Goal: Task Accomplishment & Management: Complete application form

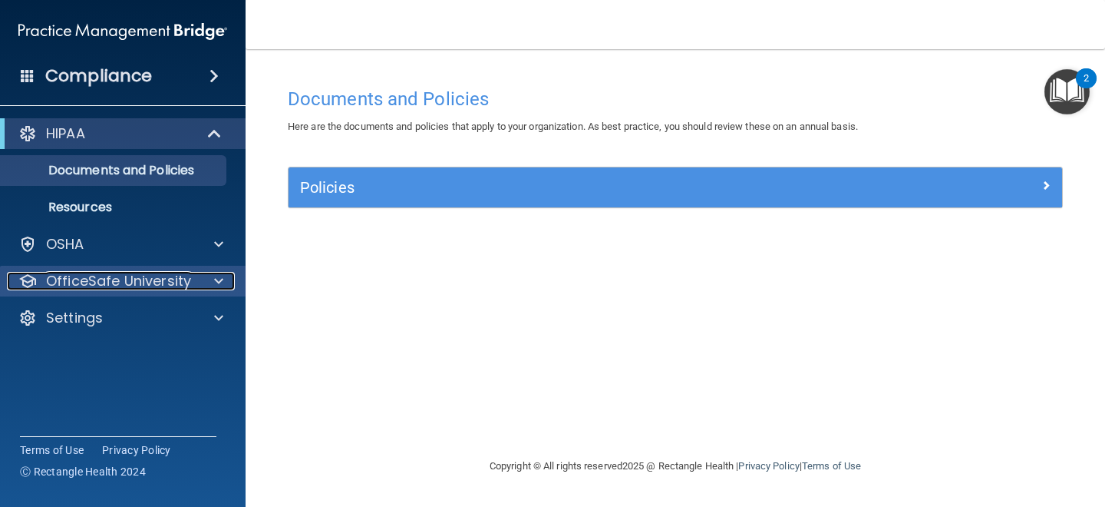
click at [222, 284] on span at bounding box center [218, 281] width 9 height 18
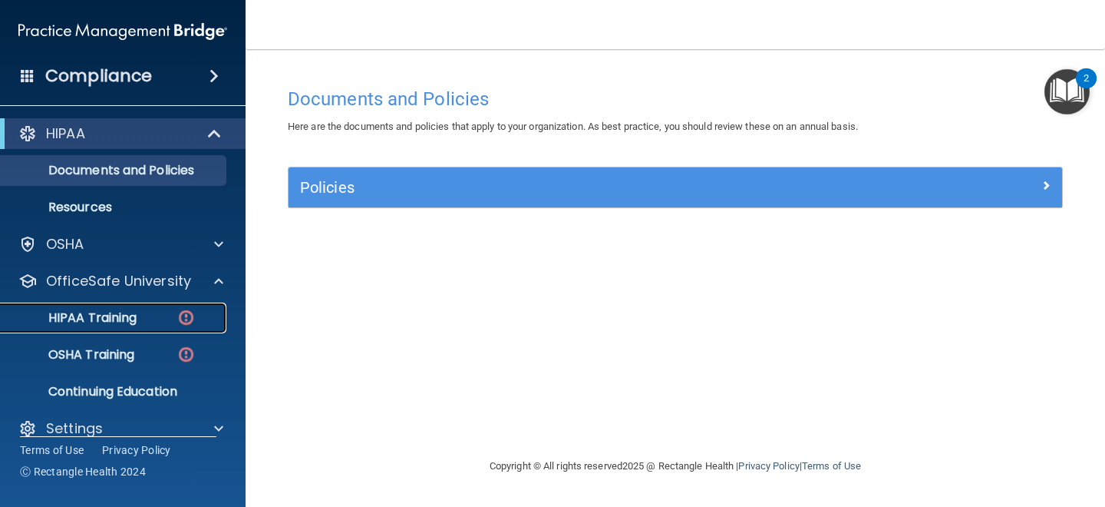
click at [183, 318] on img at bounding box center [186, 317] width 19 height 19
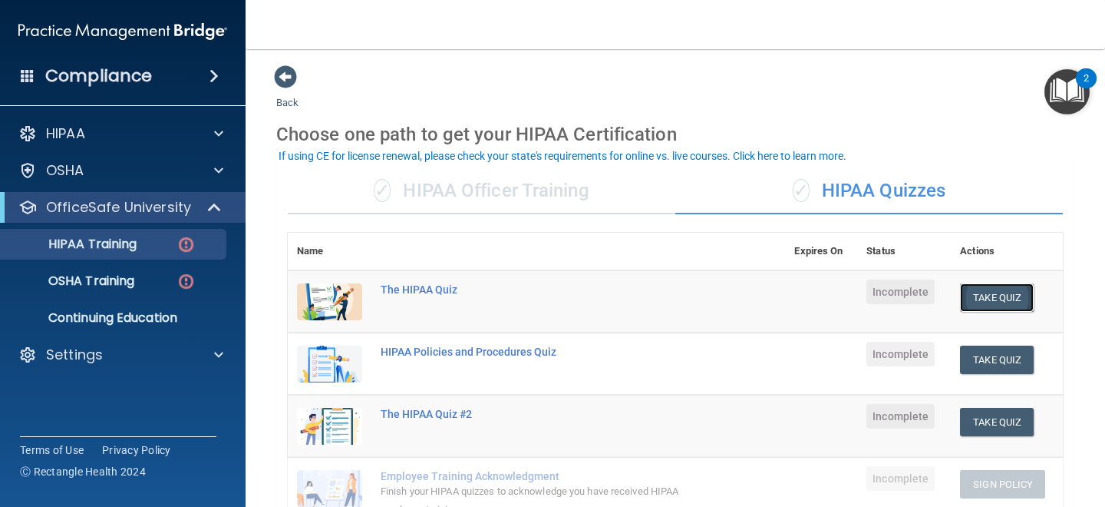
click at [994, 308] on button "Take Quiz" at bounding box center [997, 297] width 74 height 28
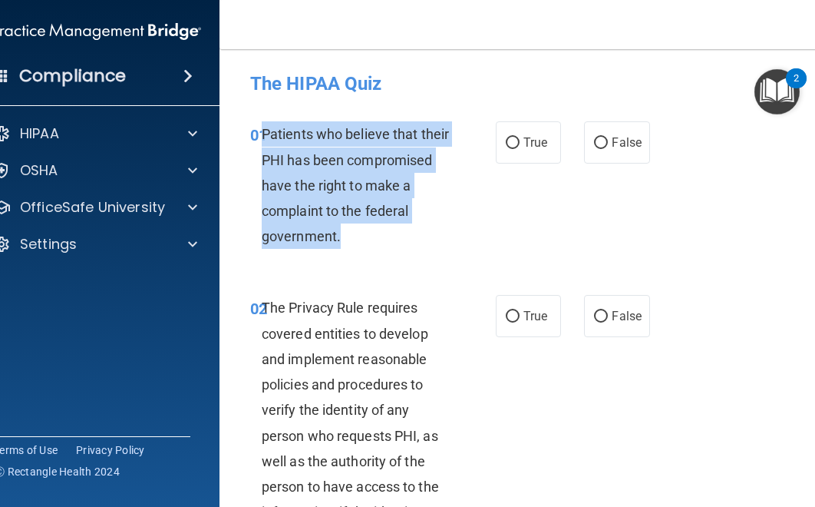
drag, startPoint x: 355, startPoint y: 245, endPoint x: 263, endPoint y: 134, distance: 143.9
click at [263, 134] on div "Patients who believe that their PHI has been compromised have the right to make…" at bounding box center [363, 184] width 202 height 127
copy span "Patients who believe that their PHI has been compromised have the right to make…"
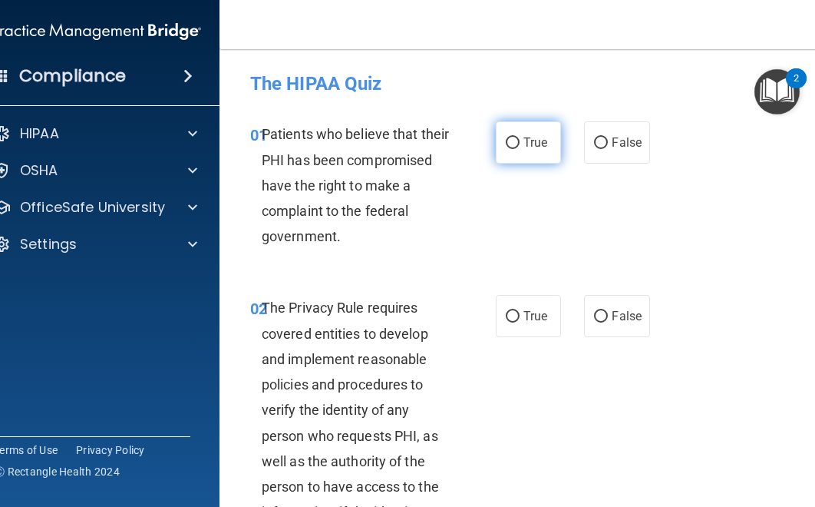
click at [531, 140] on span "True" at bounding box center [535, 142] width 24 height 15
click at [520, 140] on input "True" at bounding box center [513, 143] width 14 height 12
radio input "true"
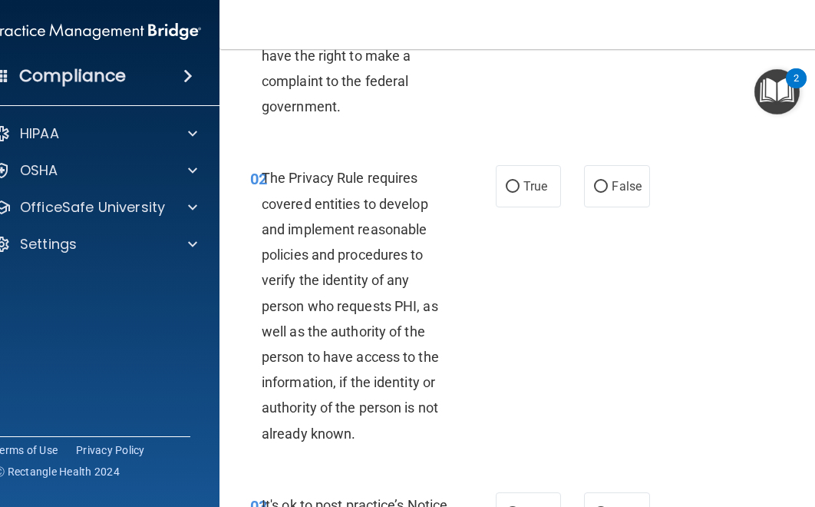
scroll to position [144, 0]
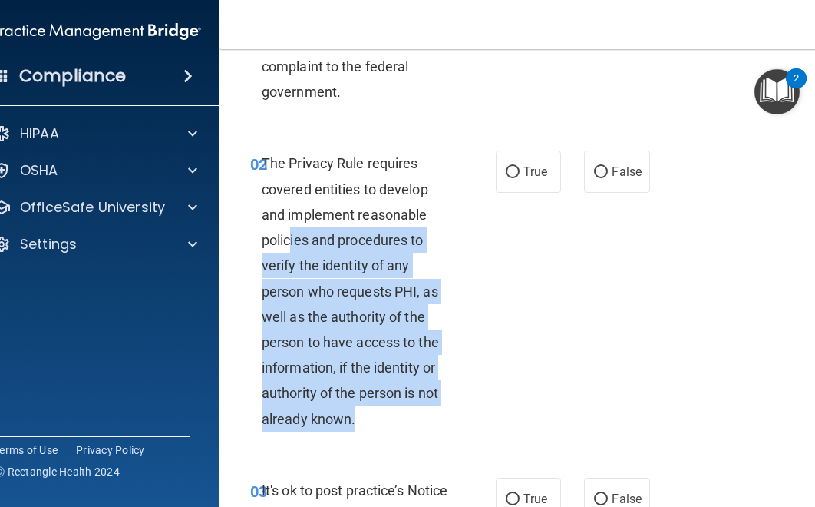
drag, startPoint x: 366, startPoint y: 421, endPoint x: 291, endPoint y: 189, distance: 243.7
click at [291, 198] on div "The Privacy Rule requires covered entities to develop and implement reasonable …" at bounding box center [363, 290] width 202 height 280
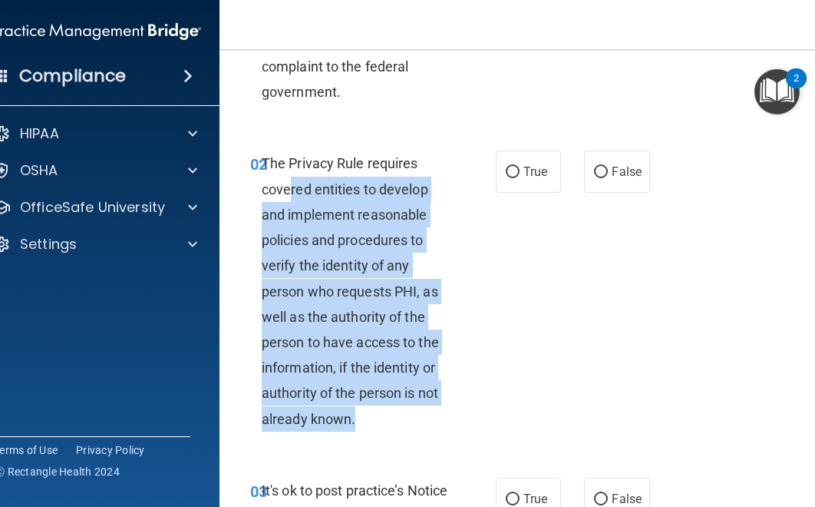
click at [312, 239] on span "The Privacy Rule requires covered entities to develop and implement reasonable …" at bounding box center [350, 290] width 177 height 271
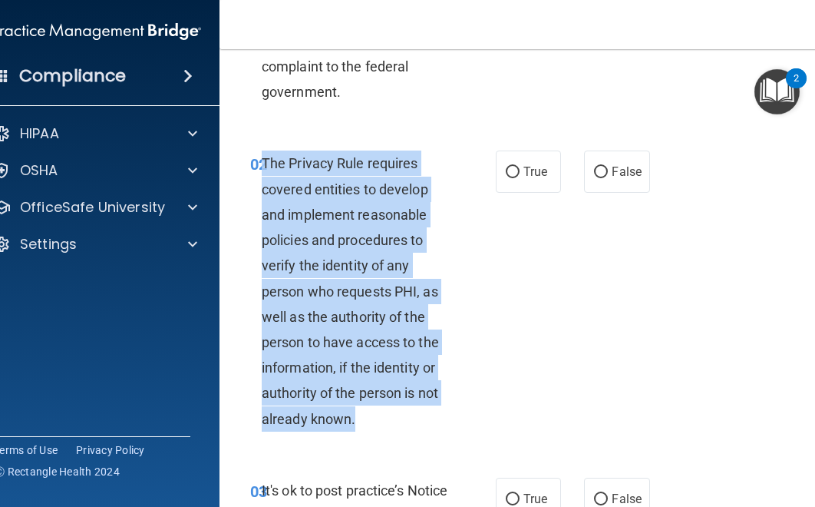
drag, startPoint x: 360, startPoint y: 426, endPoint x: 262, endPoint y: 166, distance: 278.1
click at [262, 166] on div "The Privacy Rule requires covered entities to develop and implement reasonable …" at bounding box center [363, 290] width 202 height 280
copy span "The Privacy Rule requires covered entities to develop and implement reasonable …"
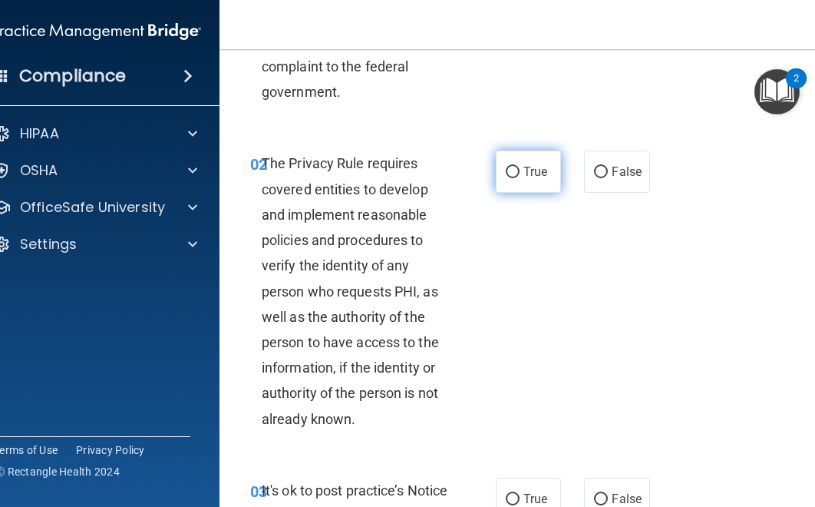
click at [544, 188] on label "True" at bounding box center [528, 171] width 65 height 42
click at [520, 178] on input "True" at bounding box center [513, 173] width 14 height 12
radio input "true"
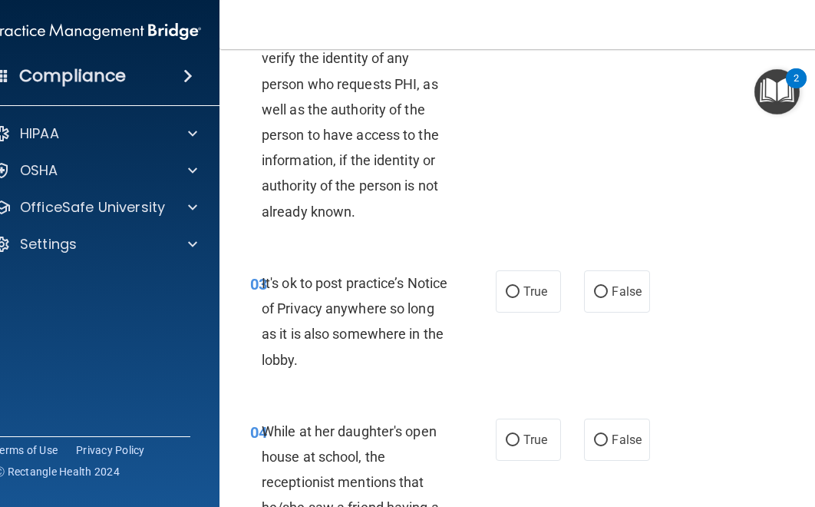
scroll to position [357, 0]
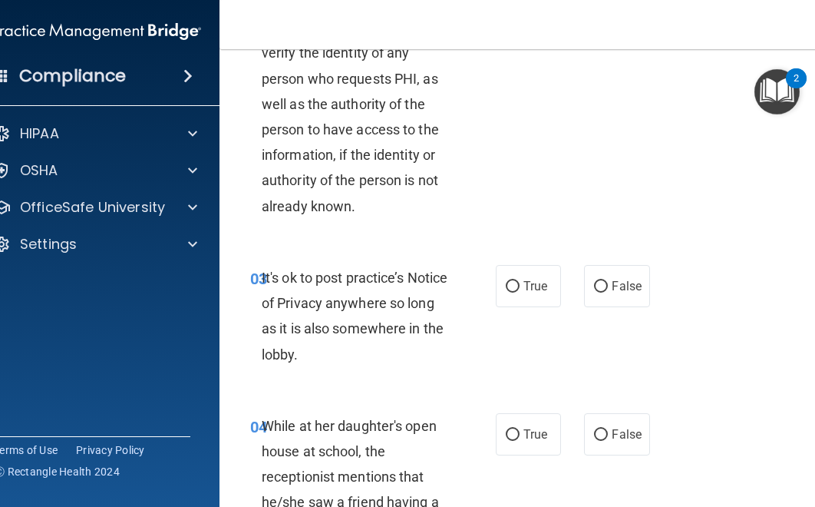
click at [305, 355] on div "It's ok to post practice’s Notice of Privacy anywhere so long as it is also som…" at bounding box center [363, 316] width 202 height 102
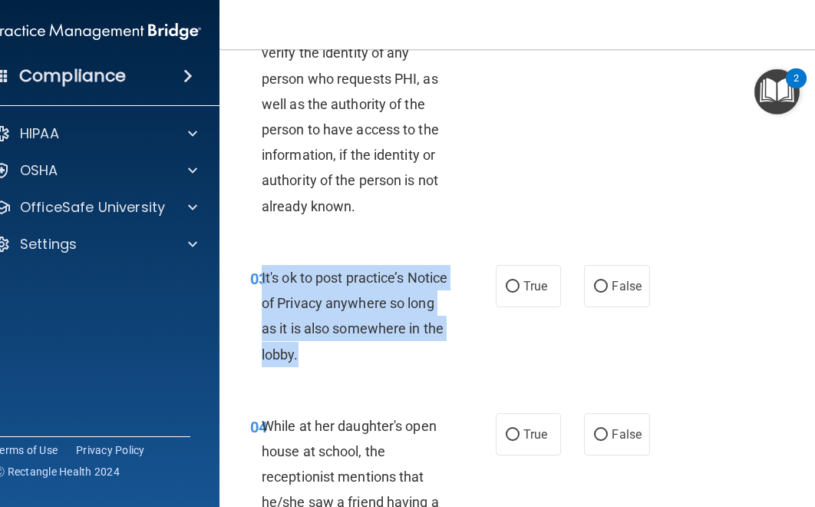
drag, startPoint x: 316, startPoint y: 353, endPoint x: 262, endPoint y: 285, distance: 86.3
click at [262, 285] on div "It's ok to post practice’s Notice of Privacy anywhere so long as it is also som…" at bounding box center [363, 316] width 202 height 102
copy span "It's ok to post practice’s Notice of Privacy anywhere so long as it is also som…"
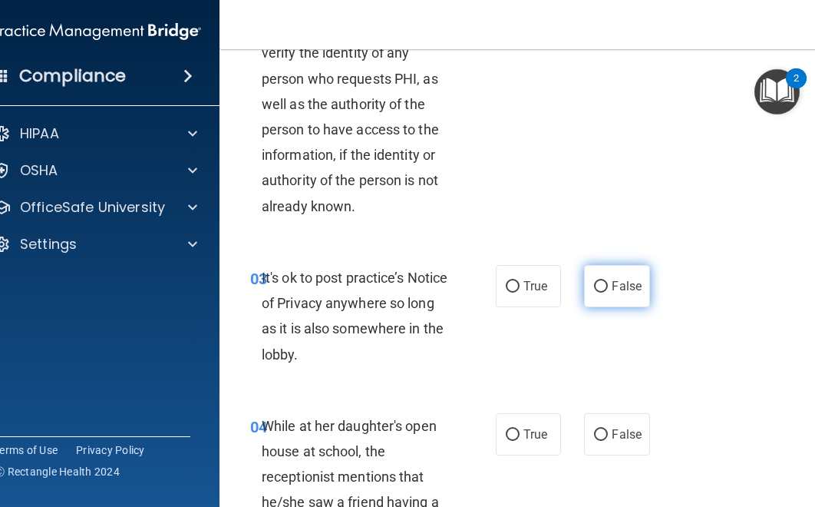
click at [605, 277] on label "False" at bounding box center [616, 286] width 65 height 42
click at [605, 281] on input "False" at bounding box center [601, 287] width 14 height 12
radio input "true"
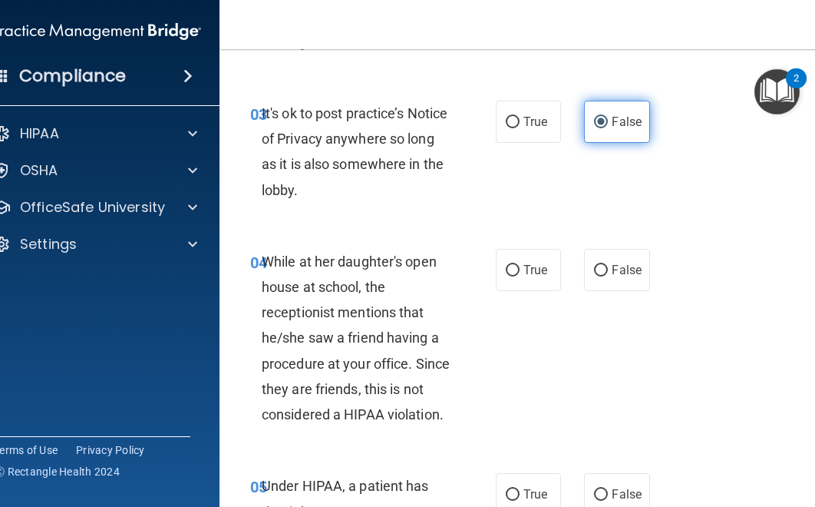
scroll to position [524, 0]
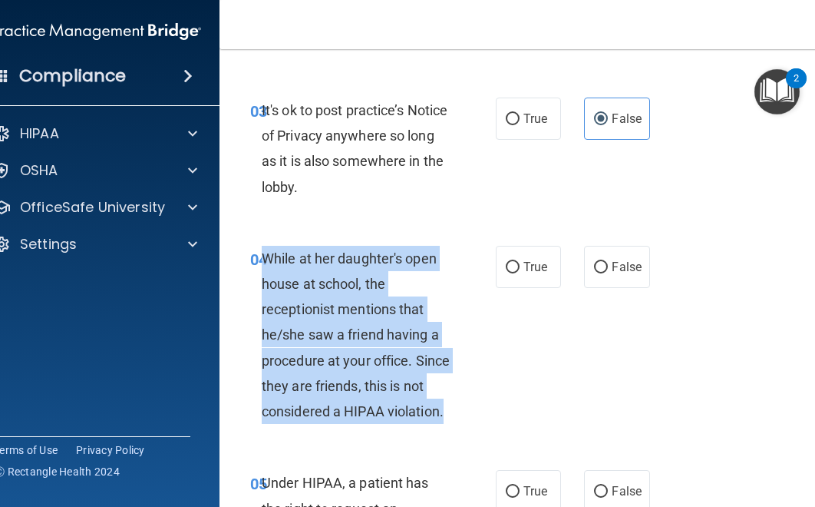
drag, startPoint x: 447, startPoint y: 416, endPoint x: 263, endPoint y: 259, distance: 241.7
click at [263, 259] on div "While at her daughter's open house at school, the receptionist mentions that he…" at bounding box center [363, 335] width 202 height 179
copy span "While at her daughter's open house at school, the receptionist mentions that he…"
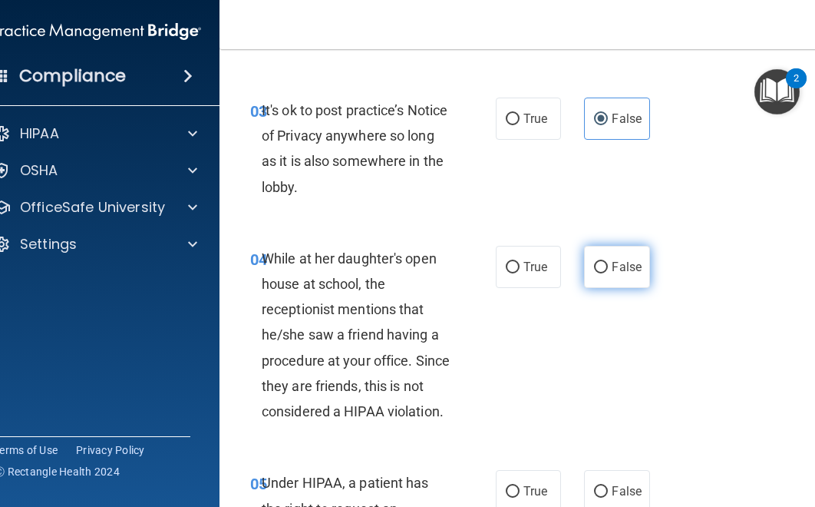
click at [624, 272] on span "False" at bounding box center [627, 266] width 30 height 15
click at [608, 272] on input "False" at bounding box center [601, 268] width 14 height 12
radio input "true"
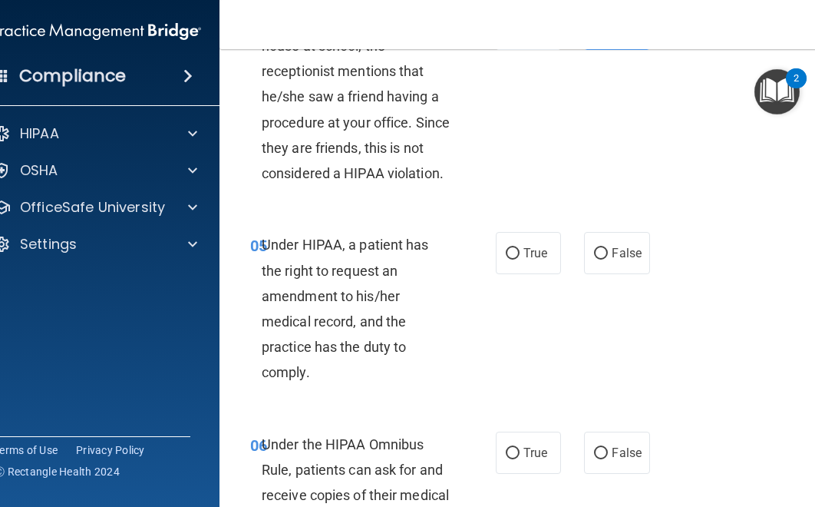
scroll to position [778, 0]
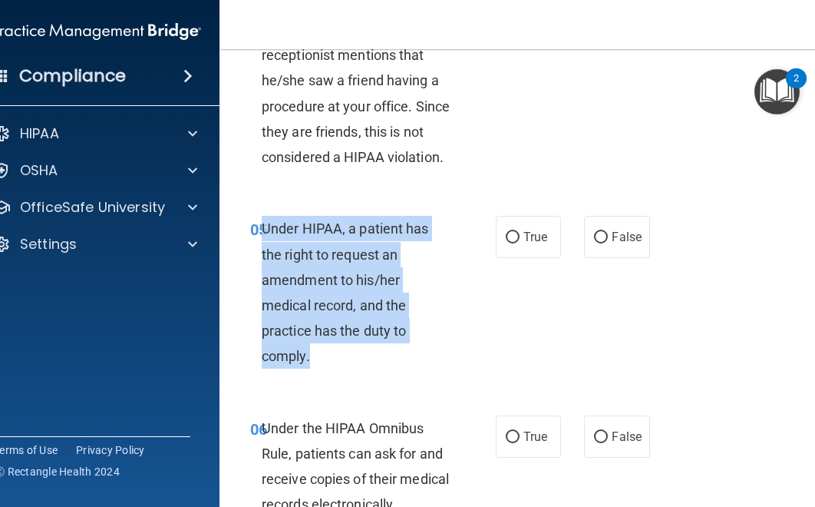
drag, startPoint x: 316, startPoint y: 361, endPoint x: 262, endPoint y: 230, distance: 142.1
click at [262, 230] on div "Under HIPAA, a patient has the right to request an amendment to his/her medical…" at bounding box center [363, 292] width 202 height 153
copy span "Under HIPAA, a patient has the right to request an amendment to his/her medical…"
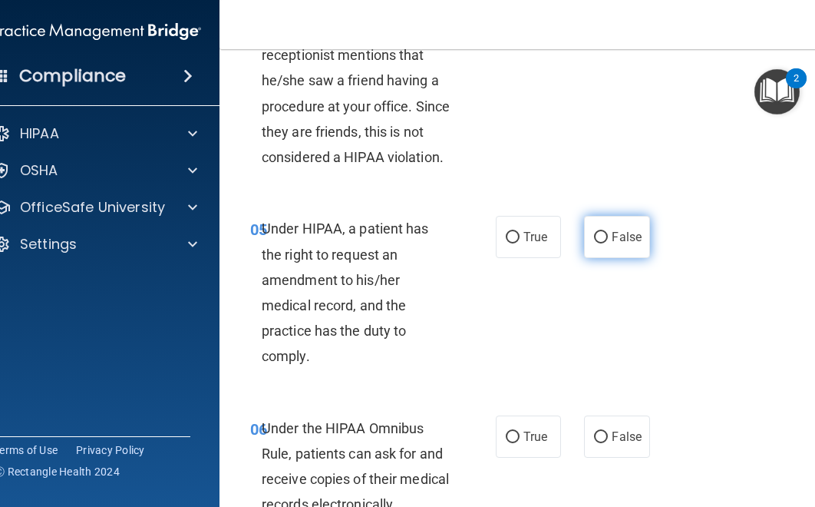
click at [609, 234] on label "False" at bounding box center [616, 237] width 65 height 42
click at [608, 234] on input "False" at bounding box center [601, 238] width 14 height 12
radio input "true"
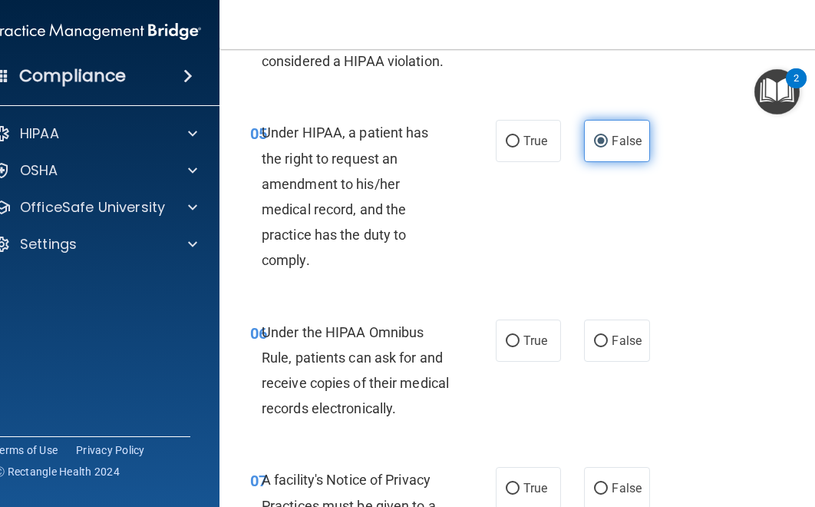
scroll to position [877, 0]
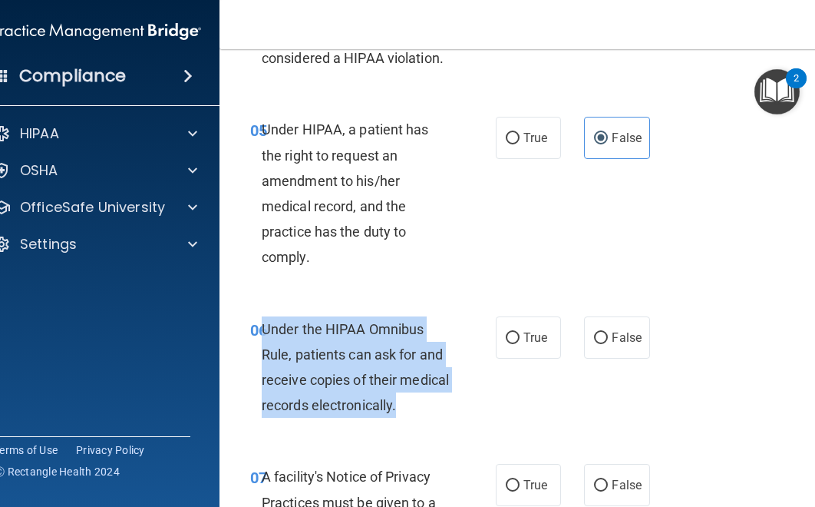
drag, startPoint x: 399, startPoint y: 394, endPoint x: 262, endPoint y: 322, distance: 154.8
click at [262, 322] on div "Under the HIPAA Omnibus Rule, patients can ask for and receive copies of their …" at bounding box center [363, 367] width 202 height 102
copy span "Under the HIPAA Omnibus Rule, patients can ask for and receive copies of their …"
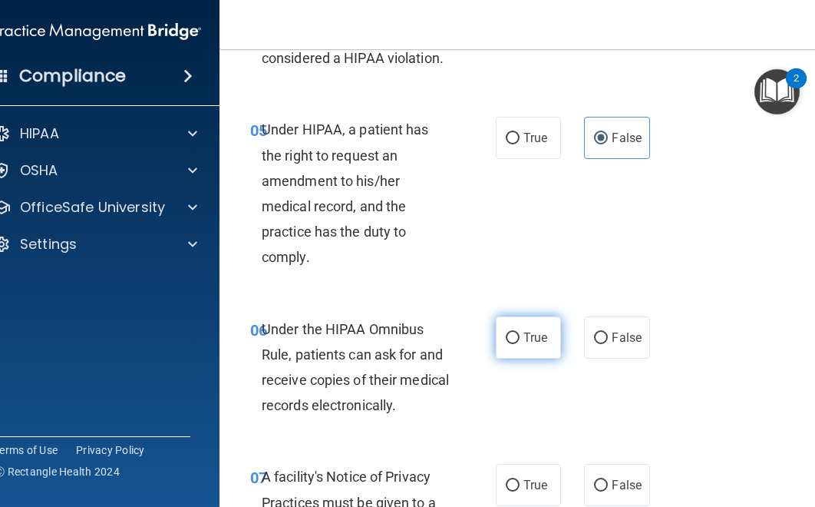
click at [535, 339] on span "True" at bounding box center [535, 337] width 24 height 15
click at [520, 339] on input "True" at bounding box center [513, 338] width 14 height 12
radio input "true"
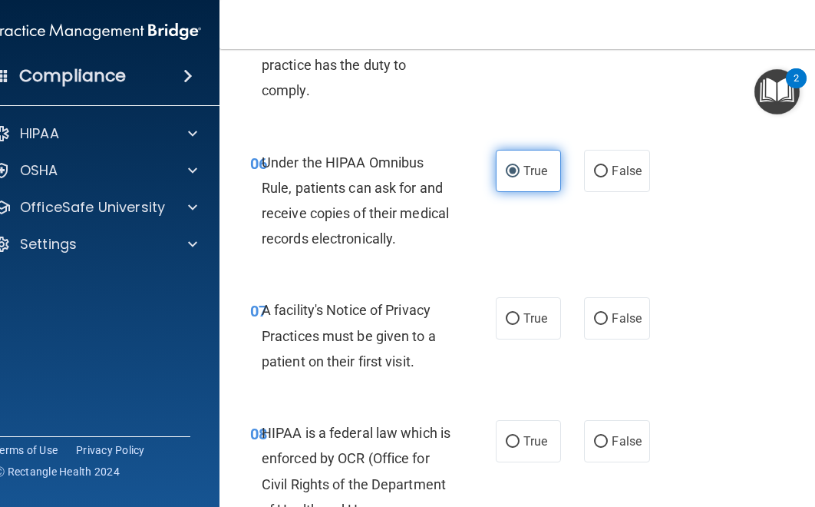
scroll to position [1074, 0]
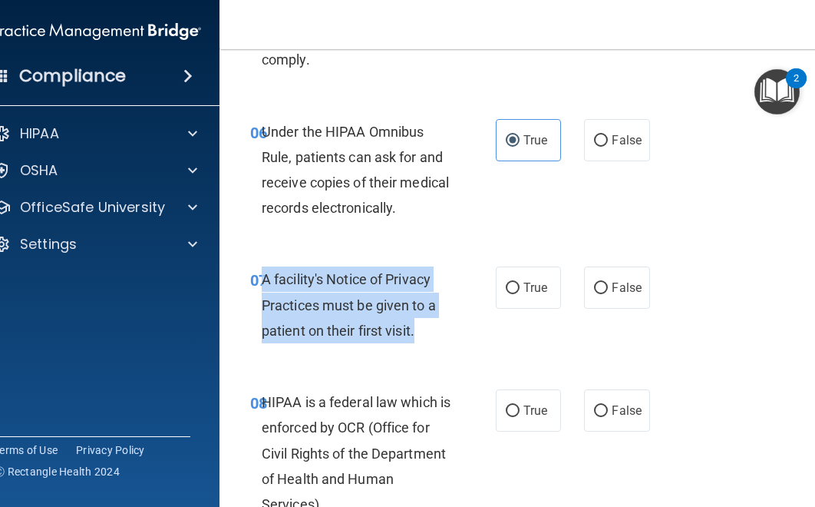
drag, startPoint x: 422, startPoint y: 334, endPoint x: 269, endPoint y: 279, distance: 162.9
click at [263, 279] on div "A facility's Notice of Privacy Practices must be given to a patient on their fi…" at bounding box center [363, 304] width 202 height 77
copy span "A facility's Notice of Privacy Practices must be given to a patient on their fi…"
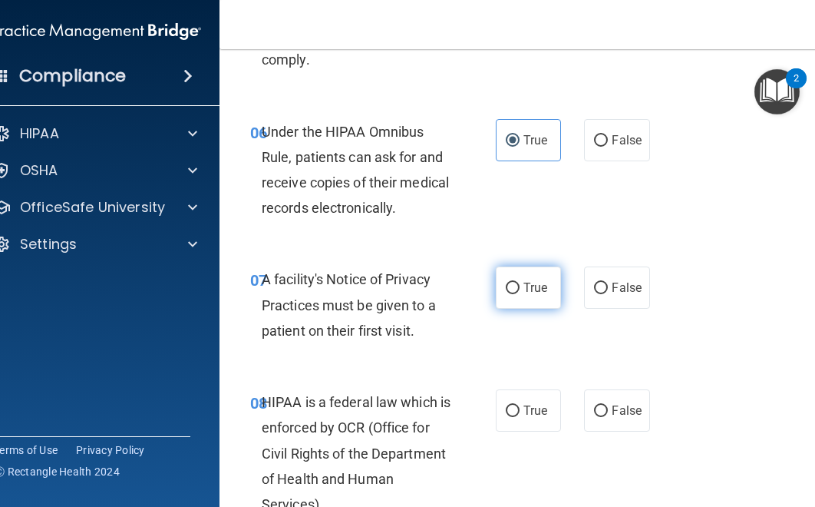
click at [513, 299] on label "True" at bounding box center [528, 287] width 65 height 42
click at [513, 294] on input "True" at bounding box center [513, 288] width 14 height 12
radio input "true"
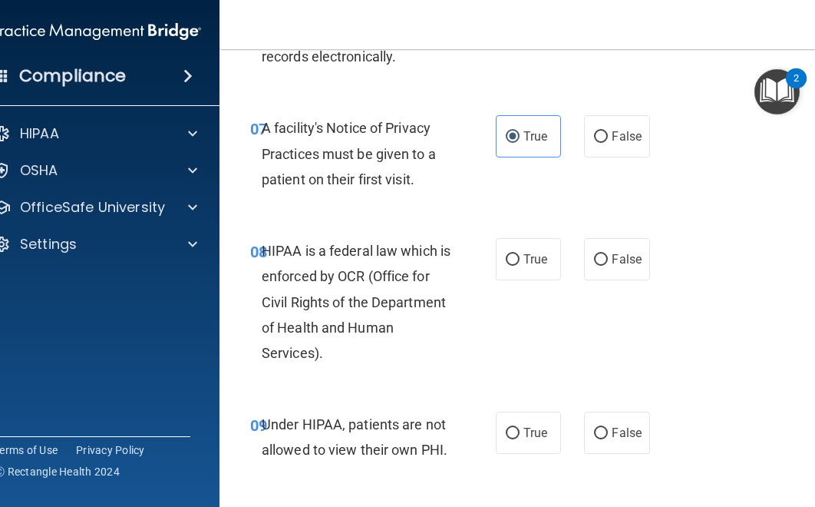
scroll to position [1229, 0]
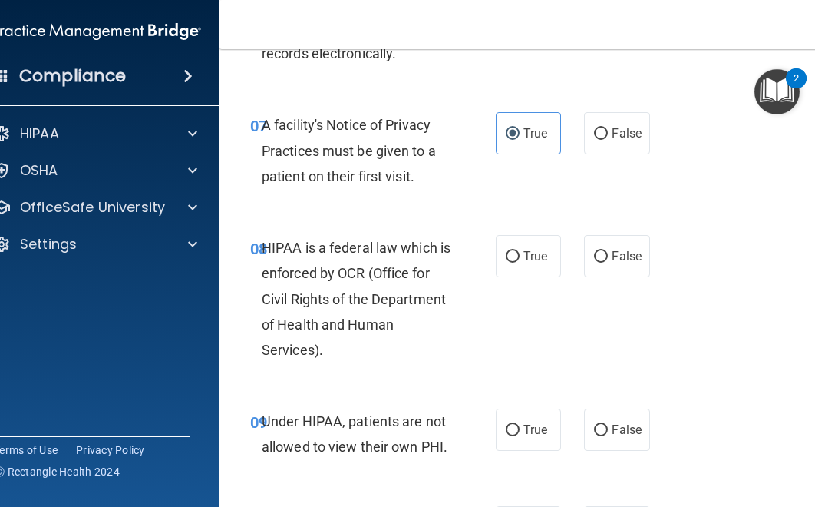
click at [327, 351] on div "HIPAA is a federal law which is enforced by OCR (Office for Civil Rights of the…" at bounding box center [363, 298] width 202 height 127
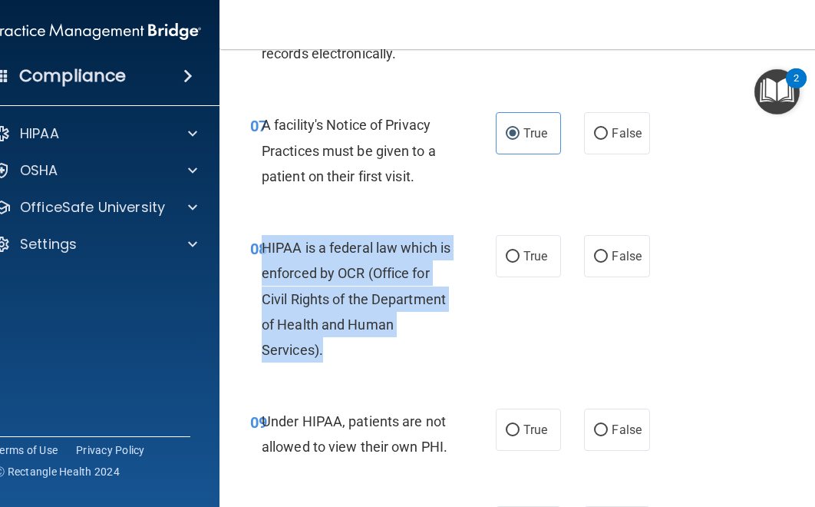
drag, startPoint x: 327, startPoint y: 351, endPoint x: 268, endPoint y: 250, distance: 116.6
click at [265, 249] on div "HIPAA is a federal law which is enforced by OCR (Office for Civil Rights of the…" at bounding box center [363, 298] width 202 height 127
copy span "HIPAA is a federal law which is enforced by OCR (Office for Civil Rights of the…"
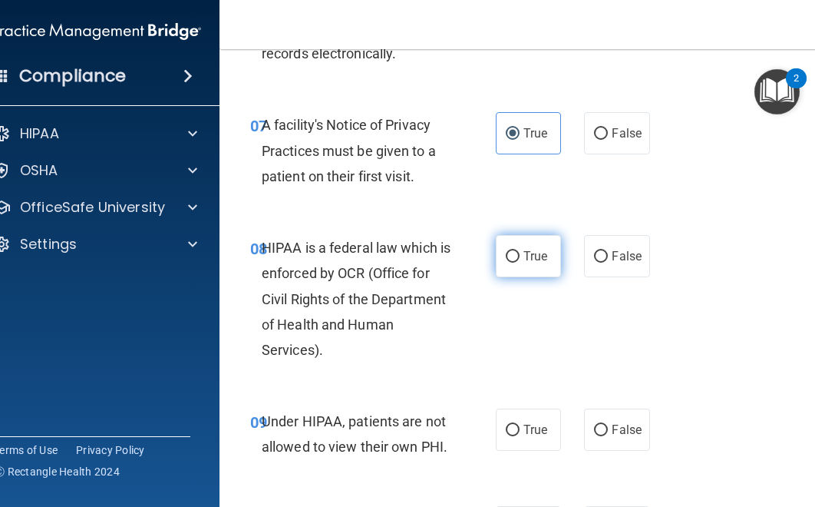
click at [523, 254] on span "True" at bounding box center [535, 256] width 24 height 15
click at [520, 254] on input "True" at bounding box center [513, 257] width 14 height 12
radio input "true"
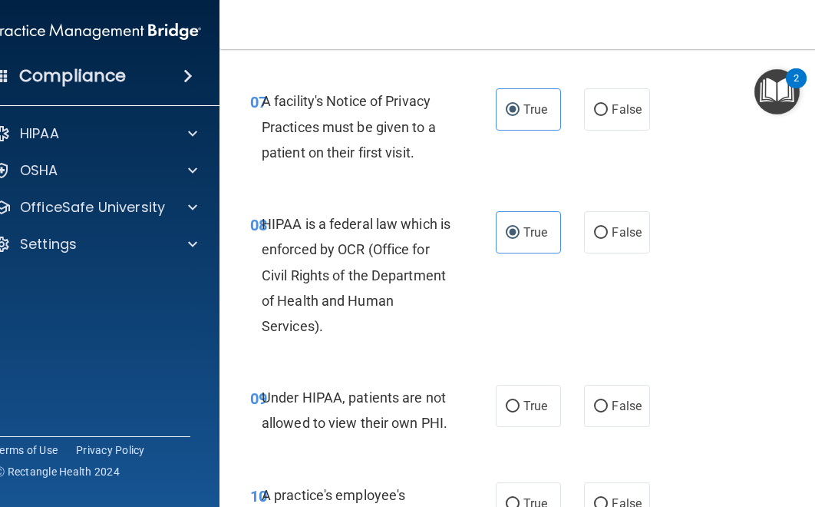
scroll to position [1254, 0]
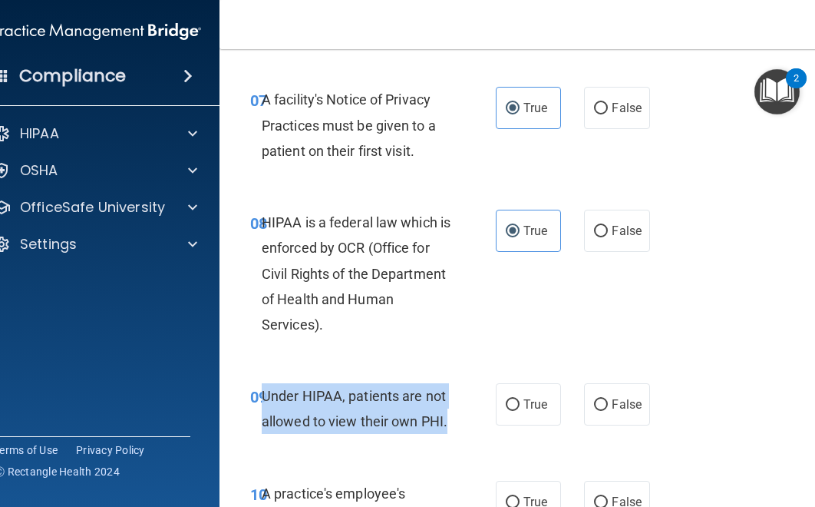
drag, startPoint x: 454, startPoint y: 419, endPoint x: 265, endPoint y: 391, distance: 190.8
click at [265, 391] on div "Under HIPAA, patients are not allowed to view their own PHI." at bounding box center [363, 408] width 202 height 51
copy span "Under HIPAA, patients are not allowed to view their own PHI."
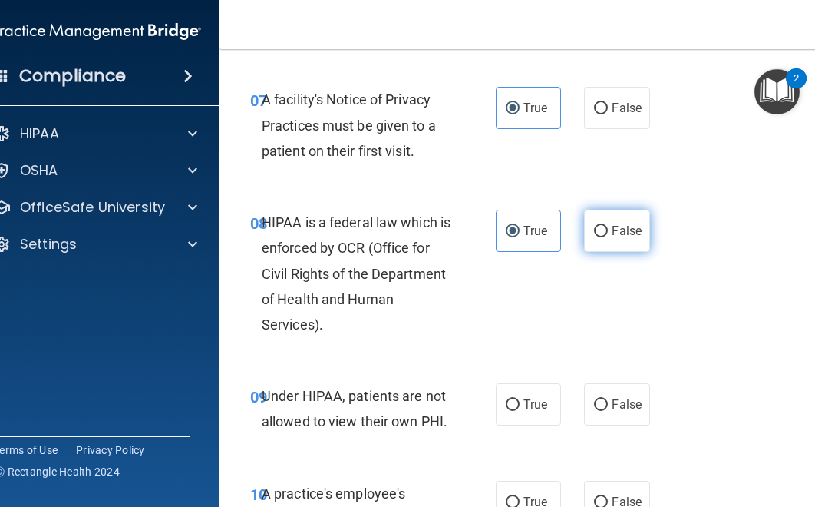
click at [607, 242] on label "False" at bounding box center [616, 231] width 65 height 42
click at [607, 237] on input "False" at bounding box center [601, 232] width 14 height 12
radio input "true"
click at [533, 231] on span "True" at bounding box center [535, 230] width 24 height 15
click at [520, 231] on input "True" at bounding box center [513, 232] width 14 height 12
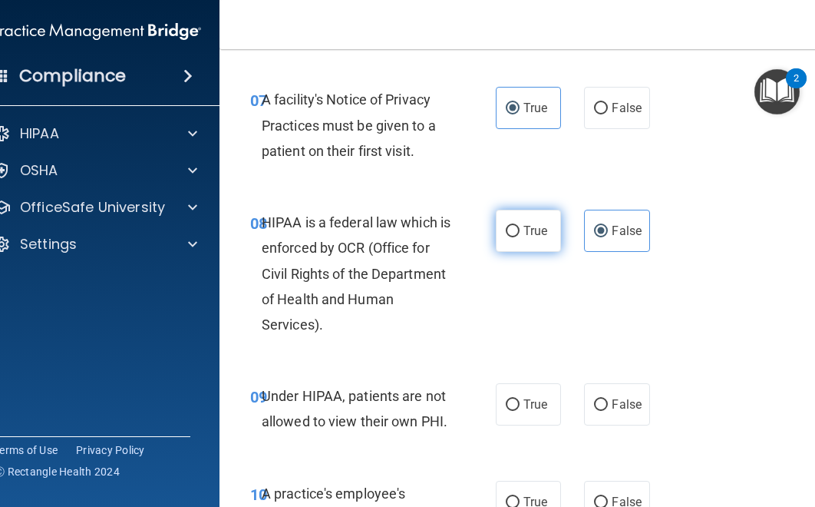
radio input "true"
radio input "false"
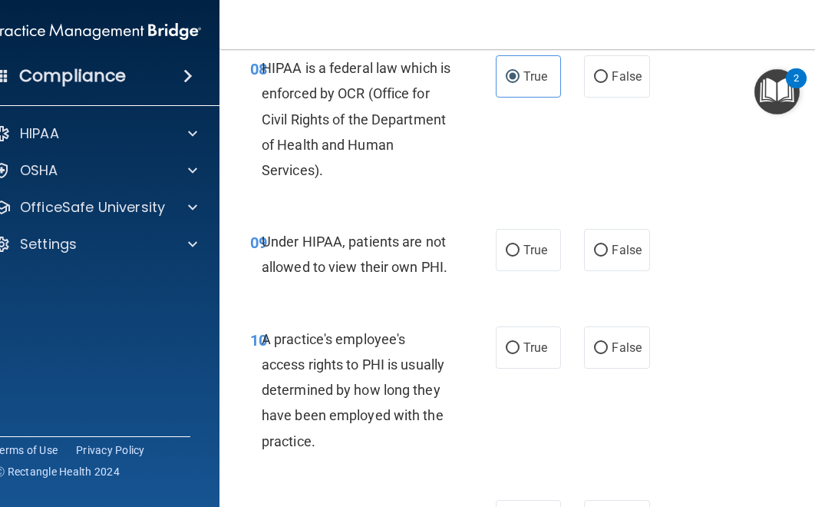
scroll to position [1408, 0]
click at [624, 248] on span "False" at bounding box center [627, 250] width 30 height 15
click at [608, 248] on input "False" at bounding box center [601, 251] width 14 height 12
radio input "true"
click at [348, 450] on div "A practice's employee's access rights to PHI is usually determined by how long …" at bounding box center [363, 389] width 202 height 127
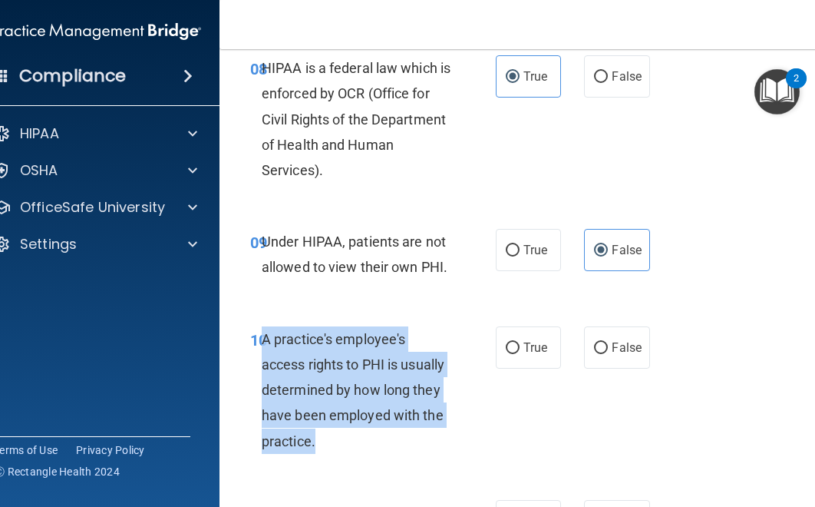
drag, startPoint x: 342, startPoint y: 443, endPoint x: 262, endPoint y: 340, distance: 130.2
click at [262, 340] on div "A practice's employee's access rights to PHI is usually determined by how long …" at bounding box center [363, 389] width 202 height 127
copy span "A practice's employee's access rights to PHI is usually determined by how long …"
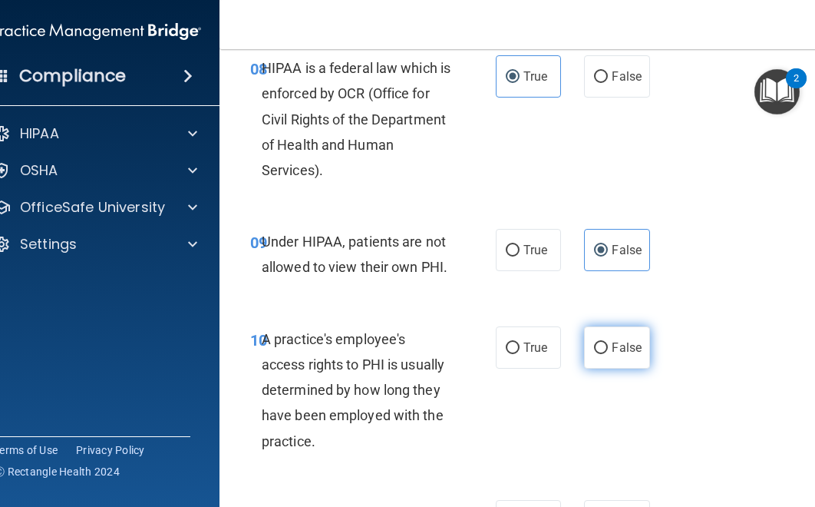
click at [622, 336] on label "False" at bounding box center [616, 347] width 65 height 42
click at [608, 342] on input "False" at bounding box center [601, 348] width 14 height 12
radio input "true"
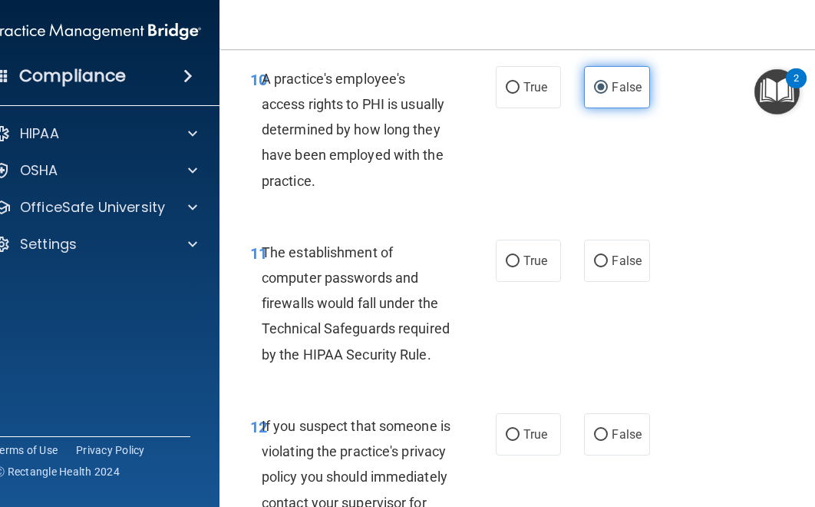
scroll to position [1668, 0]
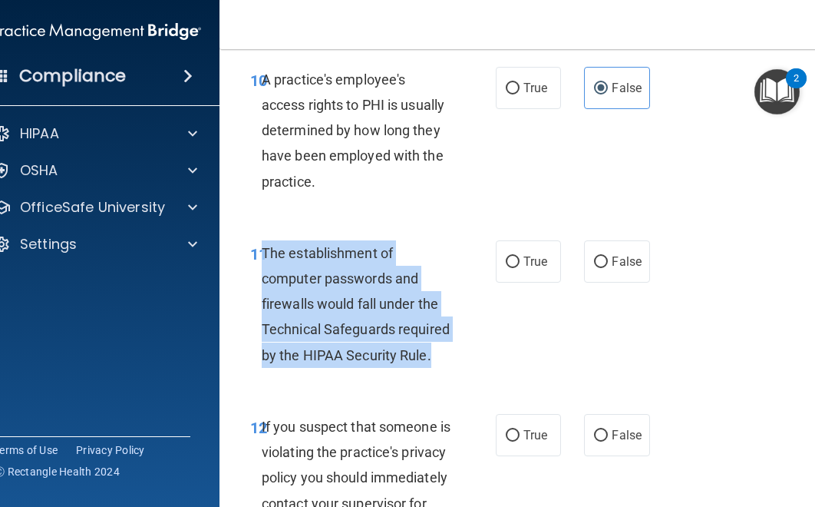
drag, startPoint x: 437, startPoint y: 358, endPoint x: 263, endPoint y: 256, distance: 201.6
click at [263, 256] on div "The establishment of computer passwords and firewalls would fall under the Tech…" at bounding box center [363, 303] width 202 height 127
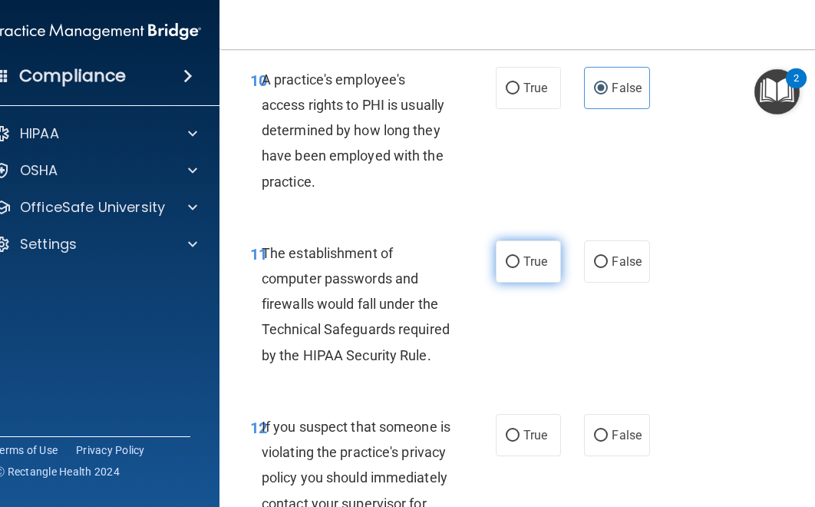
click at [527, 263] on span "True" at bounding box center [535, 261] width 24 height 15
click at [520, 263] on input "True" at bounding box center [513, 262] width 14 height 12
radio input "true"
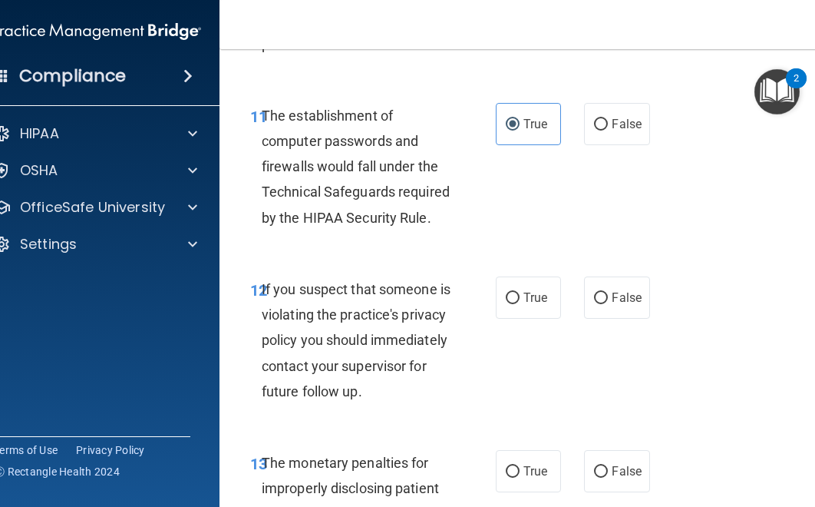
scroll to position [1807, 0]
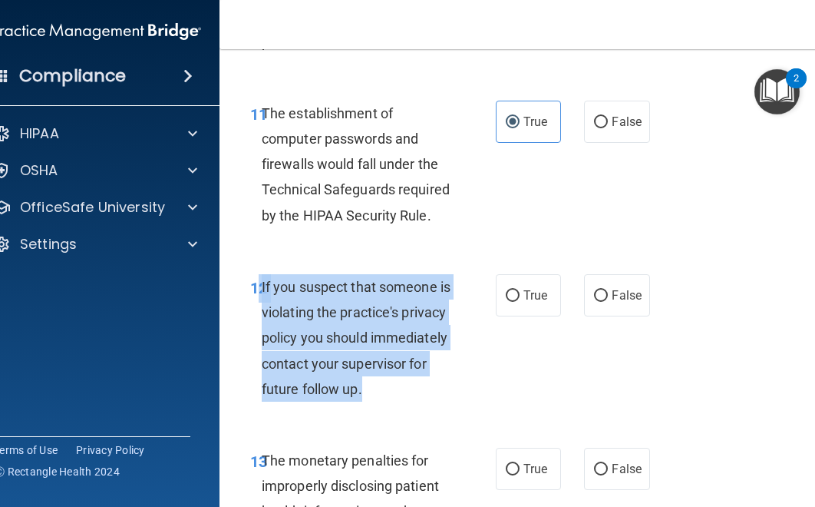
drag, startPoint x: 292, startPoint y: 411, endPoint x: 261, endPoint y: 291, distance: 123.8
click at [262, 291] on div "If you suspect that someone is violating the practice's privacy policy you shou…" at bounding box center [363, 337] width 202 height 127
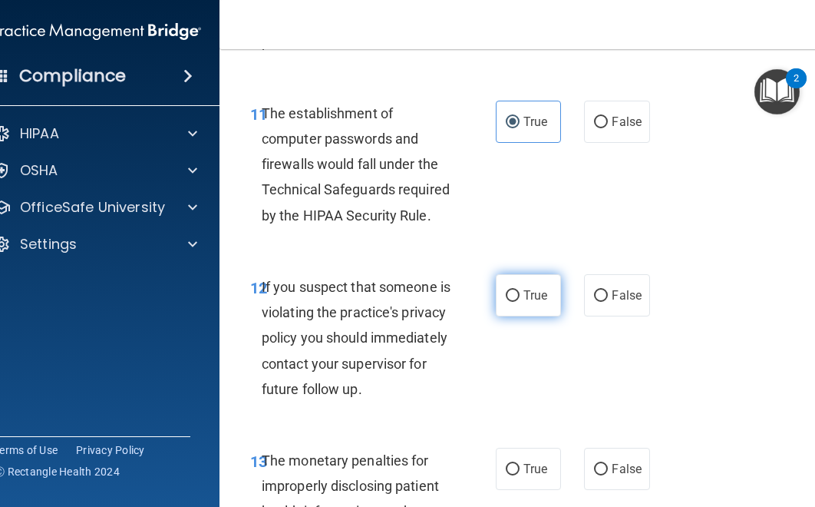
click at [543, 293] on span "True" at bounding box center [535, 295] width 24 height 15
click at [520, 293] on input "True" at bounding box center [513, 296] width 14 height 12
radio input "true"
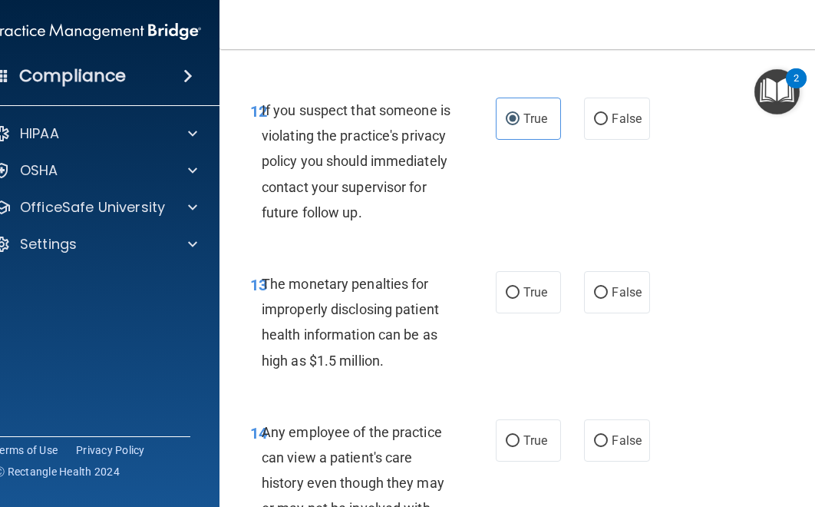
scroll to position [1988, 0]
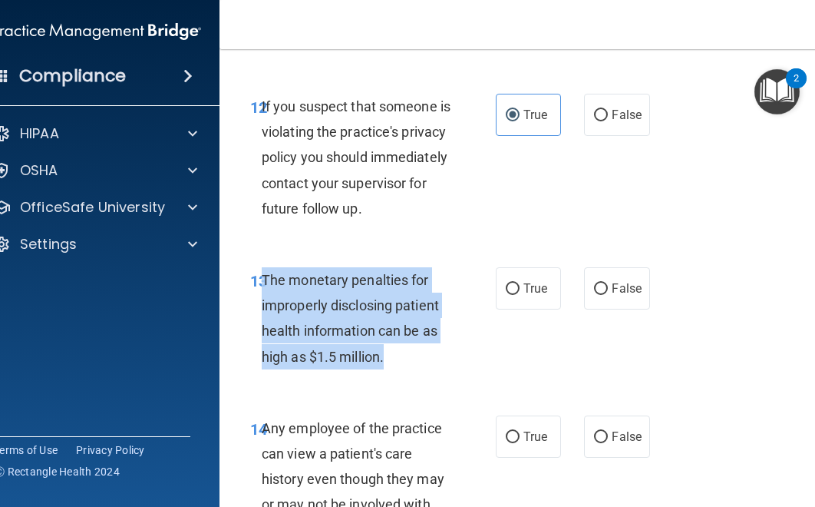
drag, startPoint x: 394, startPoint y: 386, endPoint x: 291, endPoint y: 278, distance: 149.8
click at [281, 286] on div "13 The monetary penalties for improperly disclosing patient health information …" at bounding box center [530, 322] width 583 height 148
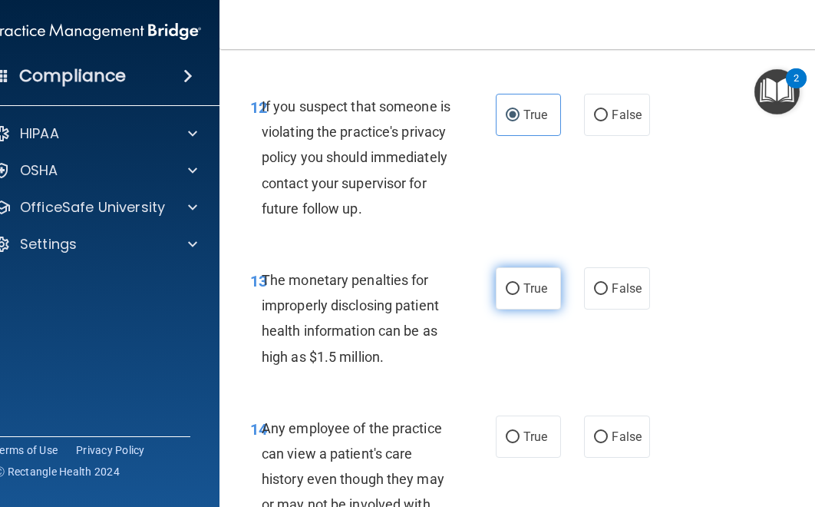
click at [515, 300] on label "True" at bounding box center [528, 288] width 65 height 42
click at [515, 295] on input "True" at bounding box center [513, 289] width 14 height 12
radio input "true"
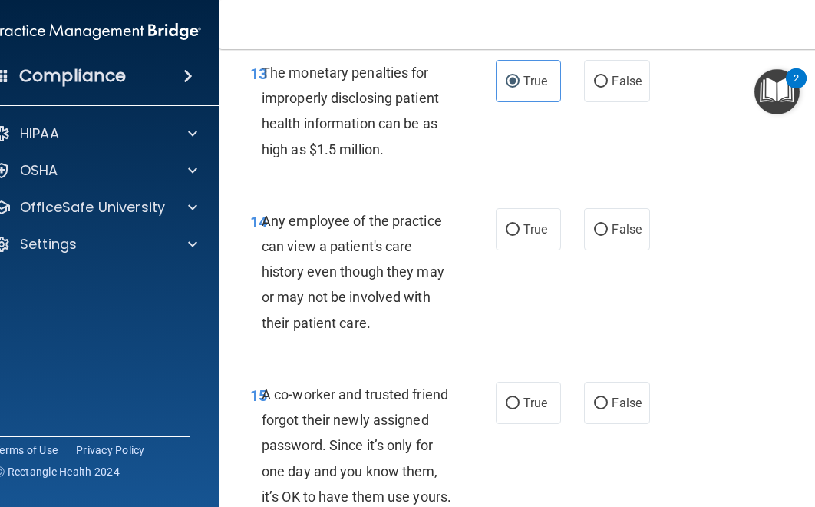
scroll to position [2196, 0]
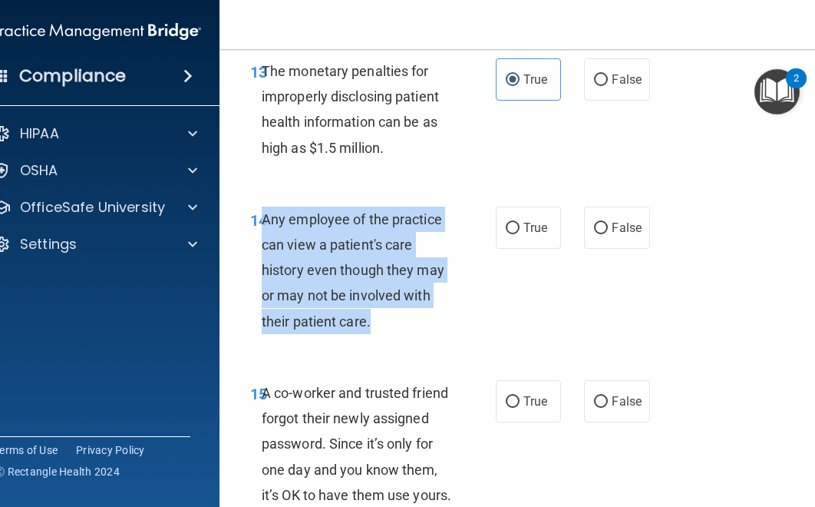
drag, startPoint x: 381, startPoint y: 351, endPoint x: 262, endPoint y: 247, distance: 158.3
click at [262, 247] on div "Any employee of the practice can view a patient's care history even though they…" at bounding box center [363, 269] width 202 height 127
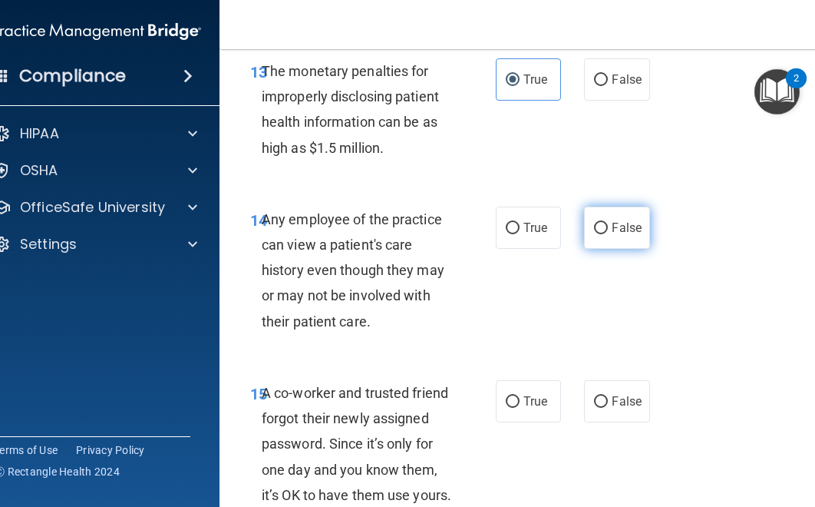
click at [615, 235] on span "False" at bounding box center [627, 227] width 30 height 15
click at [608, 234] on input "False" at bounding box center [601, 229] width 14 height 12
radio input "true"
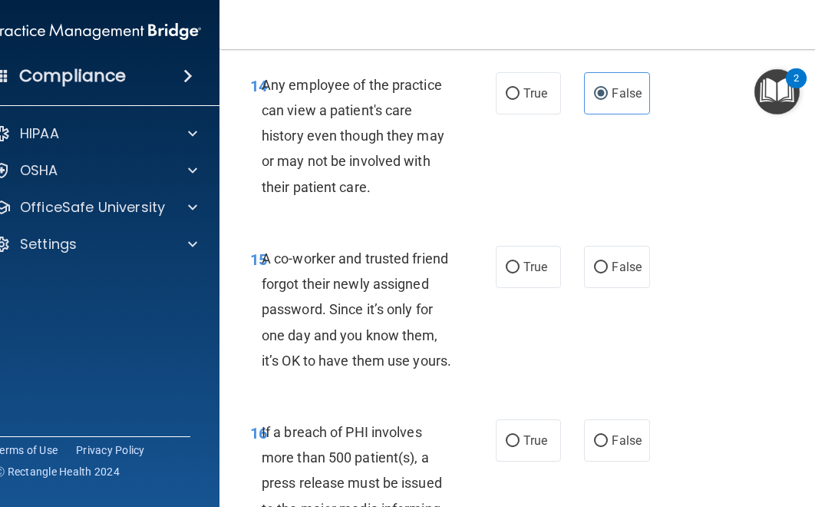
scroll to position [2335, 0]
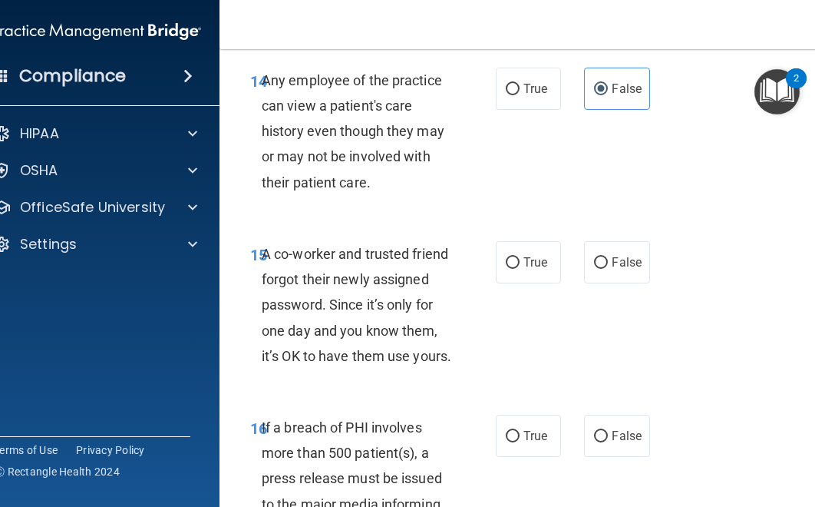
click at [340, 368] on div "A co-worker and trusted friend forgot their newly assigned password. Since it’s…" at bounding box center [363, 304] width 202 height 127
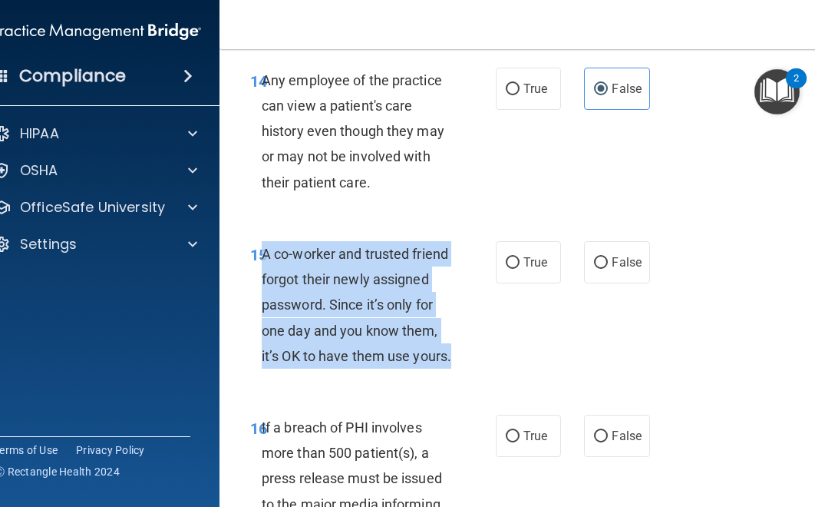
drag, startPoint x: 340, startPoint y: 403, endPoint x: 265, endPoint y: 283, distance: 141.4
click at [265, 283] on div "A co-worker and trusted friend forgot their newly assigned password. Since it’s…" at bounding box center [363, 304] width 202 height 127
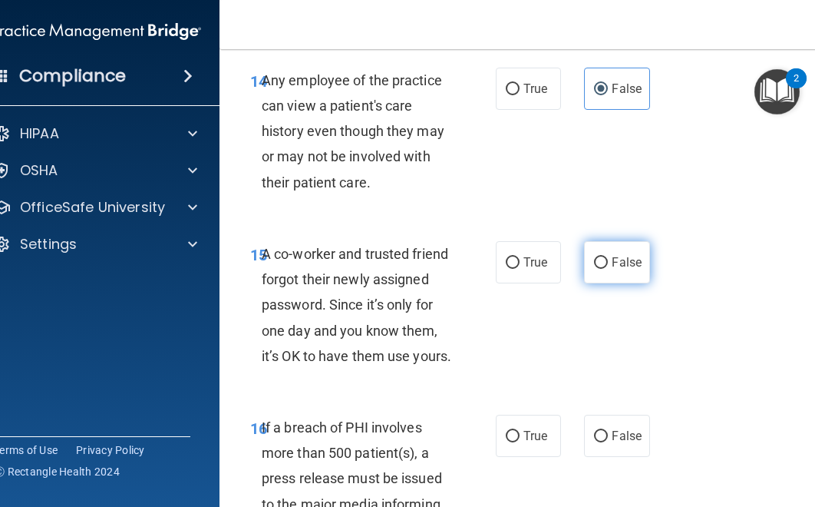
click at [615, 269] on span "False" at bounding box center [627, 262] width 30 height 15
click at [608, 269] on input "False" at bounding box center [601, 263] width 14 height 12
radio input "true"
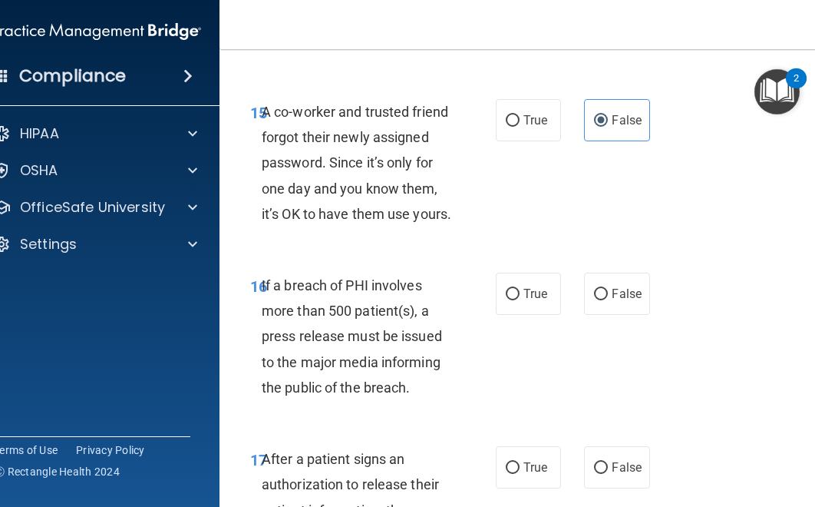
scroll to position [2511, 0]
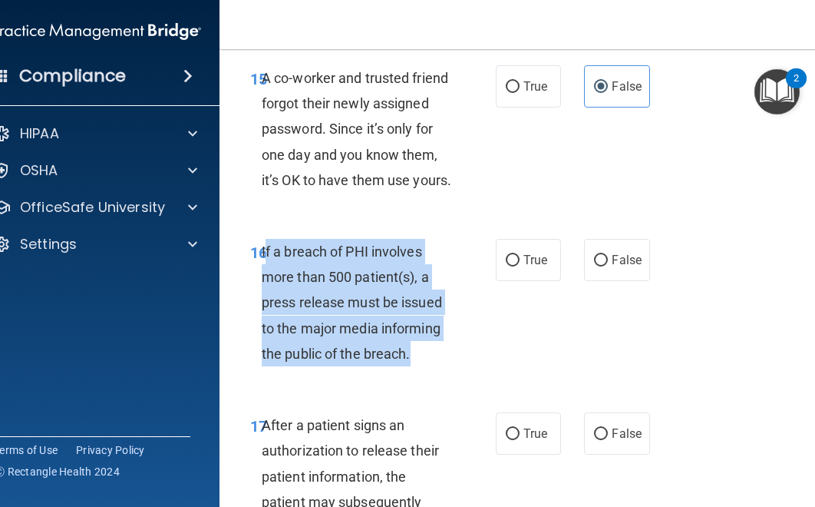
drag, startPoint x: 415, startPoint y: 403, endPoint x: 265, endPoint y: 309, distance: 177.6
click at [265, 309] on div "If a breach of PHI involves more than 500 patient(s), a press release must be i…" at bounding box center [363, 302] width 202 height 127
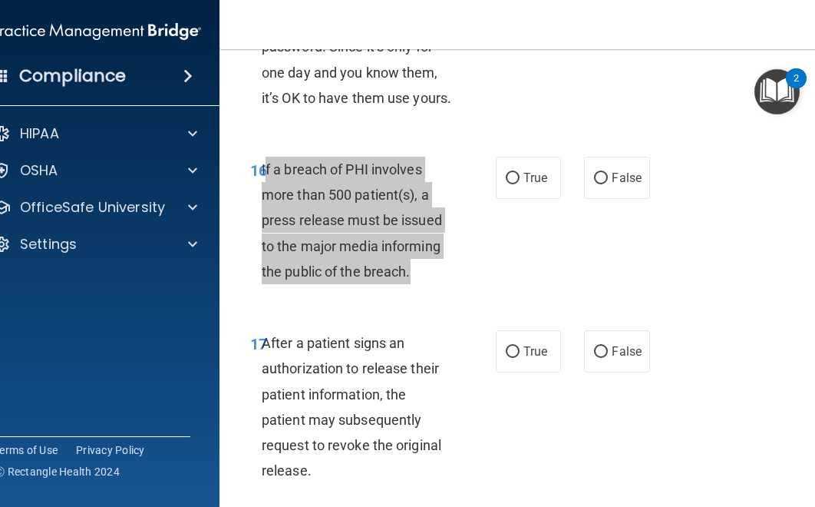
scroll to position [2591, 0]
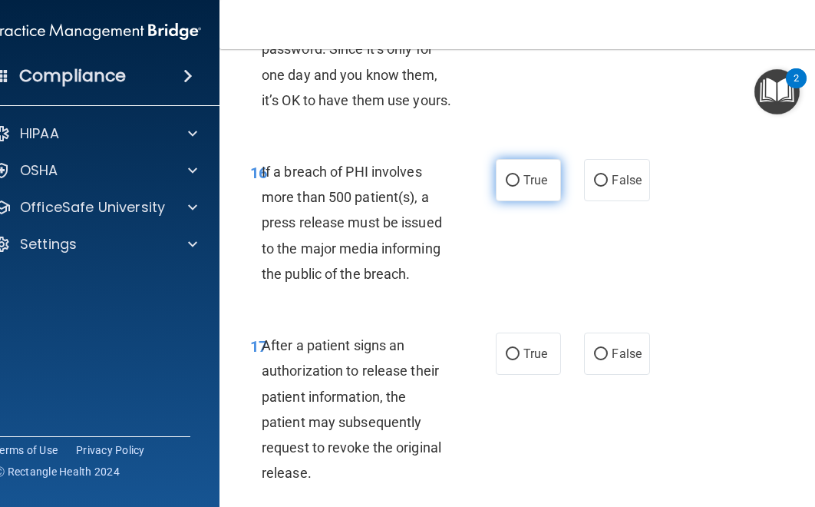
click at [533, 187] on span "True" at bounding box center [535, 180] width 24 height 15
click at [520, 186] on input "True" at bounding box center [513, 181] width 14 height 12
radio input "true"
click at [390, 380] on div "17 After a patient signs an authorization to release their patient information,…" at bounding box center [530, 412] width 583 height 199
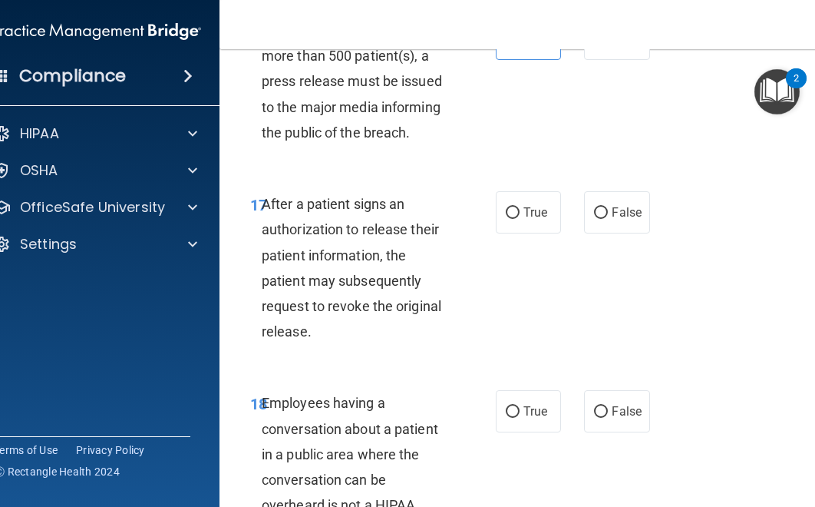
scroll to position [2744, 0]
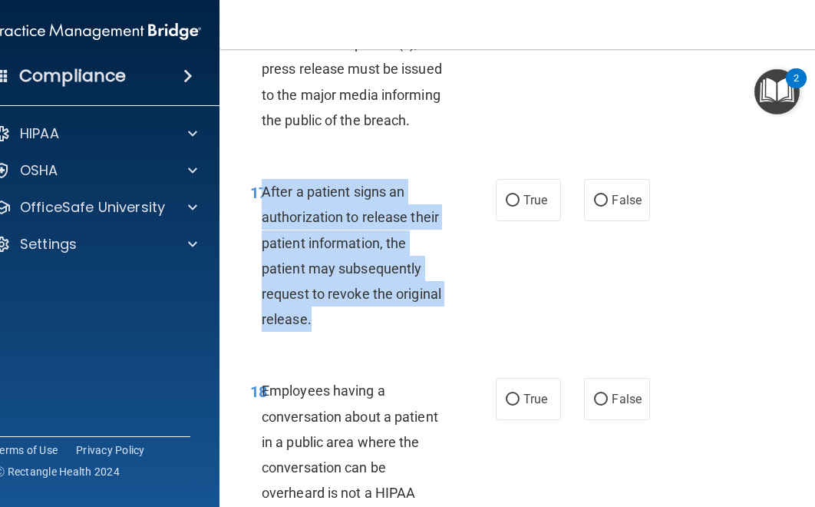
drag, startPoint x: 318, startPoint y: 375, endPoint x: 262, endPoint y: 250, distance: 136.8
click at [262, 250] on div "After a patient signs an authorization to release their patient information, th…" at bounding box center [363, 255] width 202 height 153
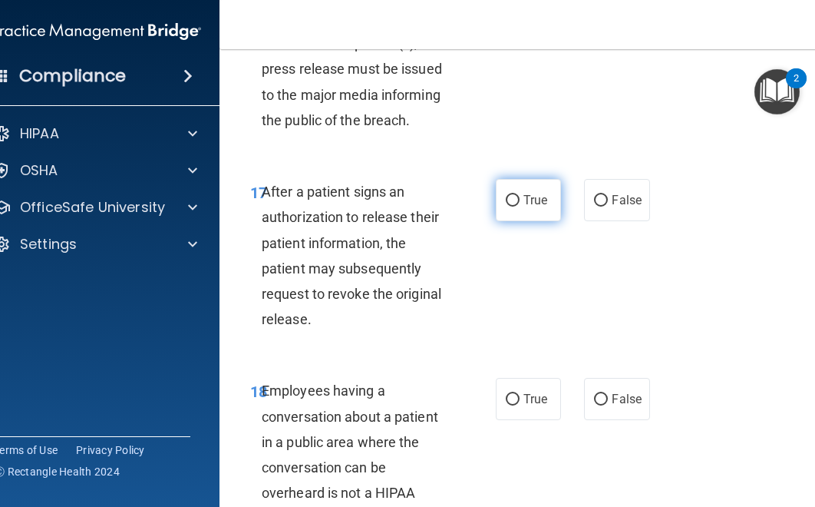
click at [520, 221] on label "True" at bounding box center [528, 200] width 65 height 42
click at [520, 206] on input "True" at bounding box center [513, 201] width 14 height 12
radio input "true"
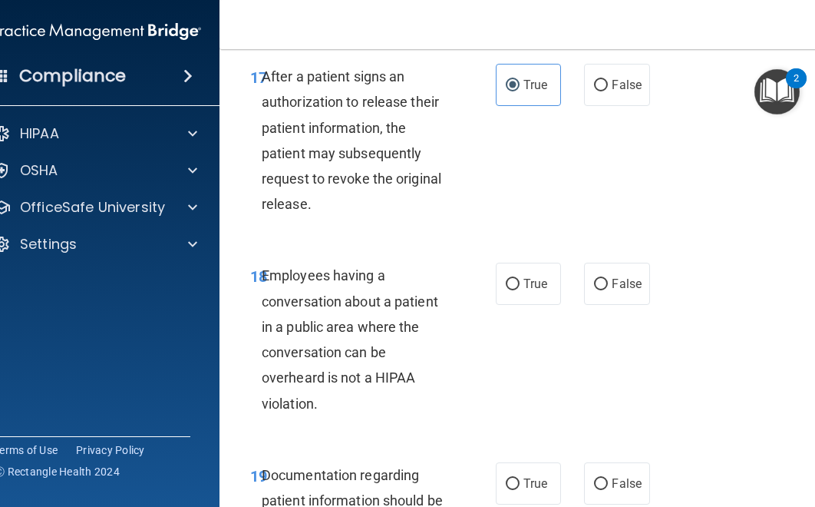
scroll to position [2859, 0]
click at [322, 416] on div "Employees having a conversation about a patient in a public area where the conv…" at bounding box center [363, 339] width 202 height 153
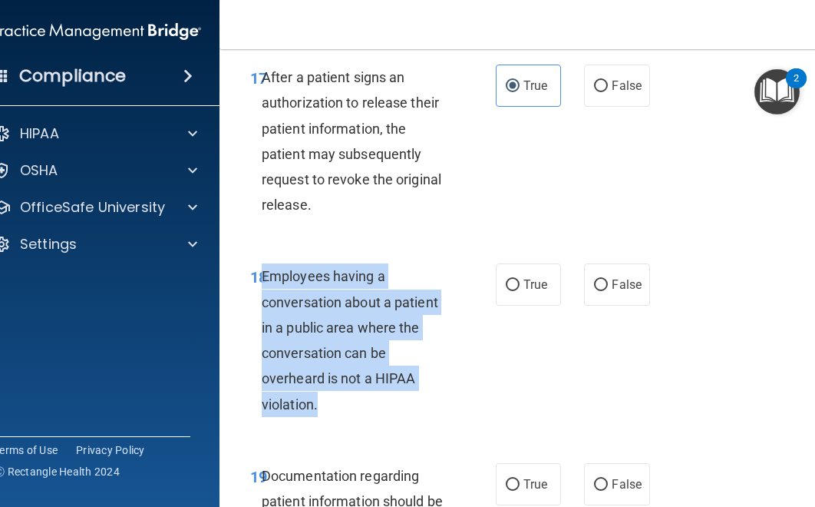
drag, startPoint x: 322, startPoint y: 455, endPoint x: 269, endPoint y: 335, distance: 130.9
click at [264, 332] on div "Employees having a conversation about a patient in a public area where the conv…" at bounding box center [363, 339] width 202 height 153
click at [599, 291] on input "False" at bounding box center [601, 285] width 14 height 12
radio input "true"
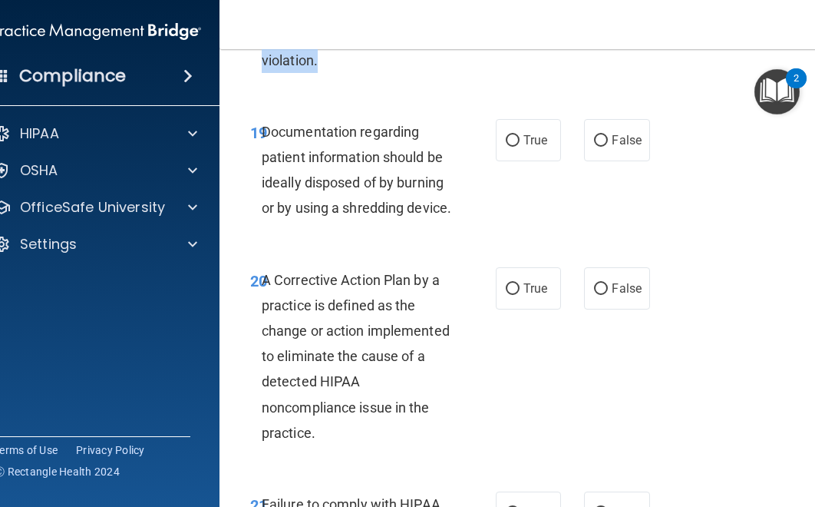
scroll to position [3204, 0]
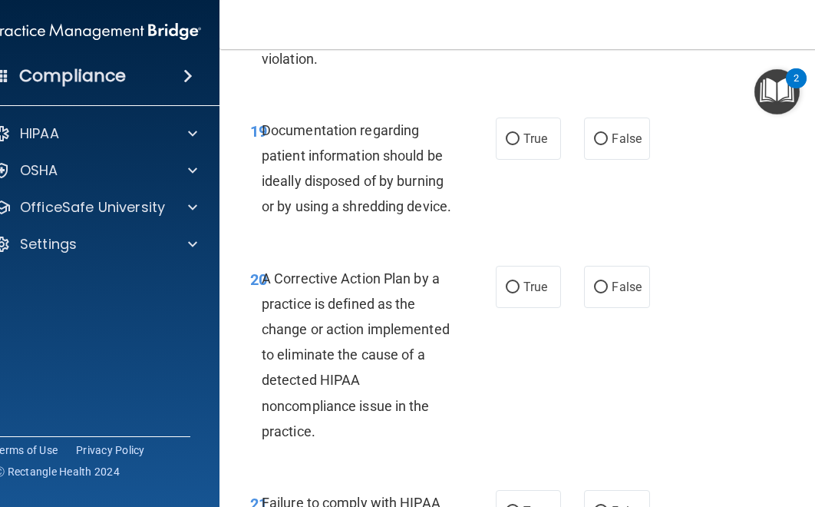
click at [374, 219] on div "Documentation regarding patient information should be ideally disposed of by bu…" at bounding box center [363, 168] width 202 height 102
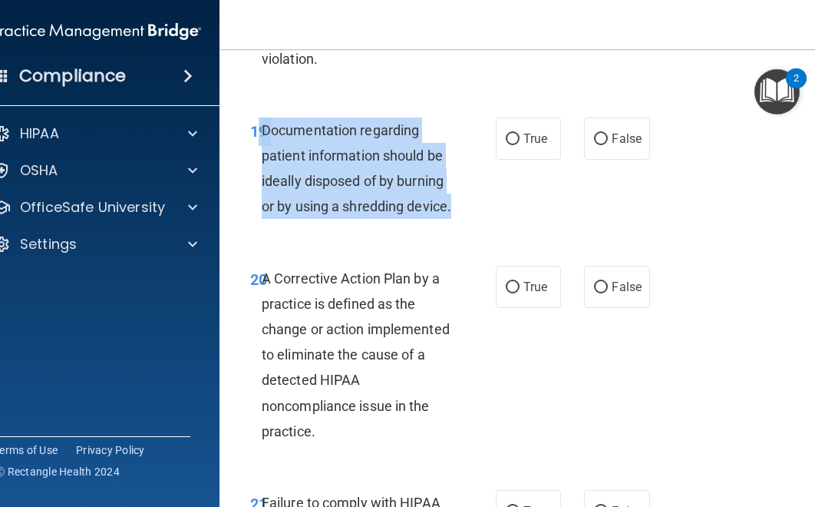
drag, startPoint x: 319, startPoint y: 284, endPoint x: 260, endPoint y: 184, distance: 116.0
click at [260, 184] on div "19 Documentation regarding patient information should be ideally disposed of by…" at bounding box center [373, 172] width 292 height 110
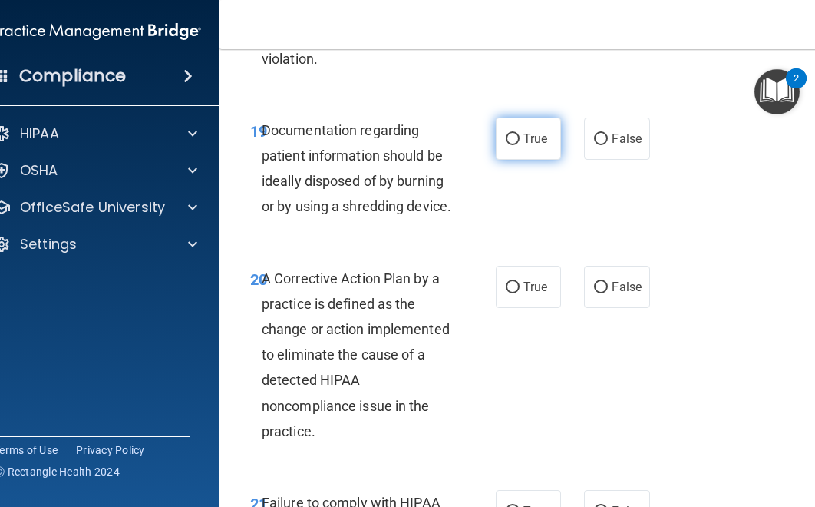
click at [540, 146] on span "True" at bounding box center [535, 138] width 24 height 15
click at [520, 145] on input "True" at bounding box center [513, 140] width 14 height 12
radio input "true"
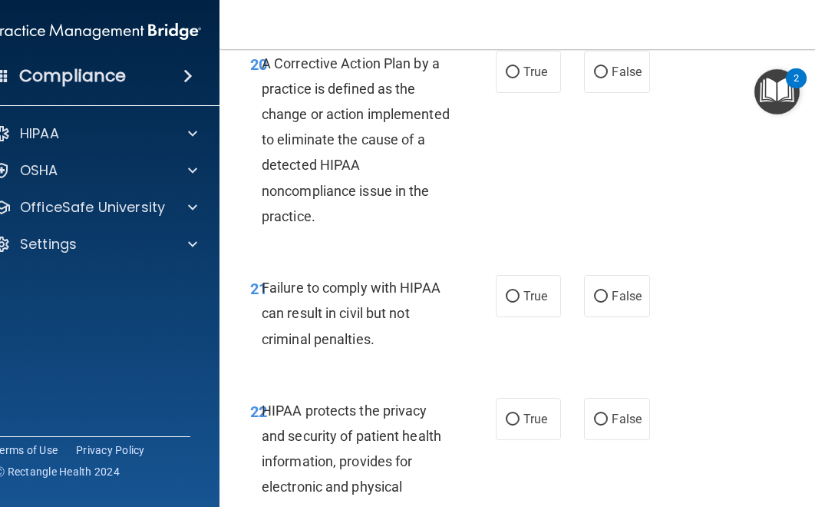
scroll to position [3421, 0]
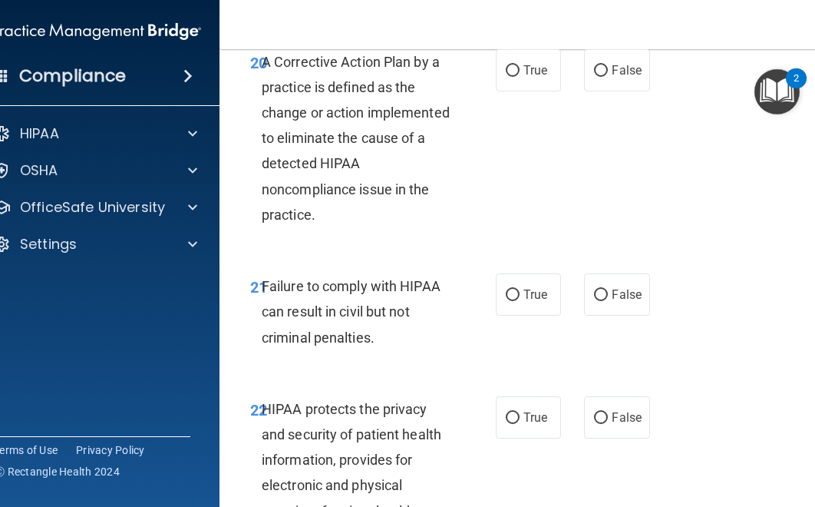
click at [346, 228] on div "A Corrective Action Plan by a practice is defined as the change or action imple…" at bounding box center [363, 138] width 202 height 179
drag, startPoint x: 346, startPoint y: 278, endPoint x: 305, endPoint y: 240, distance: 56.0
click at [305, 228] on div "A Corrective Action Plan by a practice is defined as the change or action imple…" at bounding box center [363, 138] width 202 height 179
click at [315, 223] on span "A Corrective Action Plan by a practice is defined as the change or action imple…" at bounding box center [356, 138] width 188 height 169
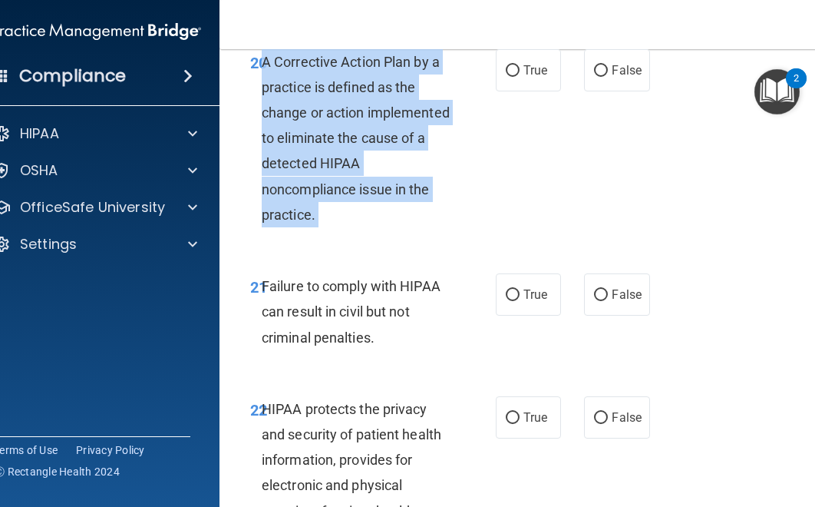
drag, startPoint x: 315, startPoint y: 294, endPoint x: 266, endPoint y: 141, distance: 160.4
click at [266, 141] on span "A Corrective Action Plan by a practice is defined as the change or action imple…" at bounding box center [356, 138] width 188 height 169
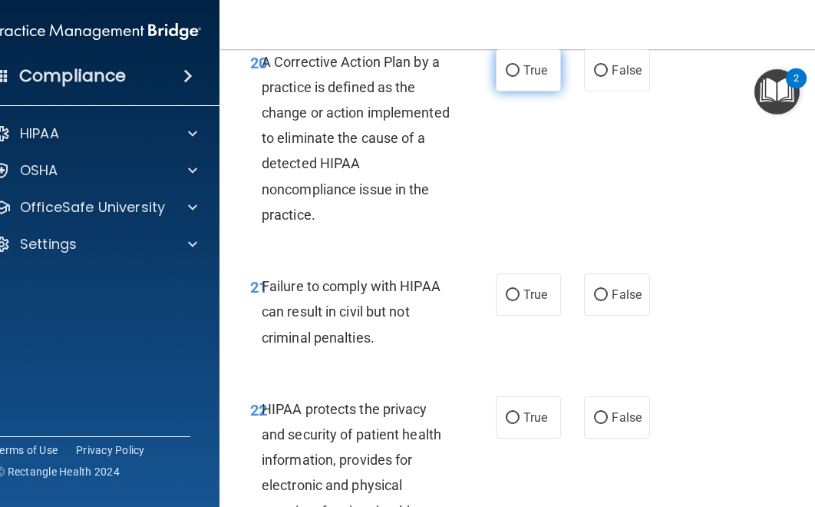
click at [527, 91] on label "True" at bounding box center [528, 70] width 65 height 42
click at [520, 77] on input "True" at bounding box center [513, 71] width 14 height 12
radio input "true"
click at [444, 350] on div "Failure to comply with HIPAA can result in civil but not criminal penalties." at bounding box center [363, 311] width 202 height 77
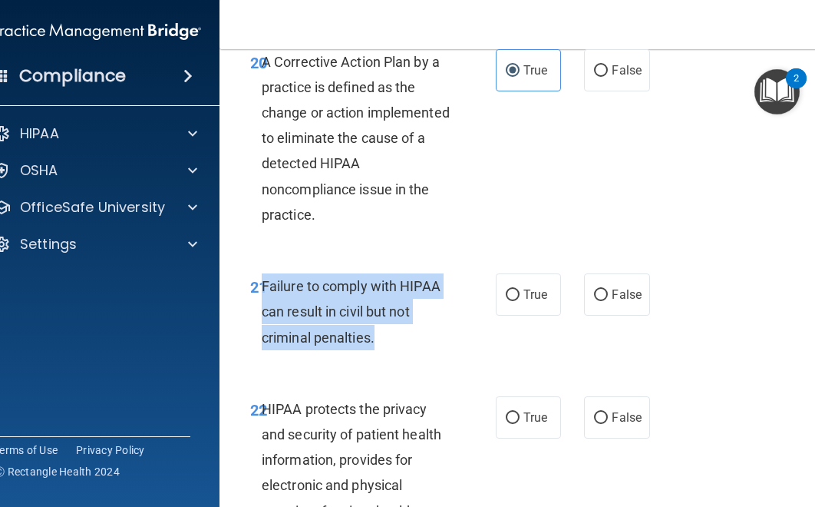
drag, startPoint x: 390, startPoint y: 413, endPoint x: 270, endPoint y: 370, distance: 127.2
click at [264, 350] on div "Failure to comply with HIPAA can result in civil but not criminal penalties." at bounding box center [363, 311] width 202 height 77
click at [598, 301] on input "False" at bounding box center [601, 295] width 14 height 12
radio input "true"
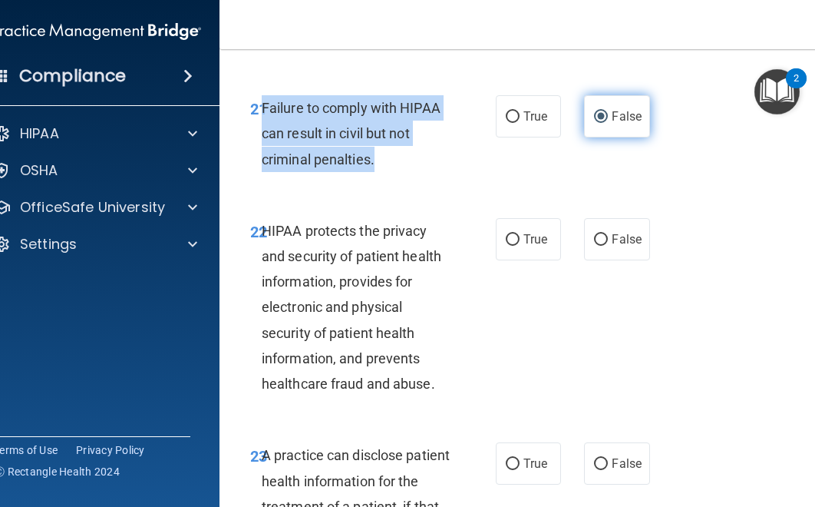
scroll to position [3599, 0]
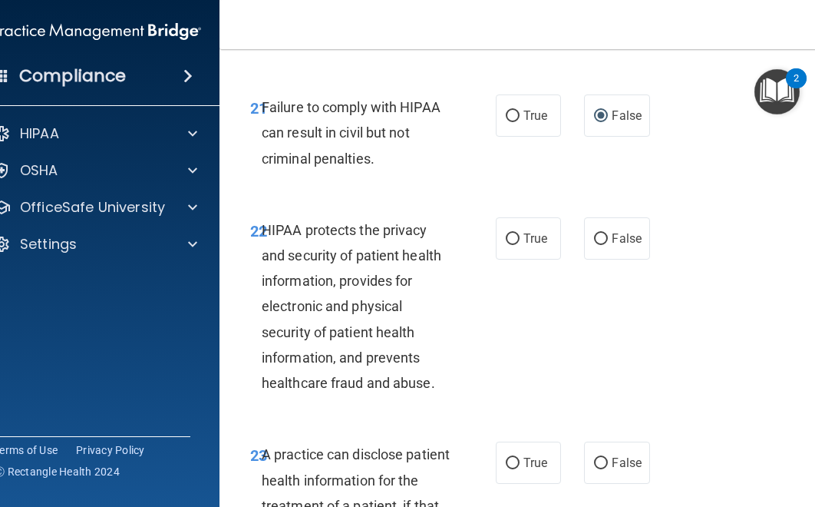
click at [418, 391] on span "HIPAA protects the privacy and security of patient health information, provides…" at bounding box center [352, 306] width 180 height 169
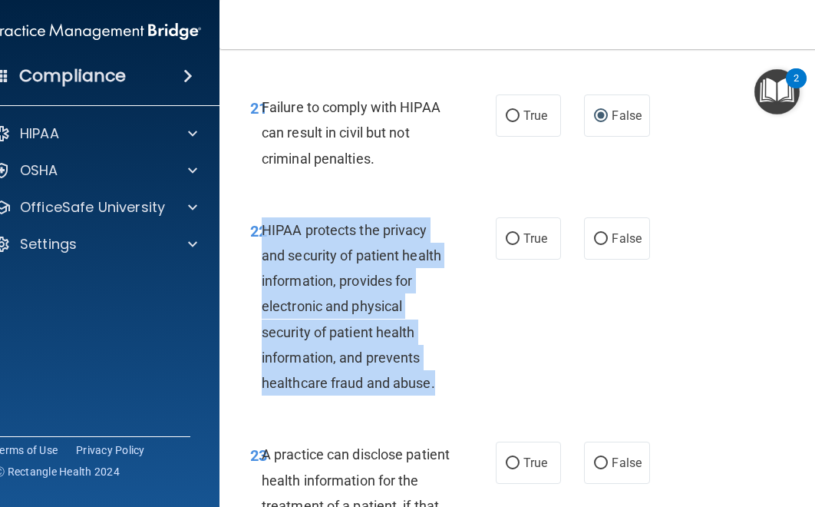
drag, startPoint x: 436, startPoint y: 459, endPoint x: 262, endPoint y: 315, distance: 226.2
click at [262, 312] on div "HIPAA protects the privacy and security of patient health information, provides…" at bounding box center [363, 306] width 202 height 179
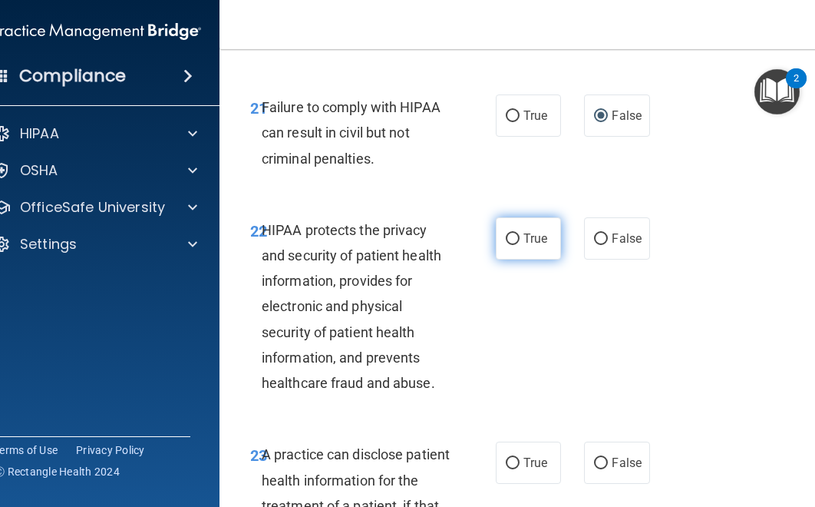
click at [540, 259] on label "True" at bounding box center [528, 238] width 65 height 42
click at [520, 245] on input "True" at bounding box center [513, 239] width 14 height 12
radio input "true"
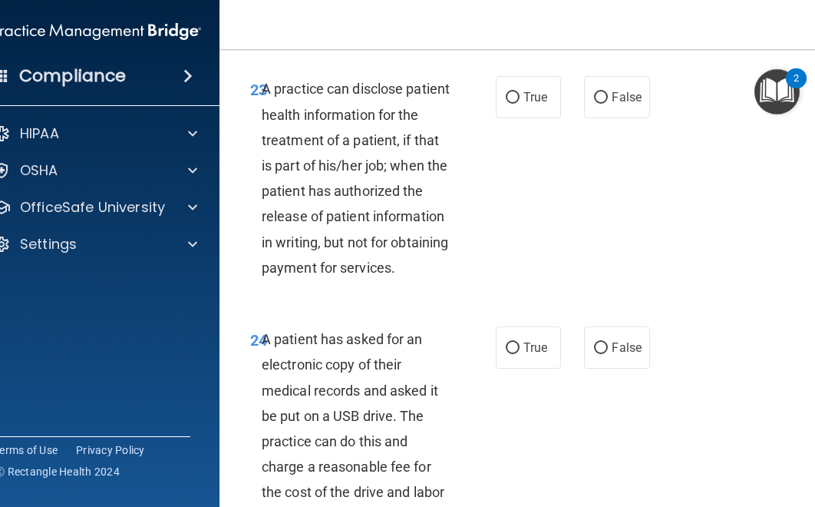
scroll to position [3960, 0]
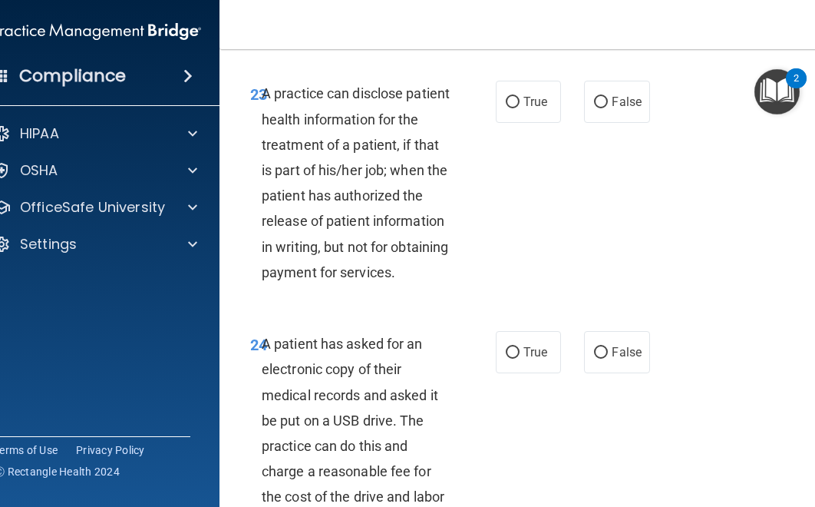
click at [347, 285] on div "A practice can disclose patient health information for the treatment of a patie…" at bounding box center [363, 183] width 202 height 204
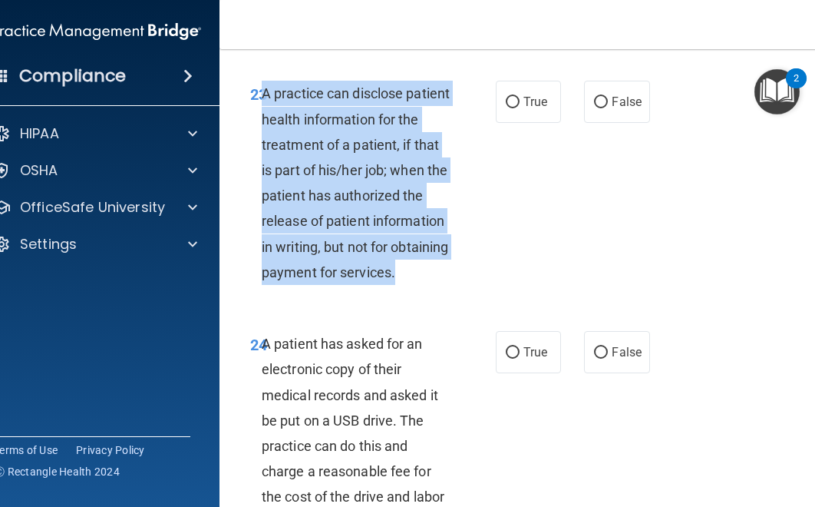
drag, startPoint x: 343, startPoint y: 373, endPoint x: 262, endPoint y: 174, distance: 214.5
click at [262, 172] on div "A practice can disclose patient health information for the treatment of a patie…" at bounding box center [363, 183] width 202 height 204
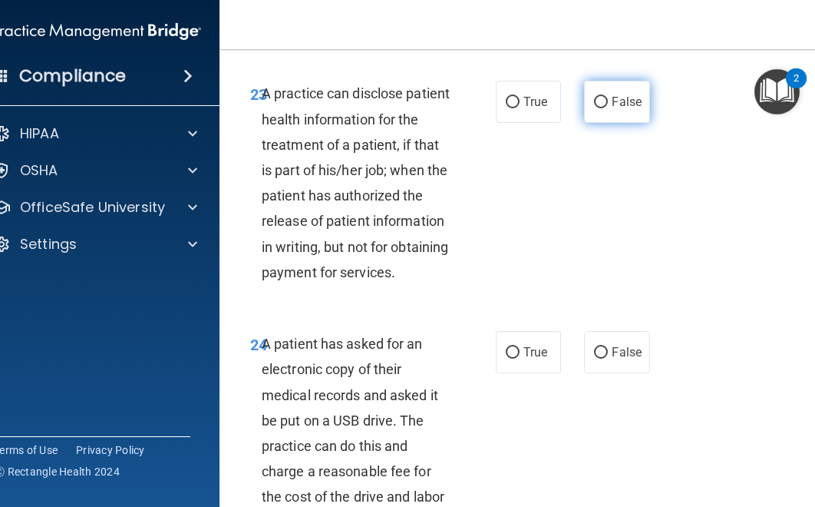
click at [640, 123] on label "False" at bounding box center [616, 102] width 65 height 42
click at [608, 108] on input "False" at bounding box center [601, 103] width 14 height 12
radio input "true"
click at [520, 312] on div "23 A practice can disclose patient health information for the treatment of a pa…" at bounding box center [530, 186] width 583 height 250
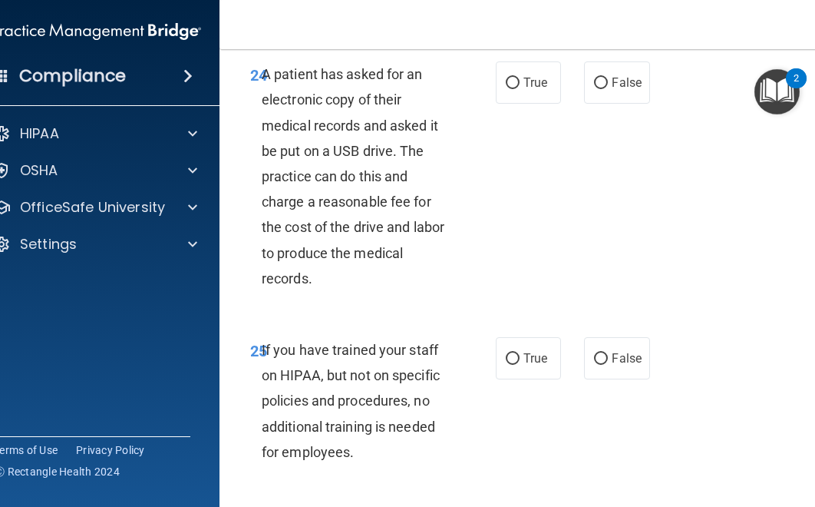
scroll to position [4231, 0]
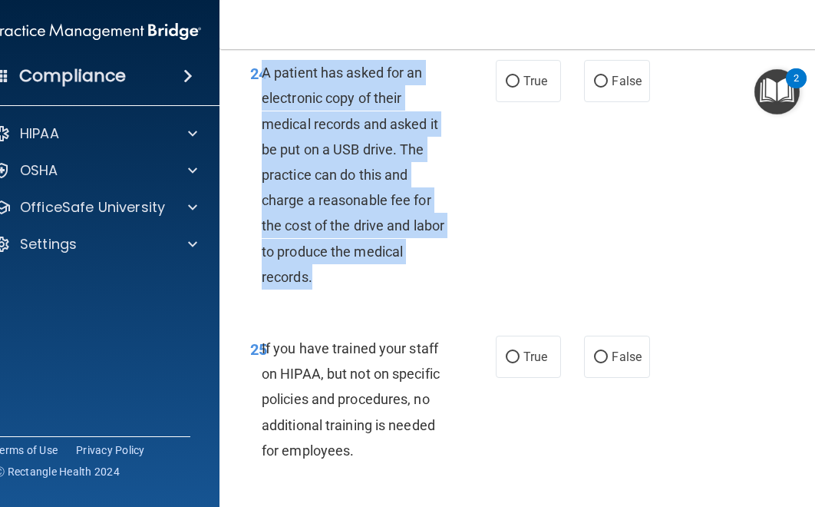
drag, startPoint x: 332, startPoint y: 381, endPoint x: 265, endPoint y: 177, distance: 215.0
click at [263, 177] on div "A patient has asked for an electronic copy of their medical records and asked i…" at bounding box center [363, 174] width 202 height 229
click at [515, 87] on input "True" at bounding box center [513, 82] width 14 height 12
radio input "true"
click at [510, 295] on div "24 A patient has asked for an electronic copy of their medical records and aske…" at bounding box center [373, 178] width 292 height 237
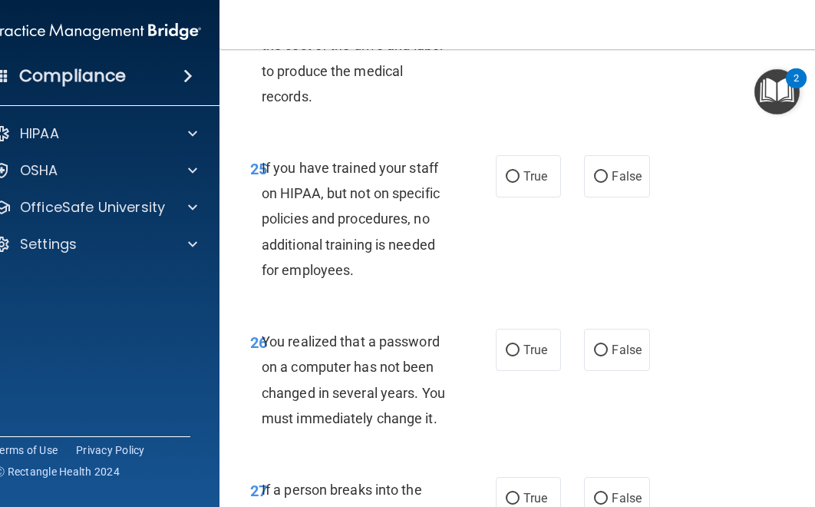
scroll to position [4452, 0]
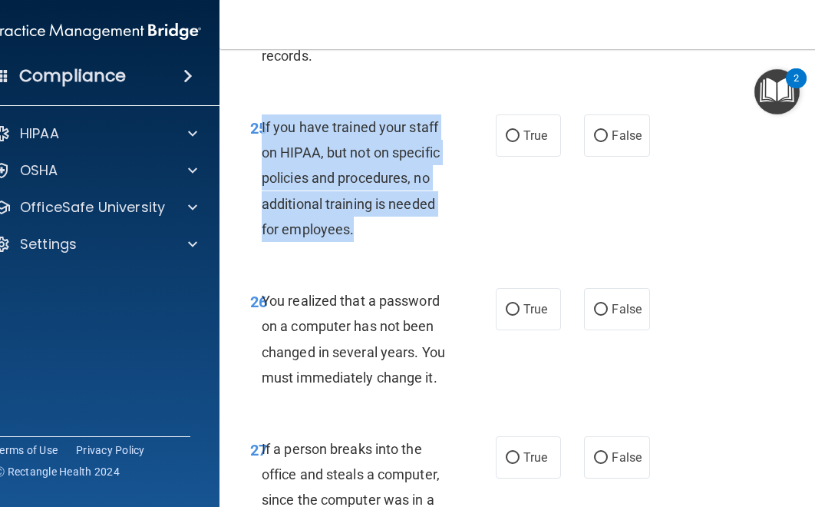
drag, startPoint x: 361, startPoint y: 343, endPoint x: 262, endPoint y: 235, distance: 147.2
click at [262, 235] on div "If you have trained your staff on HIPAA, but not on specific policies and proce…" at bounding box center [363, 177] width 202 height 127
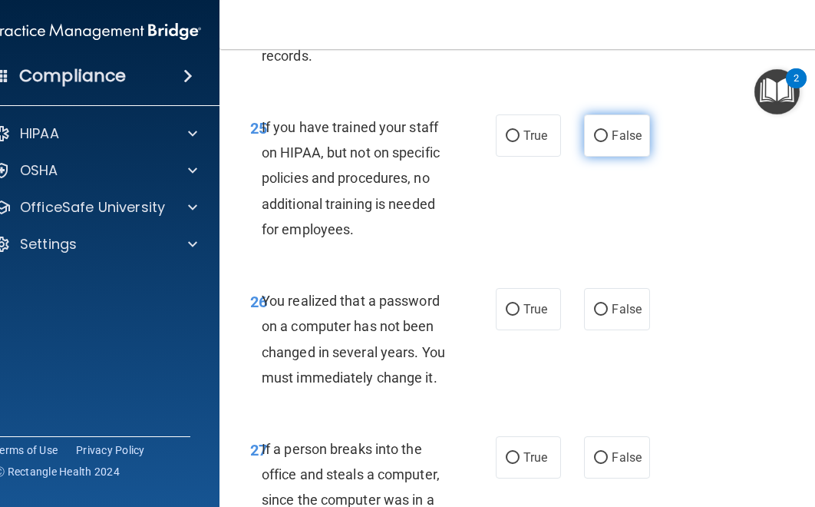
click at [636, 143] on span "False" at bounding box center [627, 135] width 30 height 15
click at [608, 142] on input "False" at bounding box center [601, 136] width 14 height 12
radio input "true"
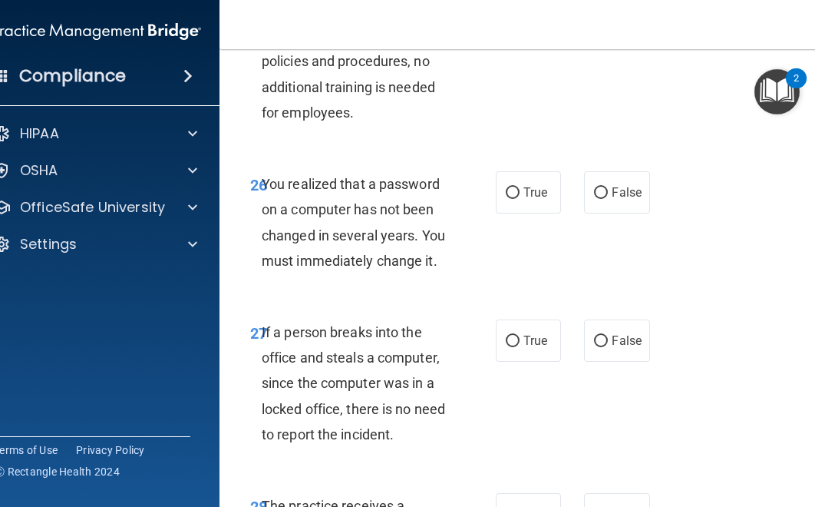
scroll to position [4574, 0]
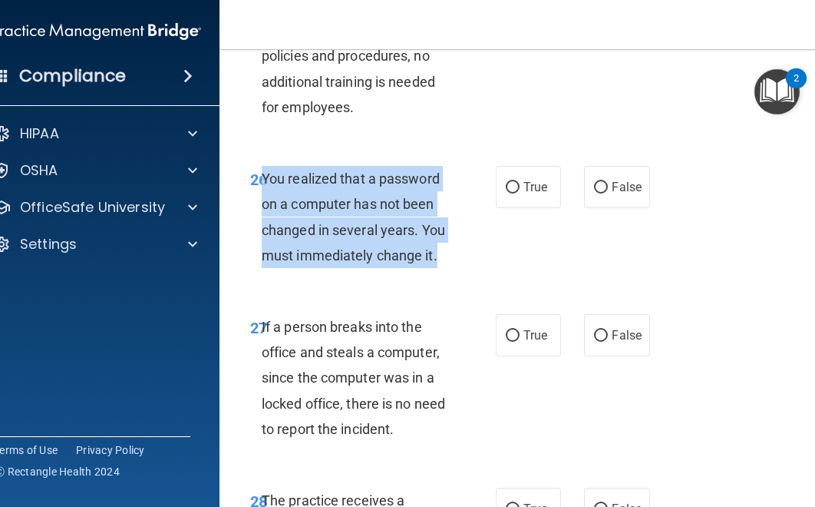
drag, startPoint x: 437, startPoint y: 361, endPoint x: 264, endPoint y: 281, distance: 191.2
click at [264, 268] on div "You realized that a password on a computer has not been changed in several year…" at bounding box center [363, 217] width 202 height 102
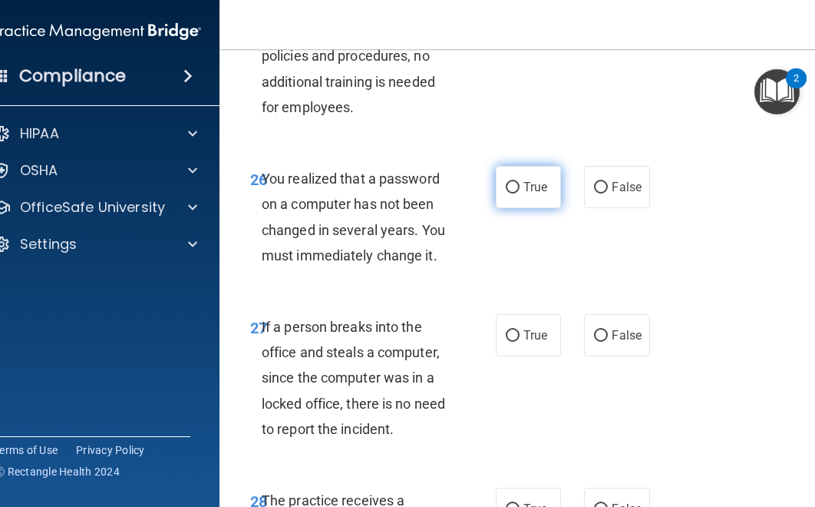
click at [524, 194] on span "True" at bounding box center [535, 187] width 24 height 15
click at [520, 193] on input "True" at bounding box center [513, 188] width 14 height 12
radio input "true"
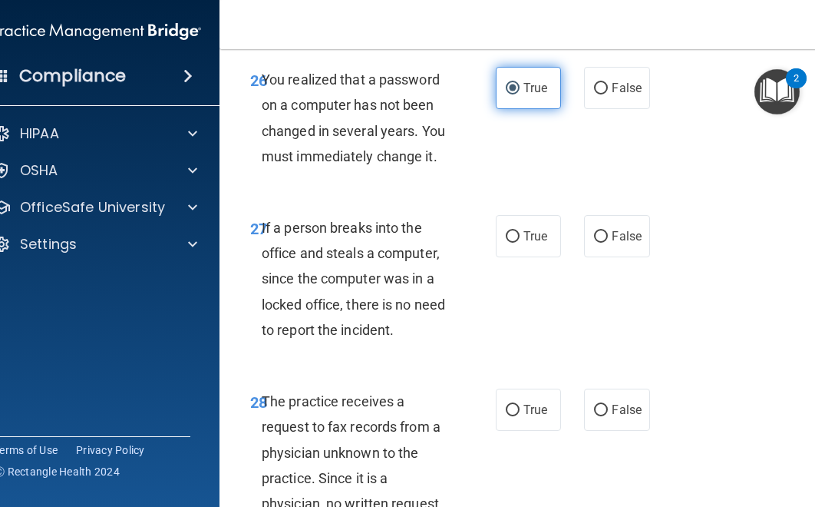
scroll to position [4679, 0]
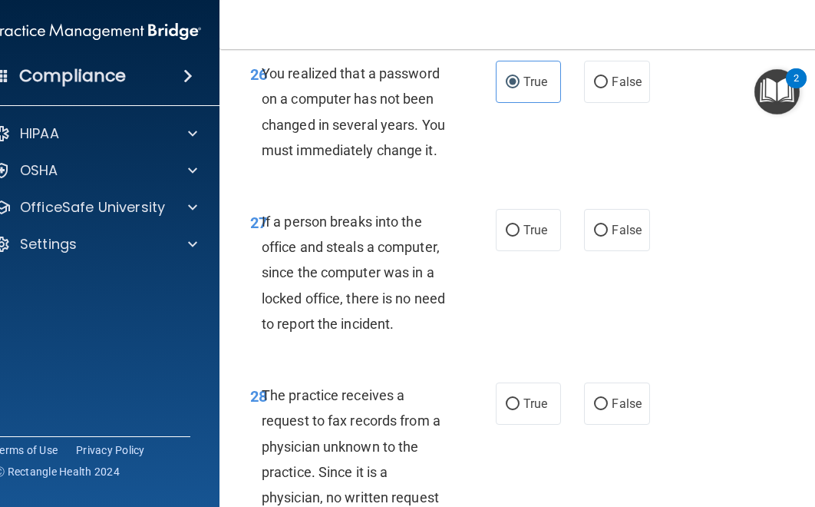
click at [408, 336] on div "If a person breaks into the office and steals a computer, since the computer wa…" at bounding box center [363, 272] width 202 height 127
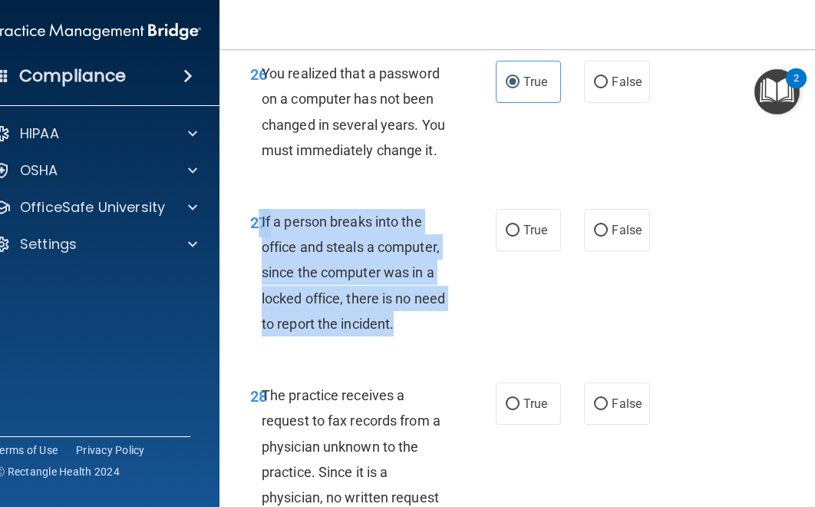
drag, startPoint x: 408, startPoint y: 426, endPoint x: 261, endPoint y: 326, distance: 177.9
click at [262, 326] on div "If a person breaks into the office and steals a computer, since the computer wa…" at bounding box center [363, 272] width 202 height 127
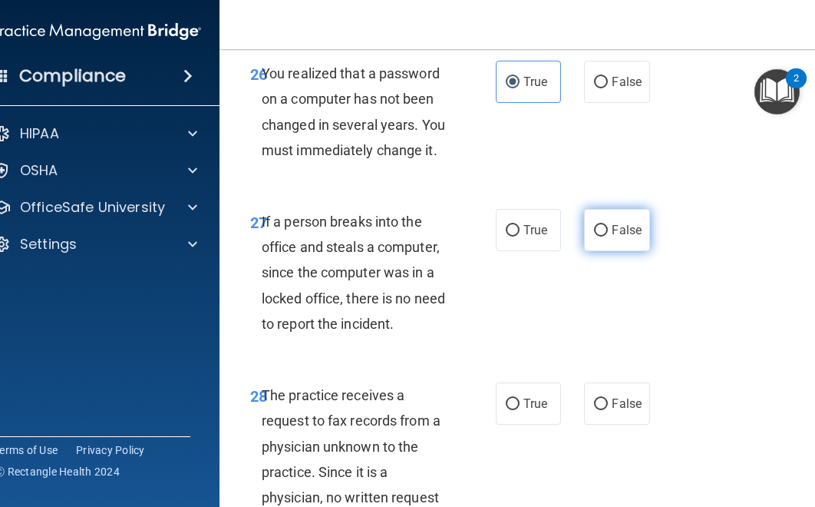
click at [600, 251] on label "False" at bounding box center [616, 230] width 65 height 42
click at [600, 236] on input "False" at bounding box center [601, 231] width 14 height 12
radio input "true"
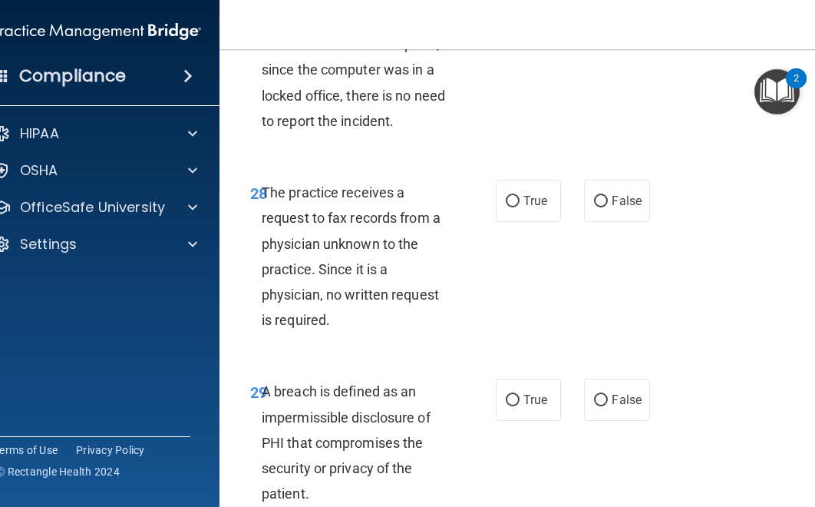
scroll to position [4901, 0]
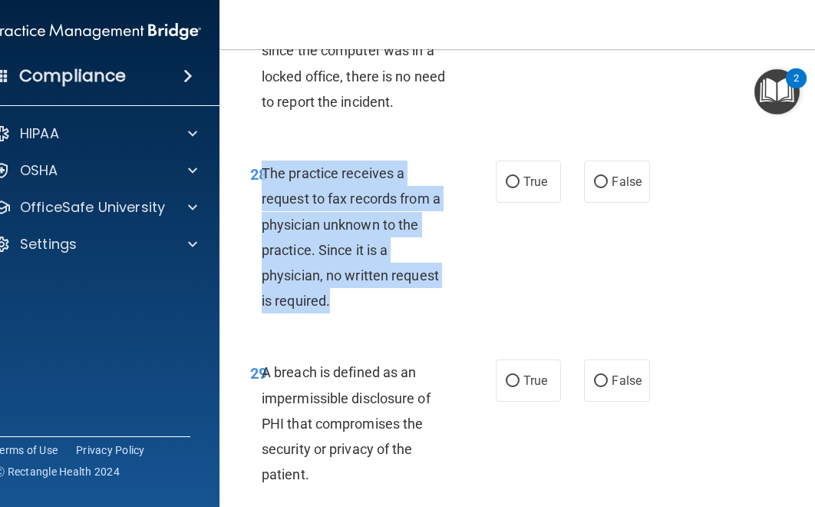
drag, startPoint x: 332, startPoint y: 405, endPoint x: 266, endPoint y: 280, distance: 141.8
click at [264, 277] on div "The practice receives a request to fax records from a physician unknown to the …" at bounding box center [363, 236] width 202 height 153
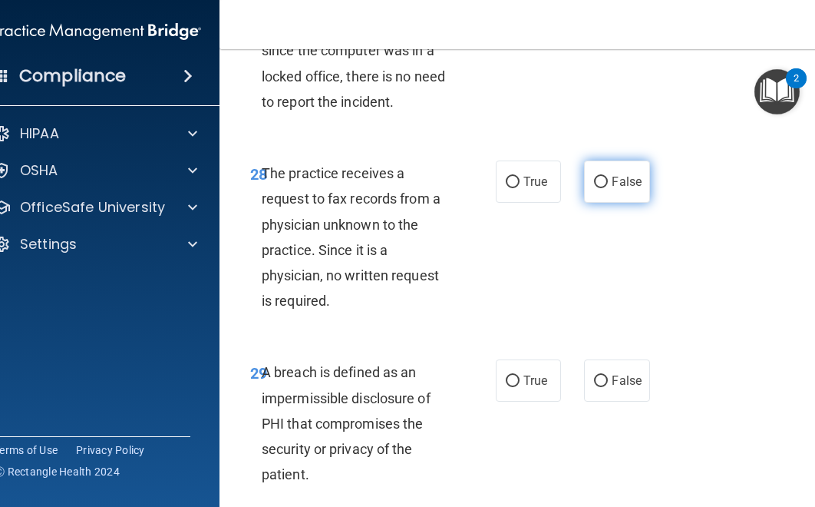
click at [620, 189] on span "False" at bounding box center [627, 181] width 30 height 15
click at [608, 188] on input "False" at bounding box center [601, 183] width 14 height 12
radio input "true"
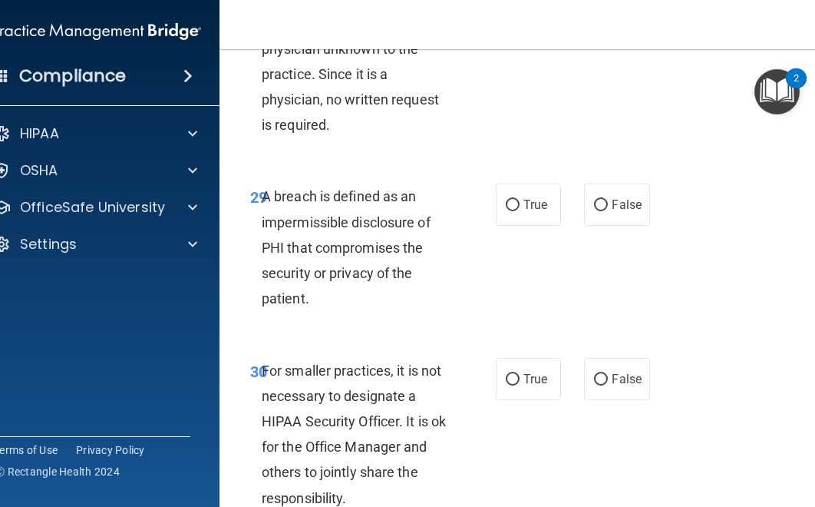
scroll to position [5104, 0]
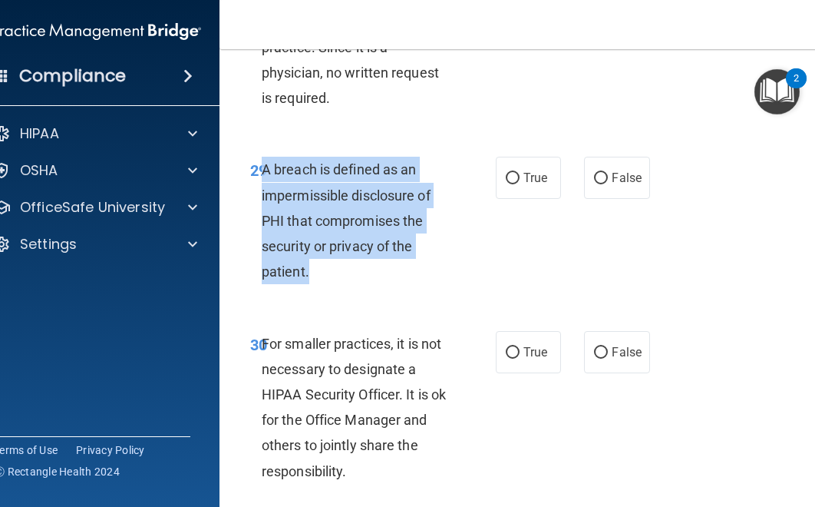
drag, startPoint x: 331, startPoint y: 371, endPoint x: 270, endPoint y: 273, distance: 115.4
click at [266, 272] on div "A breach is defined as an impermissible disclosure of PHI that compromises the …" at bounding box center [363, 220] width 202 height 127
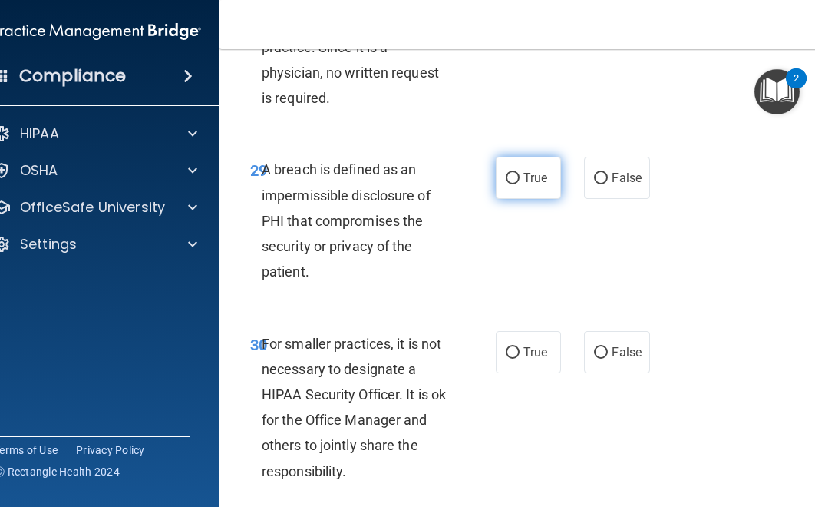
click at [531, 199] on label "True" at bounding box center [528, 178] width 65 height 42
click at [520, 184] on input "True" at bounding box center [513, 179] width 14 height 12
radio input "true"
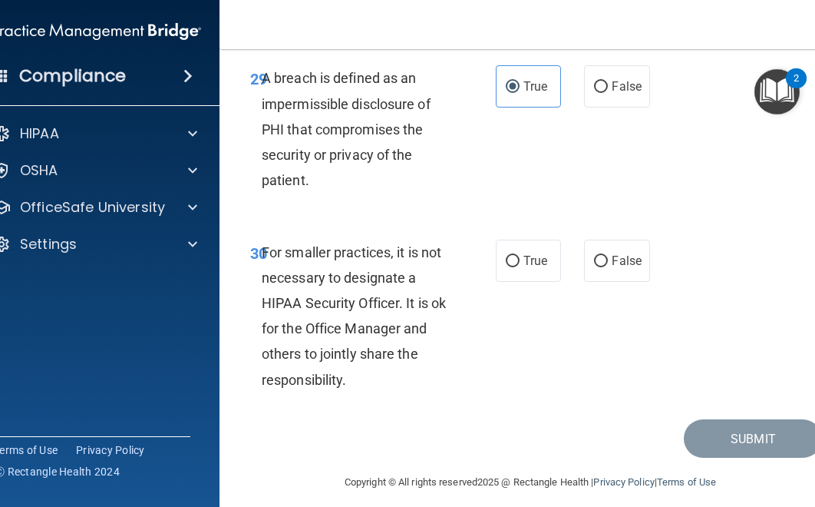
scroll to position [5222, 0]
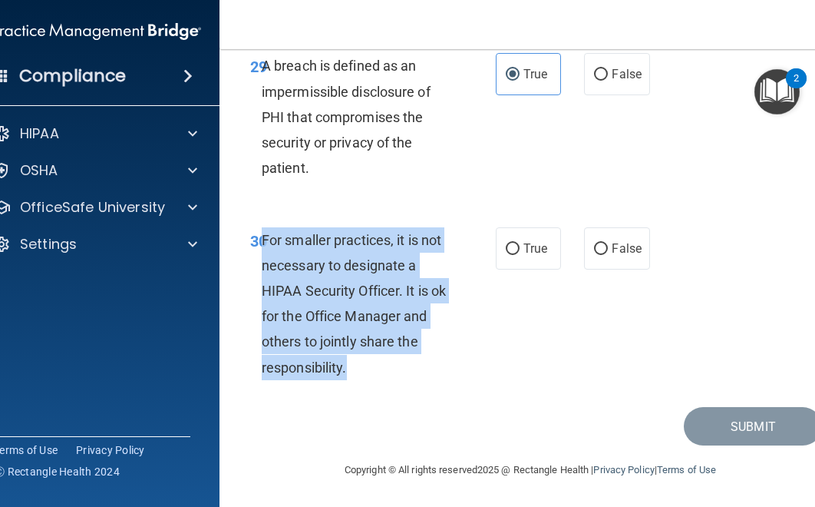
drag, startPoint x: 362, startPoint y: 462, endPoint x: 262, endPoint y: 328, distance: 167.8
click at [262, 328] on div "For smaller practices, it is not necessary to designate a HIPAA Security Office…" at bounding box center [363, 303] width 202 height 153
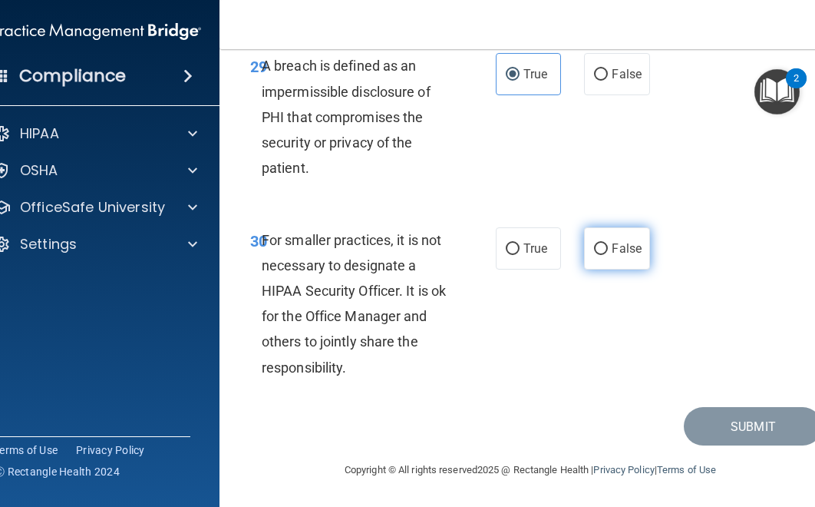
click at [624, 256] on span "False" at bounding box center [627, 248] width 30 height 15
click at [608, 255] on input "False" at bounding box center [601, 249] width 14 height 12
radio input "true"
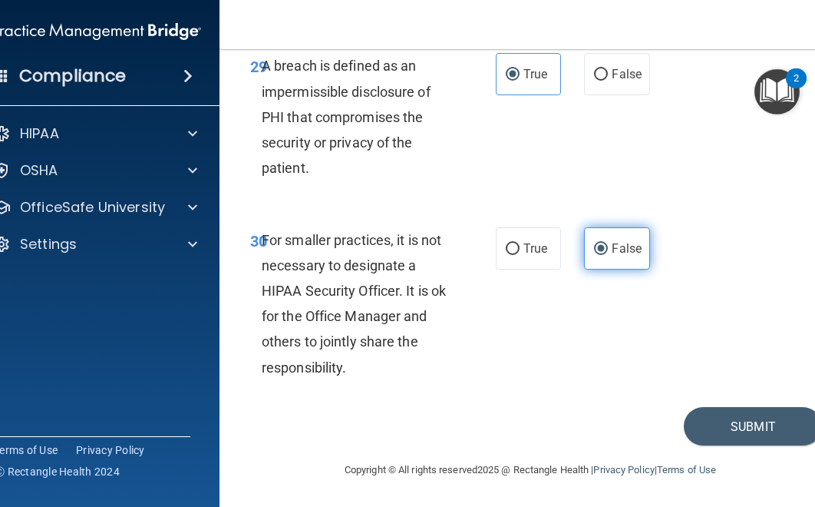
scroll to position [5309, 0]
click at [744, 415] on button "Submit" at bounding box center [753, 426] width 138 height 39
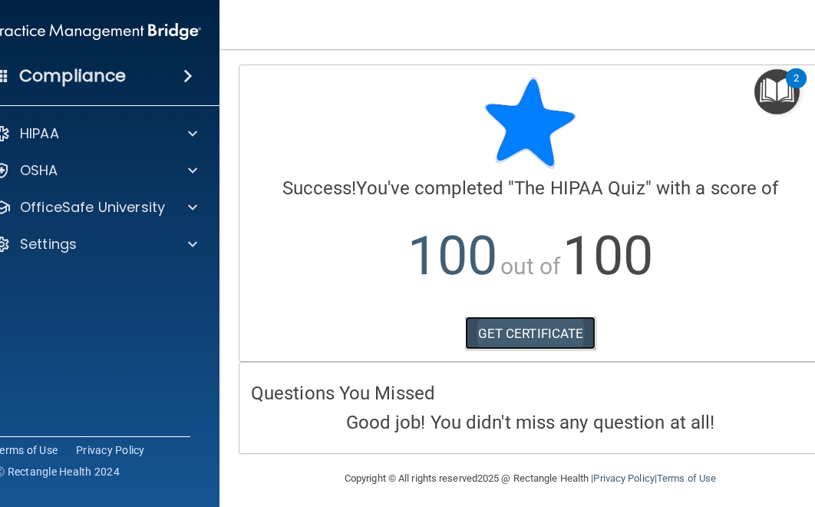
click at [554, 328] on link "GET CERTIFICATE" at bounding box center [530, 333] width 131 height 34
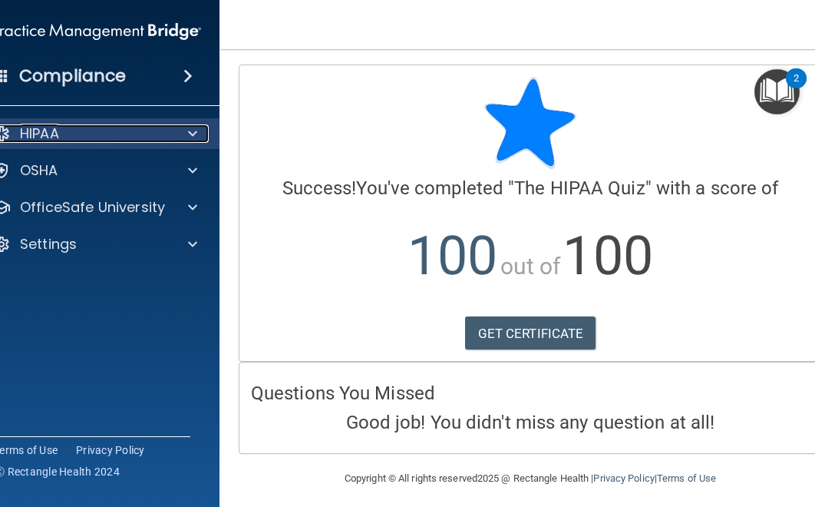
click at [146, 131] on div "HIPAA" at bounding box center [76, 133] width 190 height 18
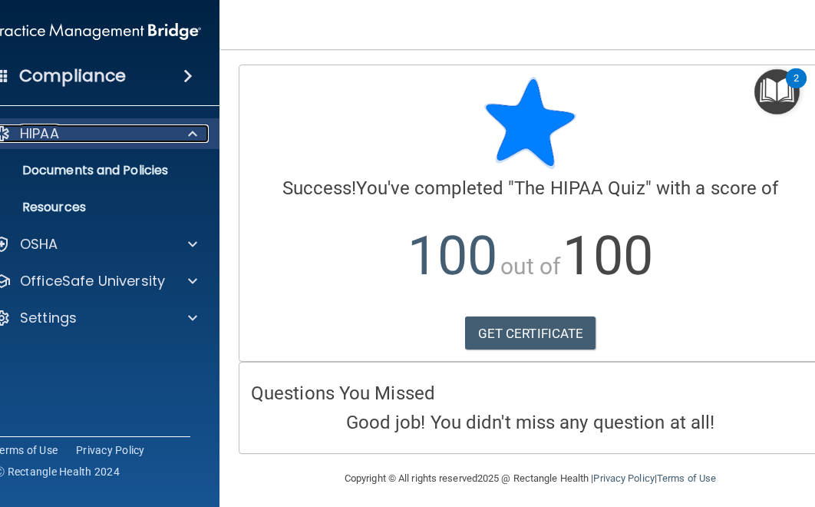
click at [53, 137] on p "HIPAA" at bounding box center [39, 133] width 39 height 18
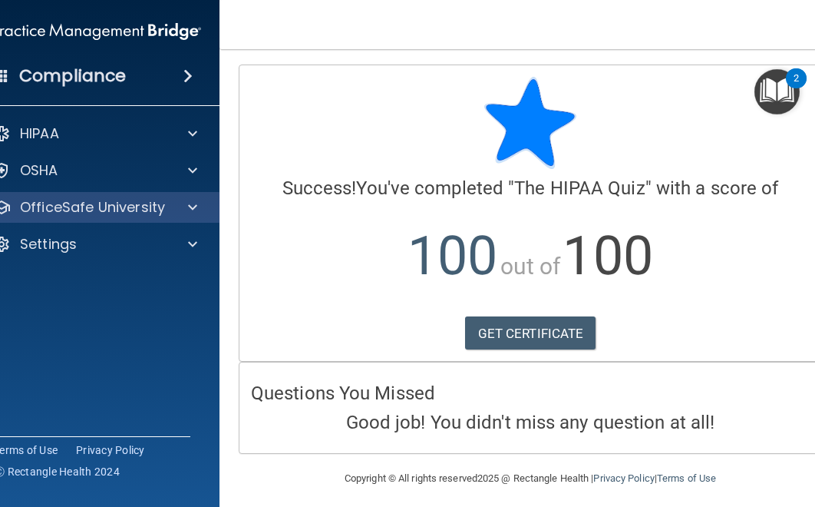
click at [124, 219] on div "OfficeSafe University" at bounding box center [97, 207] width 246 height 31
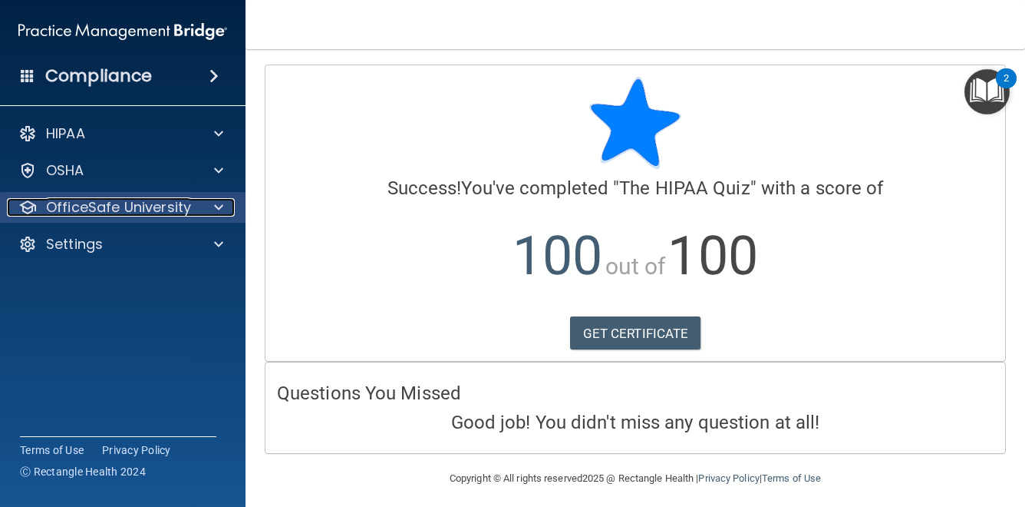
click at [217, 200] on span at bounding box center [218, 207] width 9 height 18
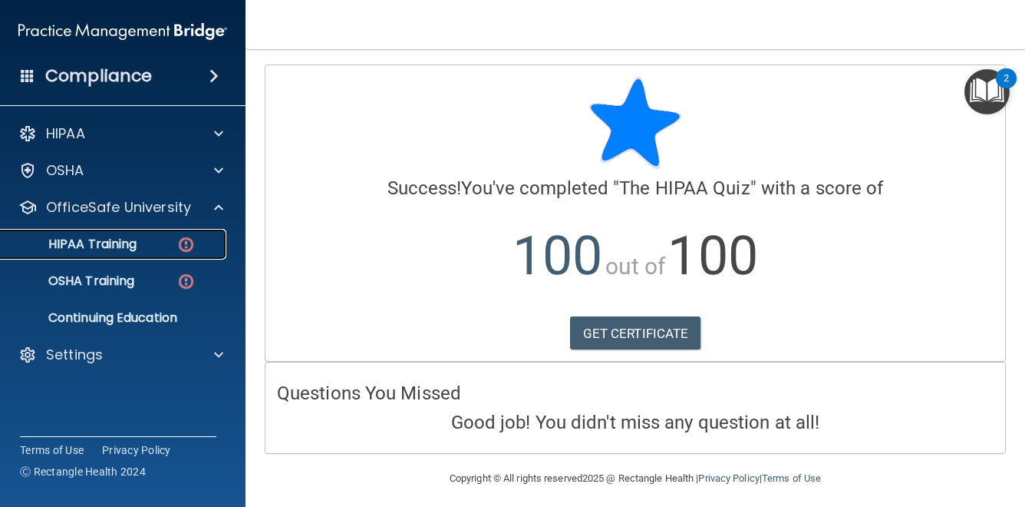
click at [169, 243] on div "HIPAA Training" at bounding box center [115, 243] width 210 height 15
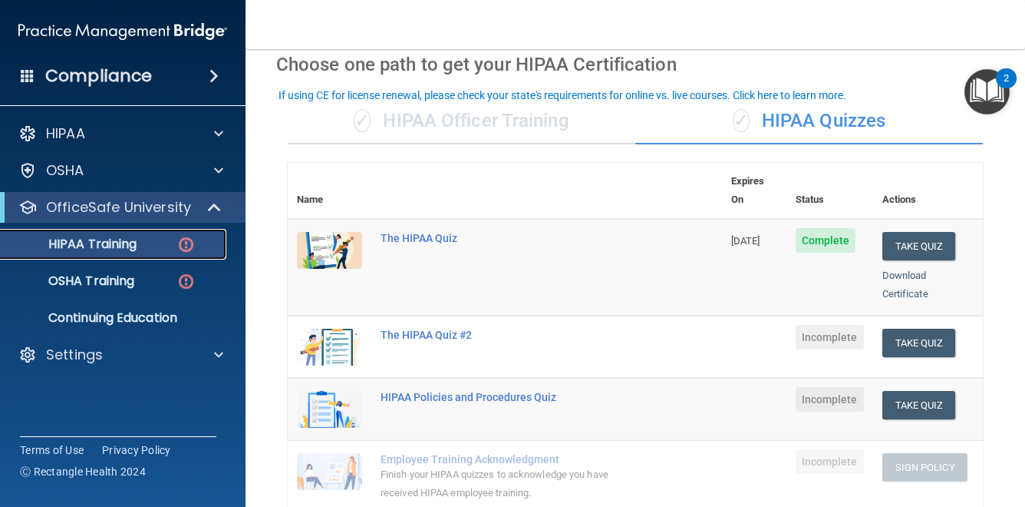
scroll to position [61, 0]
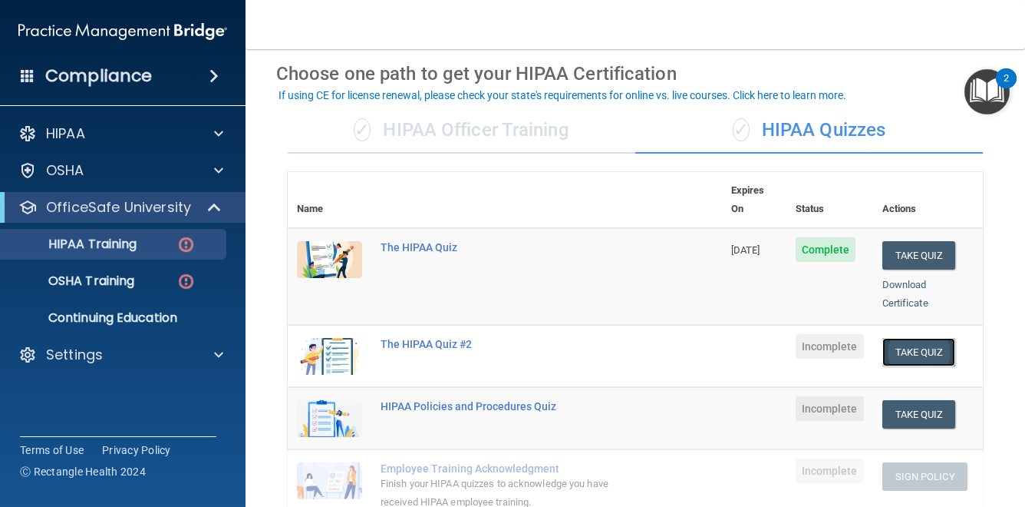
click at [901, 338] on button "Take Quiz" at bounding box center [920, 352] width 74 height 28
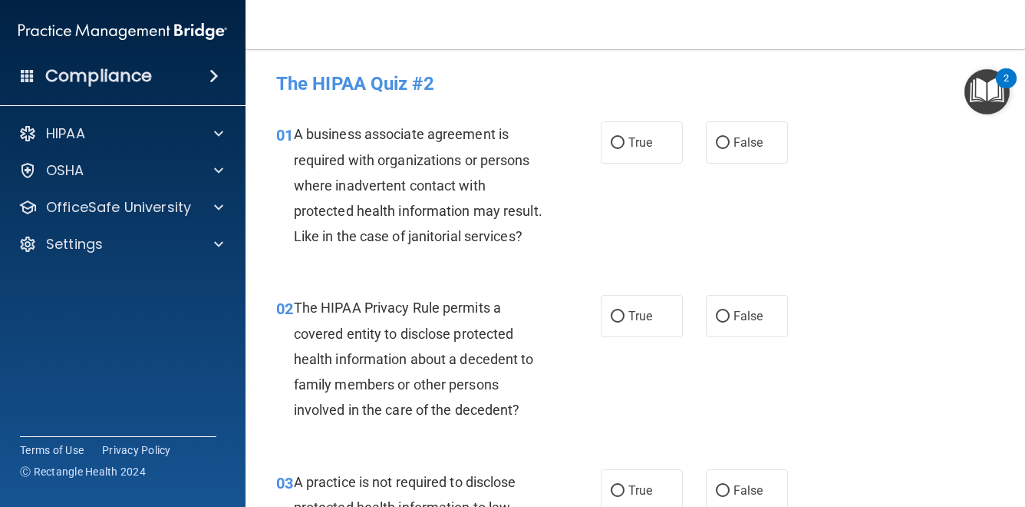
scroll to position [2, 0]
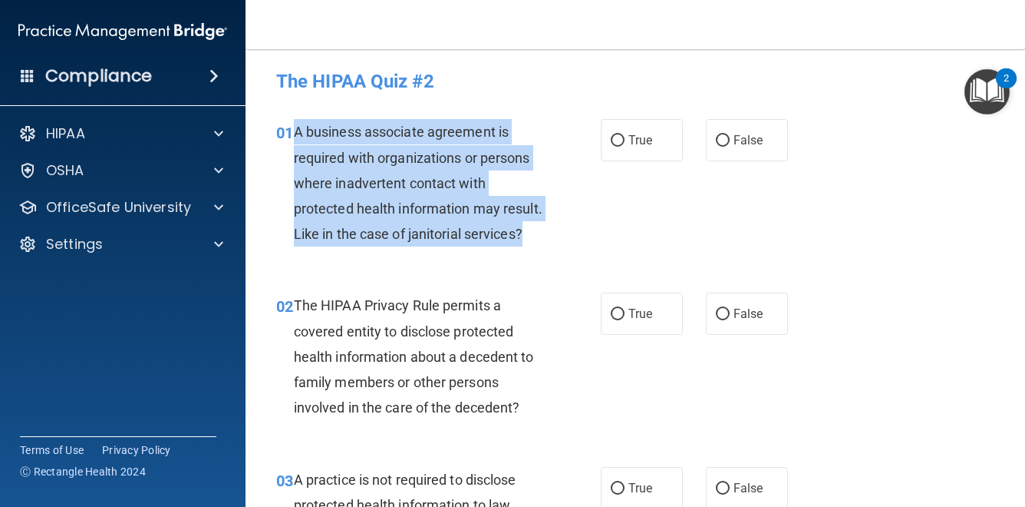
drag, startPoint x: 524, startPoint y: 233, endPoint x: 299, endPoint y: 130, distance: 248.0
click at [298, 130] on span "A business associate agreement is required with organizations or persons where …" at bounding box center [418, 183] width 249 height 118
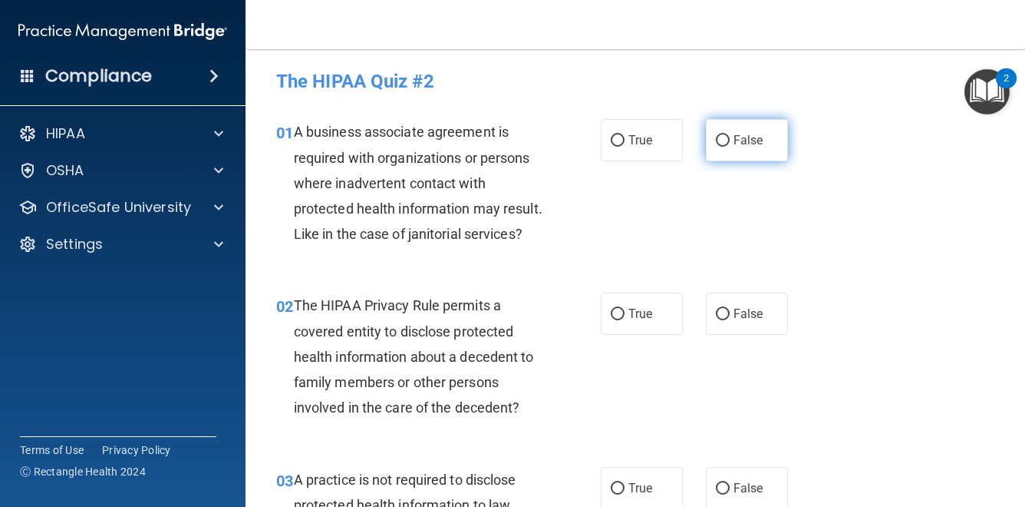
click at [732, 142] on label "False" at bounding box center [747, 140] width 82 height 42
click at [730, 142] on input "False" at bounding box center [723, 141] width 14 height 12
radio input "true"
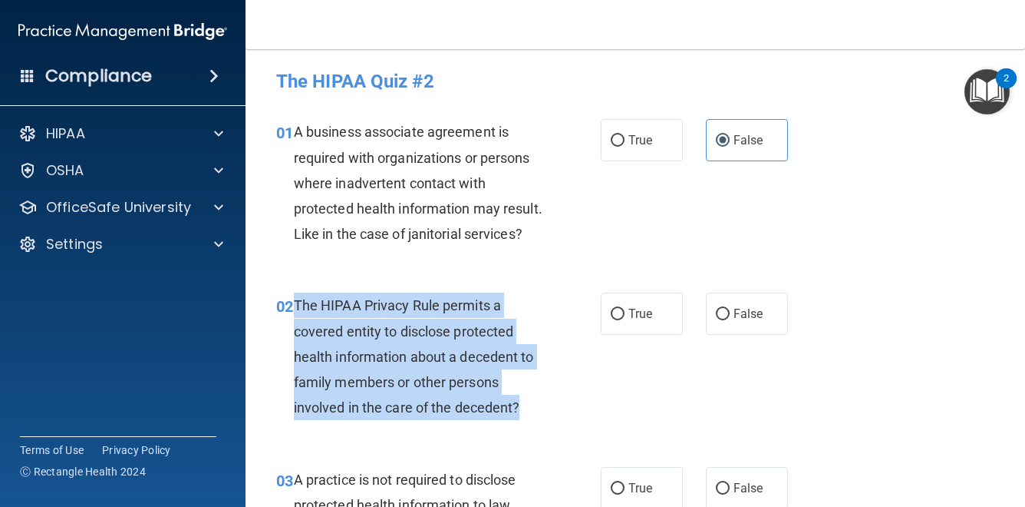
drag, startPoint x: 532, startPoint y: 402, endPoint x: 300, endPoint y: 309, distance: 250.0
click at [296, 308] on div "The HIPAA Privacy Rule permits a covered entity to disclose protected health in…" at bounding box center [424, 355] width 261 height 127
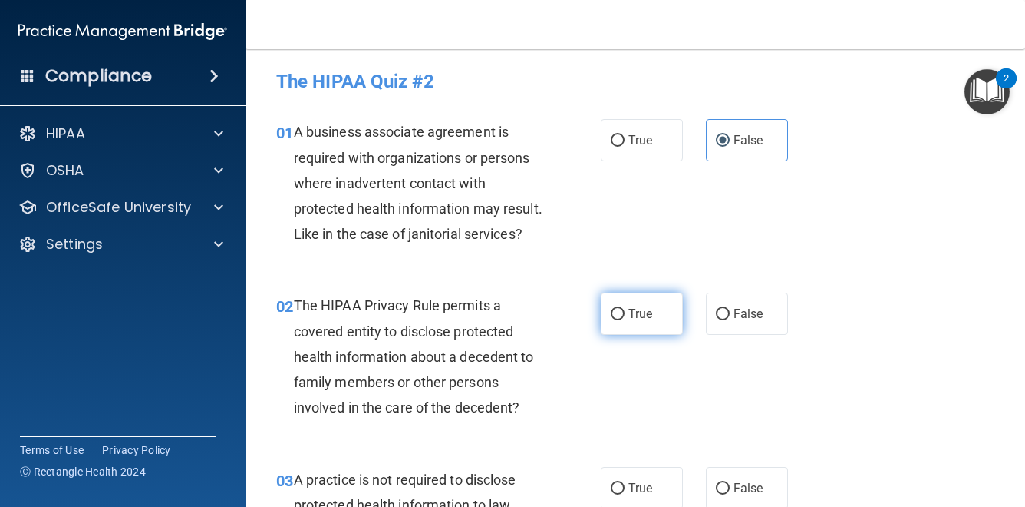
click at [626, 303] on label "True" at bounding box center [642, 313] width 82 height 42
click at [625, 309] on input "True" at bounding box center [618, 315] width 14 height 12
radio input "true"
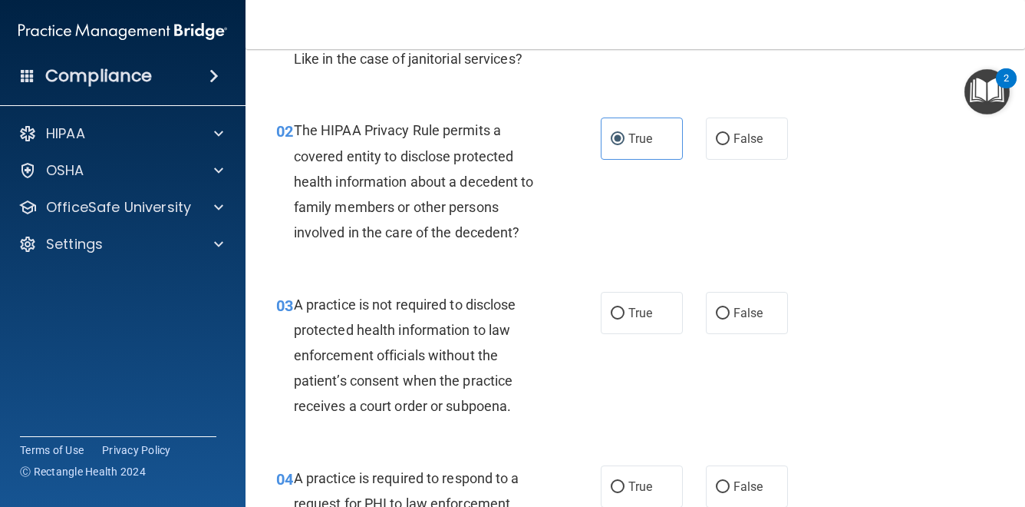
scroll to position [180, 0]
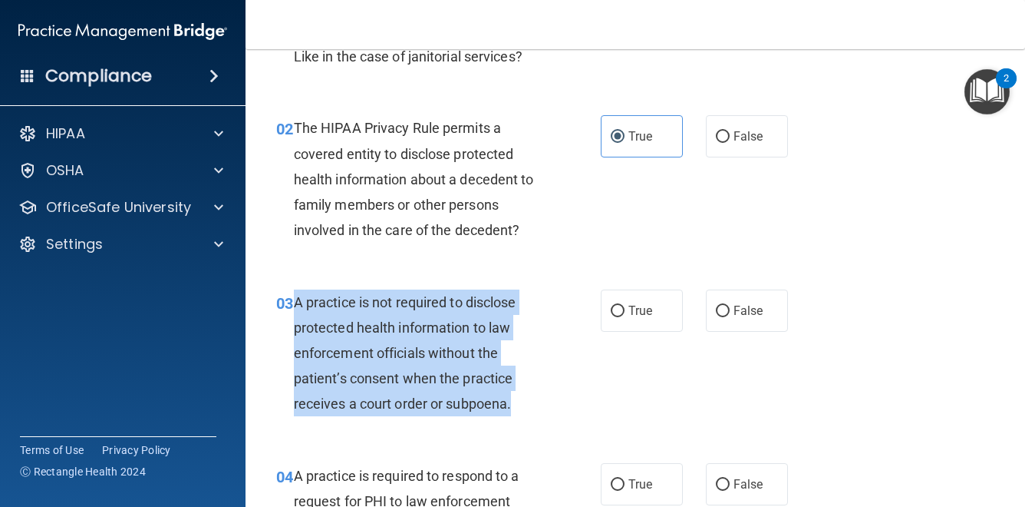
drag, startPoint x: 522, startPoint y: 406, endPoint x: 298, endPoint y: 302, distance: 246.9
click at [297, 303] on div "A practice is not required to disclose protected health information to law enfo…" at bounding box center [424, 352] width 261 height 127
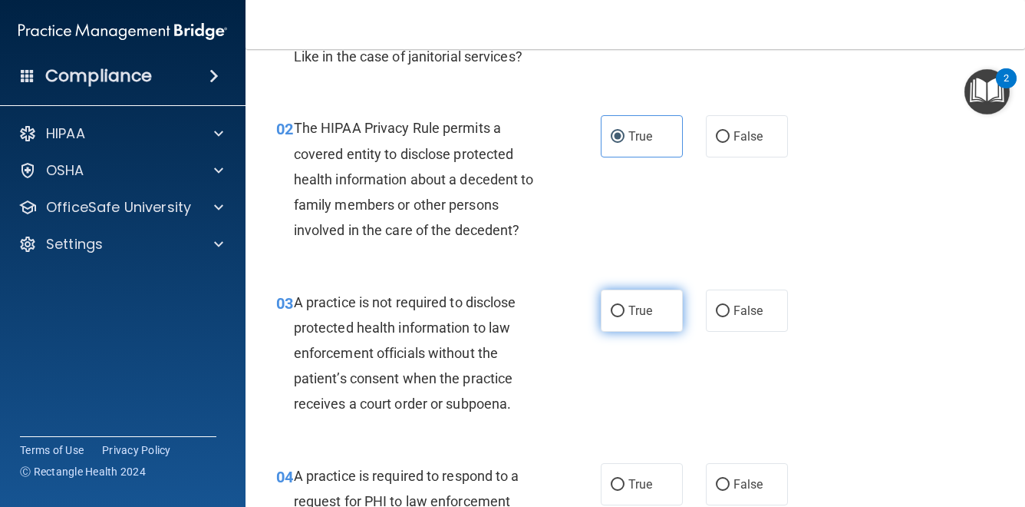
click at [623, 322] on label "True" at bounding box center [642, 310] width 82 height 42
click at [623, 317] on input "True" at bounding box center [618, 311] width 14 height 12
radio input "true"
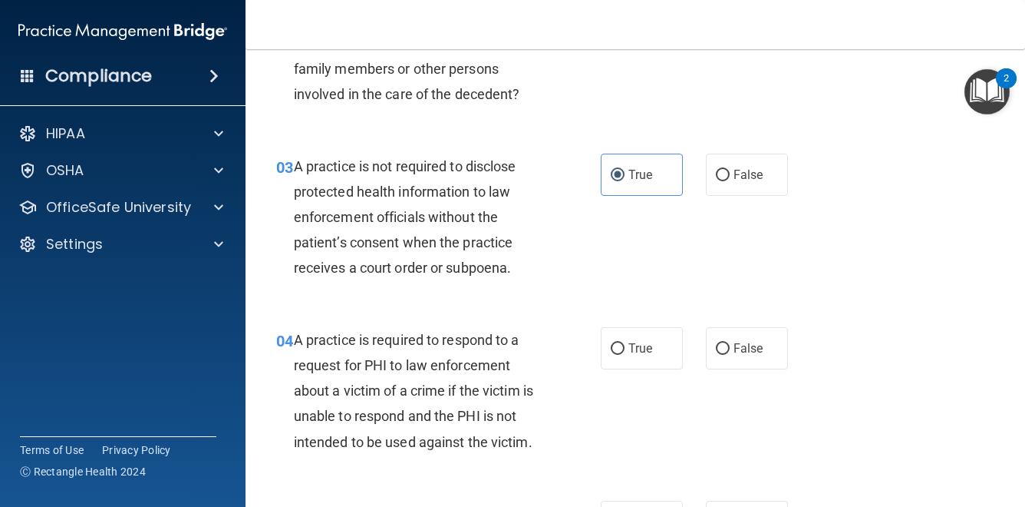
scroll to position [338, 0]
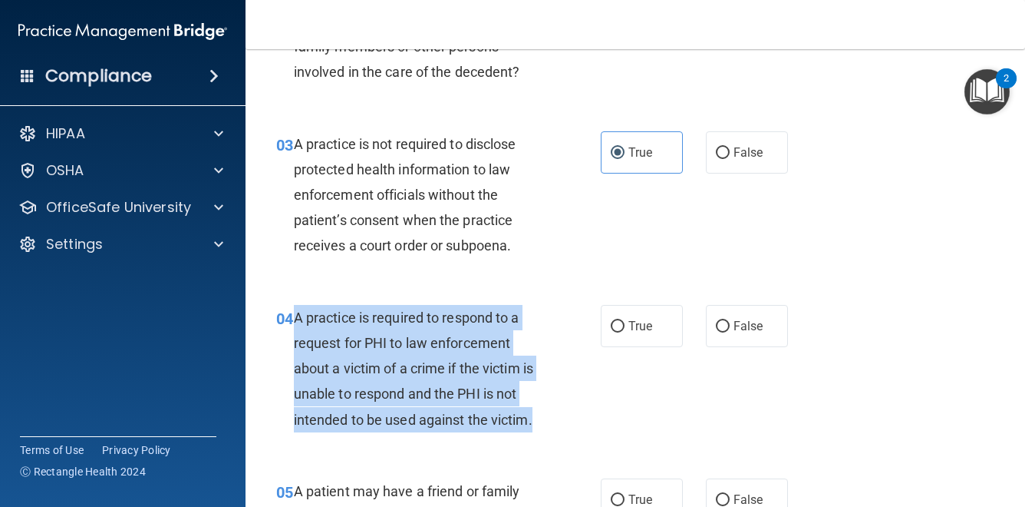
drag, startPoint x: 542, startPoint y: 419, endPoint x: 295, endPoint y: 322, distance: 264.7
click at [294, 321] on div "A practice is required to respond to a request for PHI to law enforcement about…" at bounding box center [424, 368] width 261 height 127
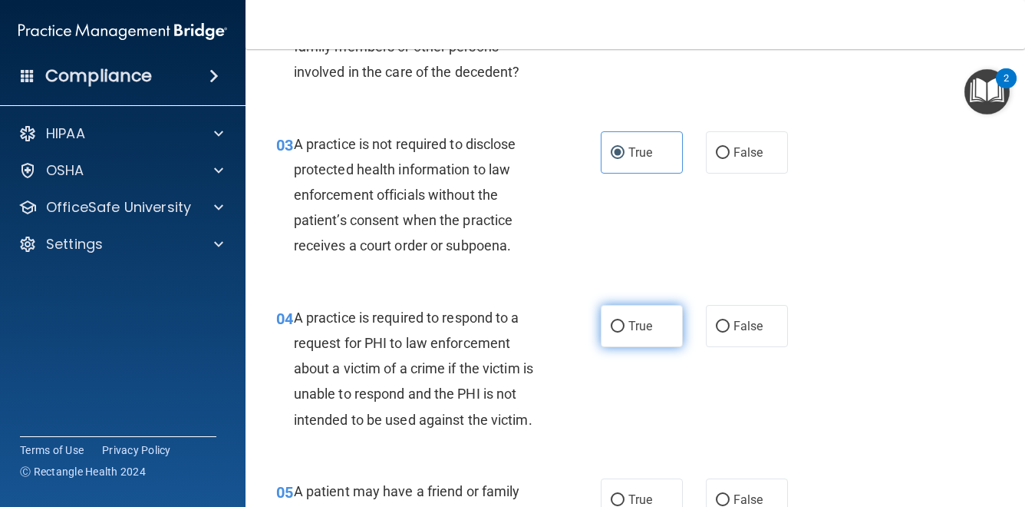
click at [646, 340] on label "True" at bounding box center [642, 326] width 82 height 42
click at [625, 332] on input "True" at bounding box center [618, 327] width 14 height 12
radio input "true"
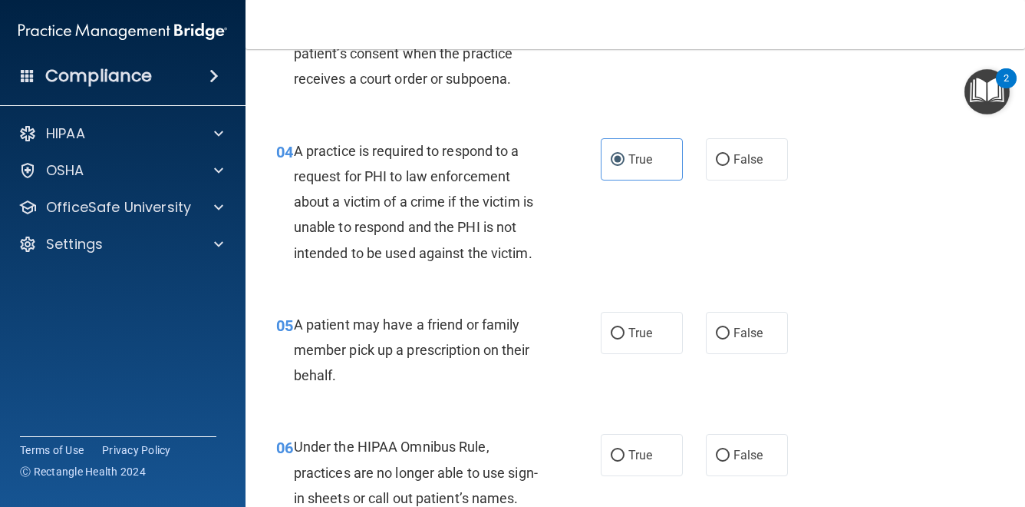
scroll to position [532, 0]
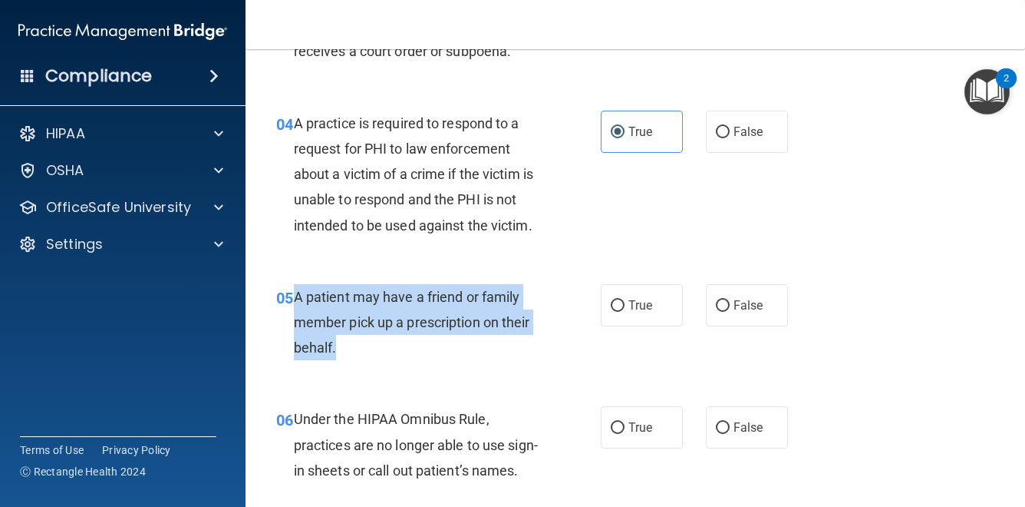
drag, startPoint x: 341, startPoint y: 341, endPoint x: 299, endPoint y: 299, distance: 59.2
click at [297, 298] on div "A patient may have a friend or family member pick up a prescription on their be…" at bounding box center [424, 322] width 261 height 77
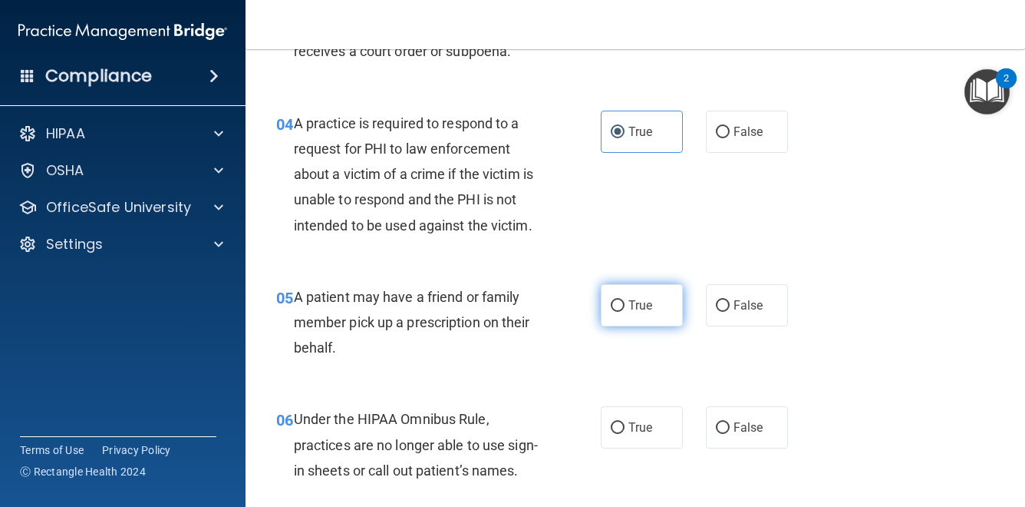
click at [658, 315] on label "True" at bounding box center [642, 305] width 82 height 42
click at [625, 312] on input "True" at bounding box center [618, 306] width 14 height 12
radio input "true"
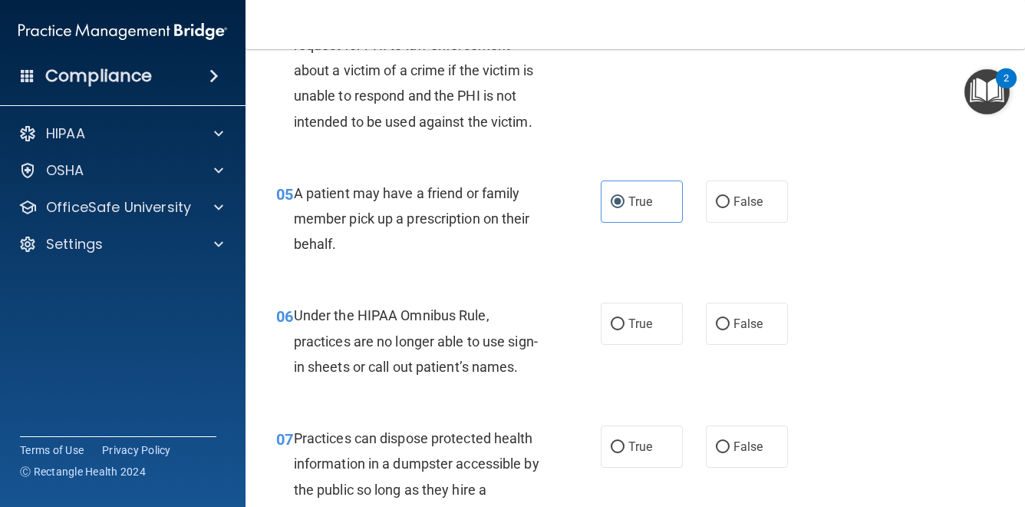
scroll to position [646, 0]
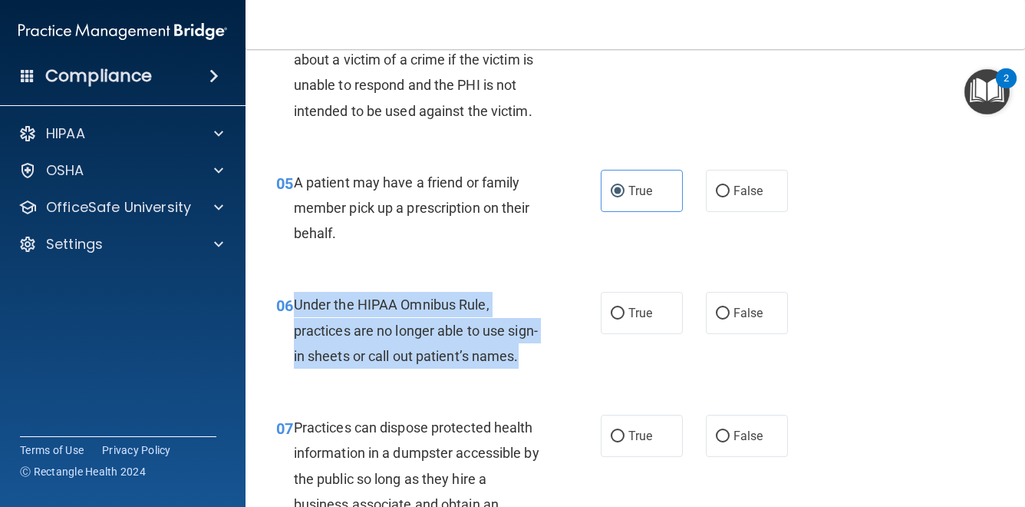
drag, startPoint x: 527, startPoint y: 354, endPoint x: 296, endPoint y: 305, distance: 236.0
click at [294, 305] on div "Under the HIPAA Omnibus Rule, practices are no longer able to use sign-in sheet…" at bounding box center [424, 330] width 261 height 77
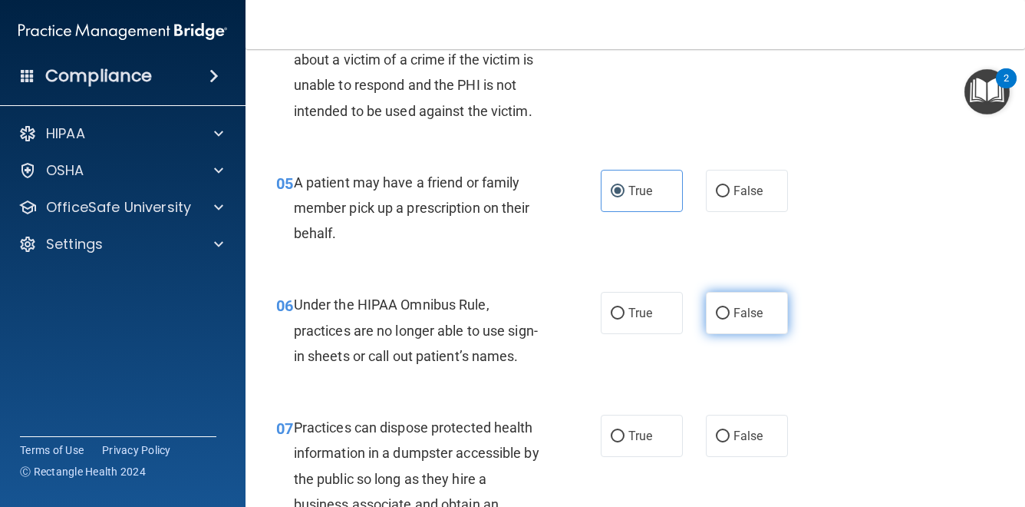
click at [763, 322] on label "False" at bounding box center [747, 313] width 82 height 42
click at [730, 319] on input "False" at bounding box center [723, 314] width 14 height 12
radio input "true"
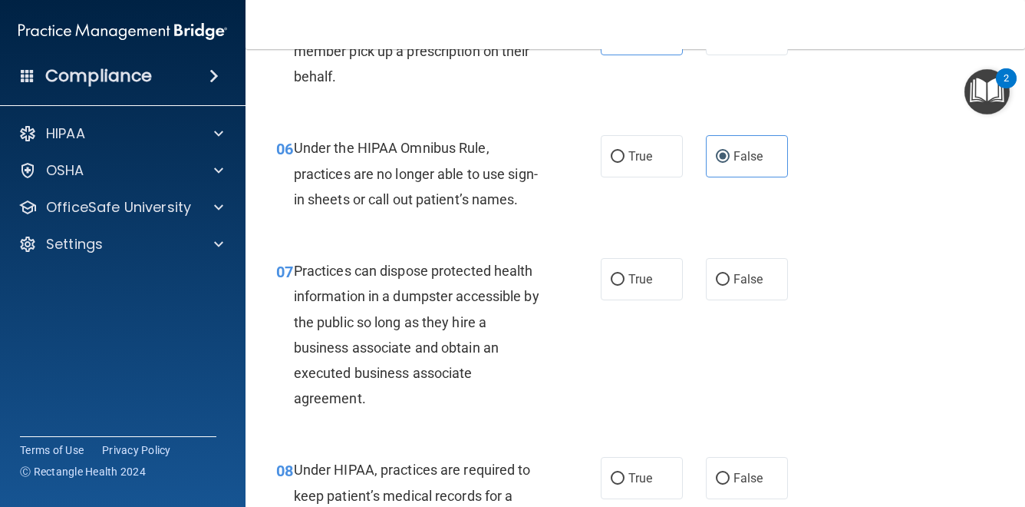
scroll to position [804, 0]
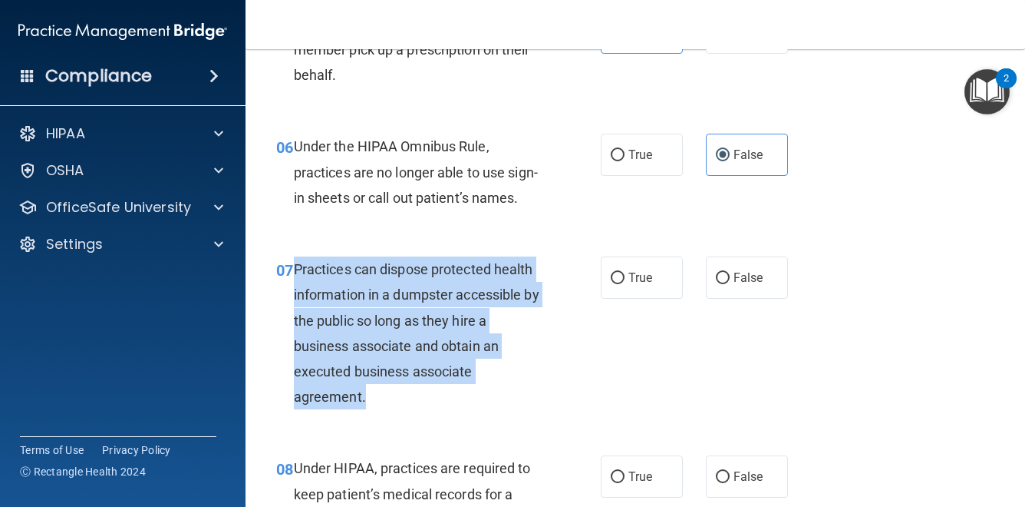
drag, startPoint x: 375, startPoint y: 396, endPoint x: 299, endPoint y: 269, distance: 147.7
click at [299, 269] on div "Practices can dispose protected health information in a dumpster accessible by …" at bounding box center [424, 332] width 261 height 153
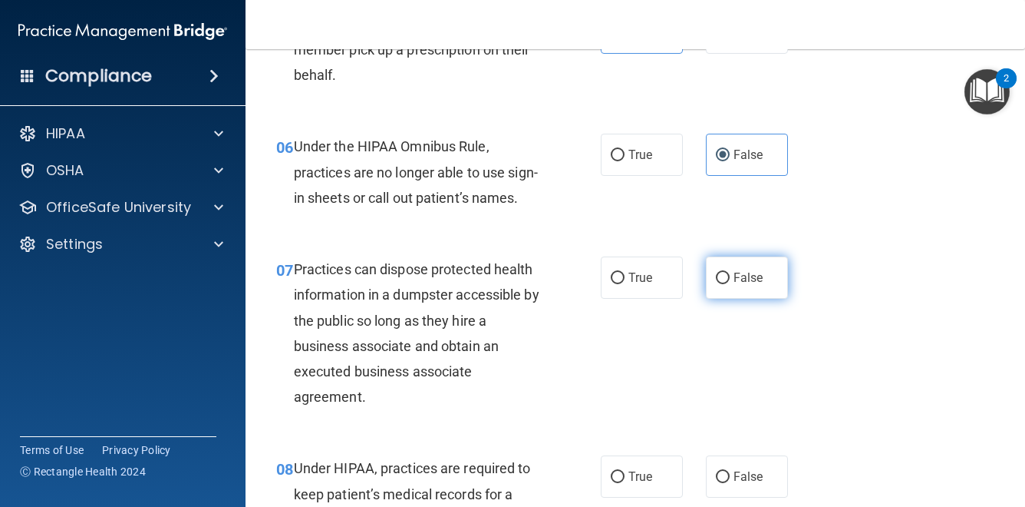
click at [754, 289] on label "False" at bounding box center [747, 277] width 82 height 42
click at [730, 284] on input "False" at bounding box center [723, 278] width 14 height 12
radio input "true"
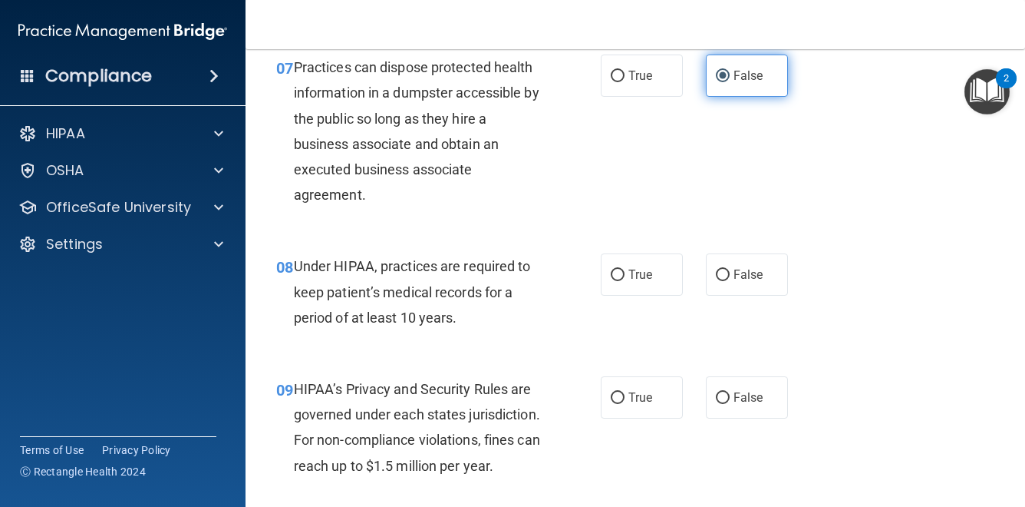
scroll to position [1021, 0]
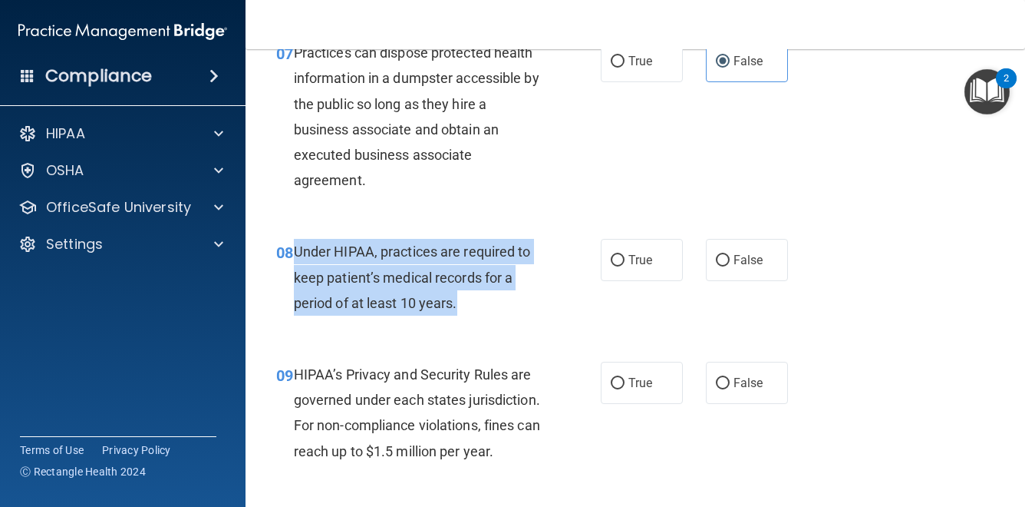
drag, startPoint x: 467, startPoint y: 305, endPoint x: 297, endPoint y: 243, distance: 180.9
click at [296, 243] on div "Under HIPAA, practices are required to keep patient’s medical records for a per…" at bounding box center [424, 277] width 261 height 77
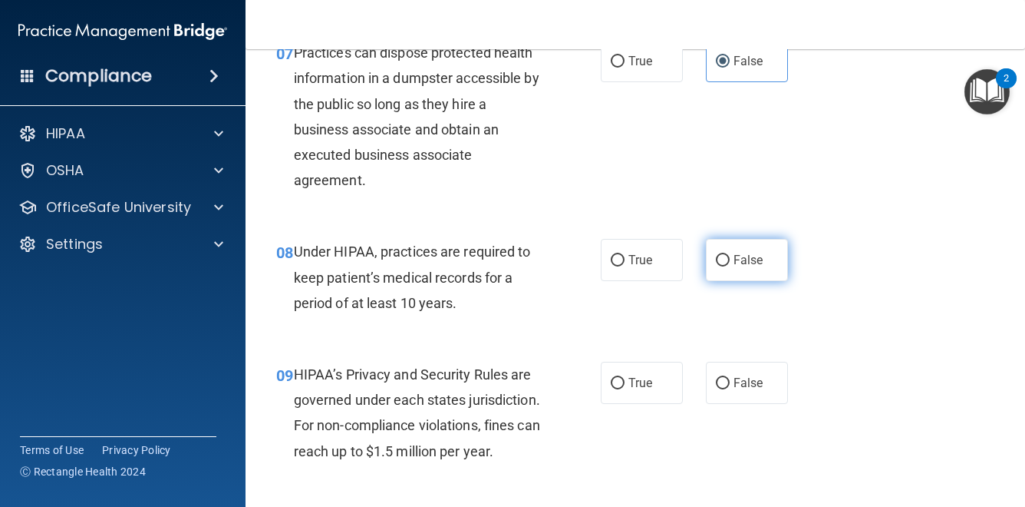
click at [746, 262] on span "False" at bounding box center [749, 259] width 30 height 15
click at [730, 262] on input "False" at bounding box center [723, 261] width 14 height 12
radio input "true"
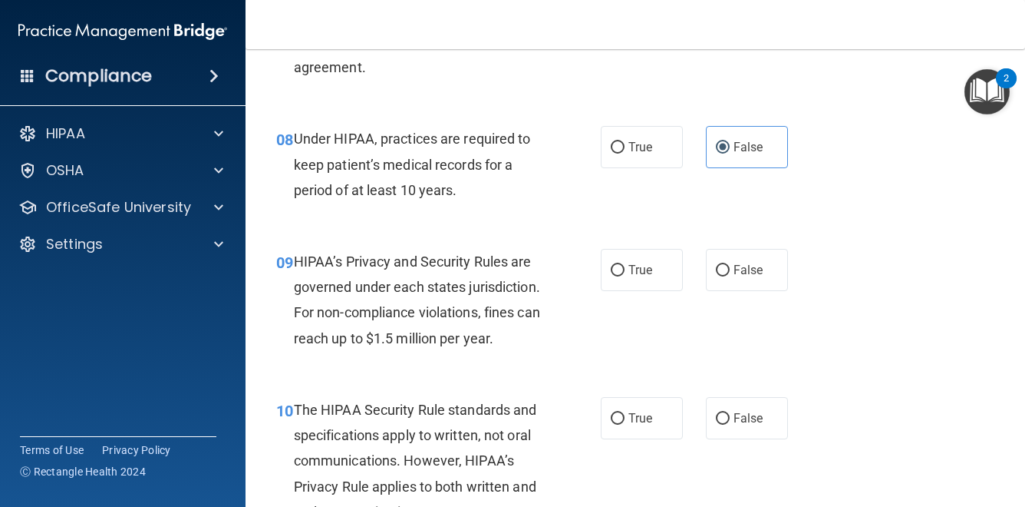
scroll to position [1133, 0]
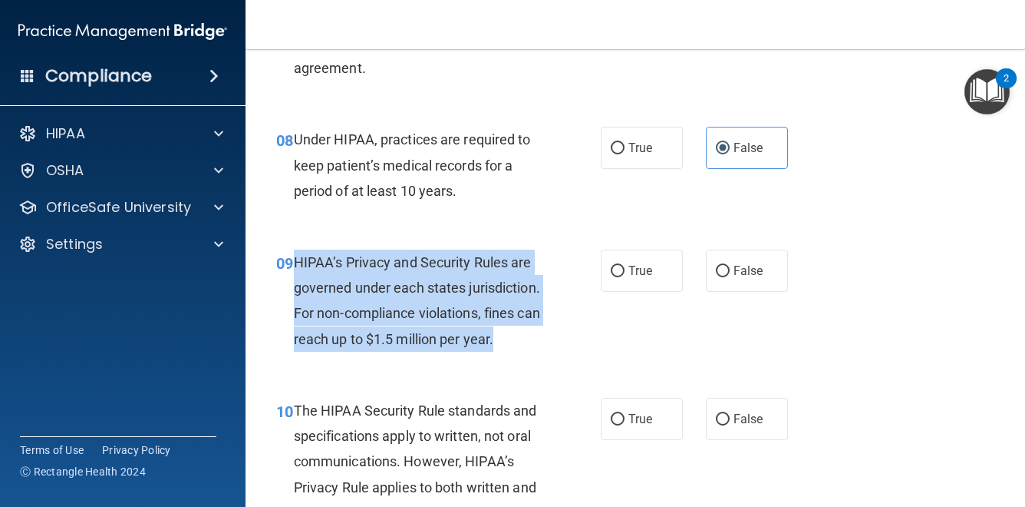
drag, startPoint x: 526, startPoint y: 340, endPoint x: 293, endPoint y: 262, distance: 245.8
click at [294, 261] on div "HIPAA’s Privacy and Security Rules are governed under each states jurisdiction.…" at bounding box center [424, 300] width 261 height 102
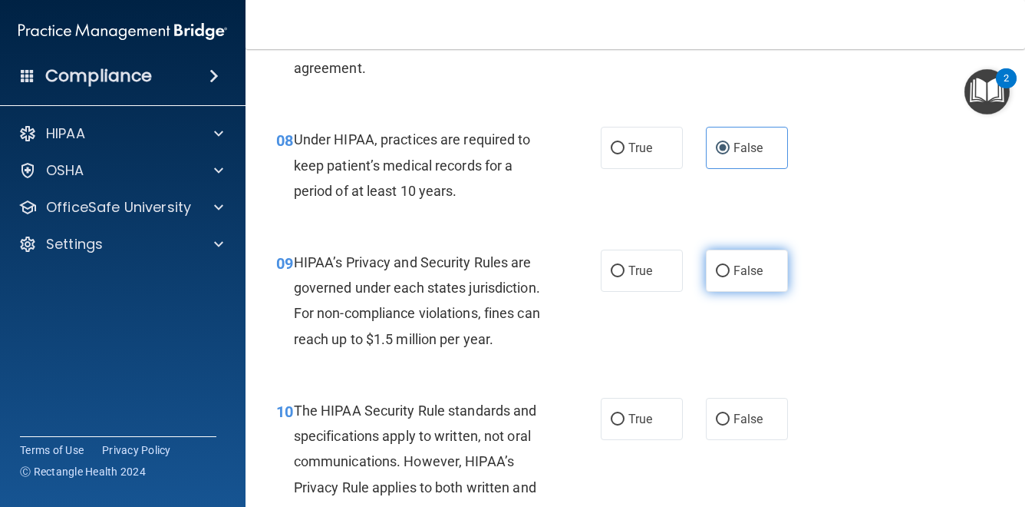
click at [751, 278] on label "False" at bounding box center [747, 270] width 82 height 42
click at [730, 277] on input "False" at bounding box center [723, 272] width 14 height 12
radio input "true"
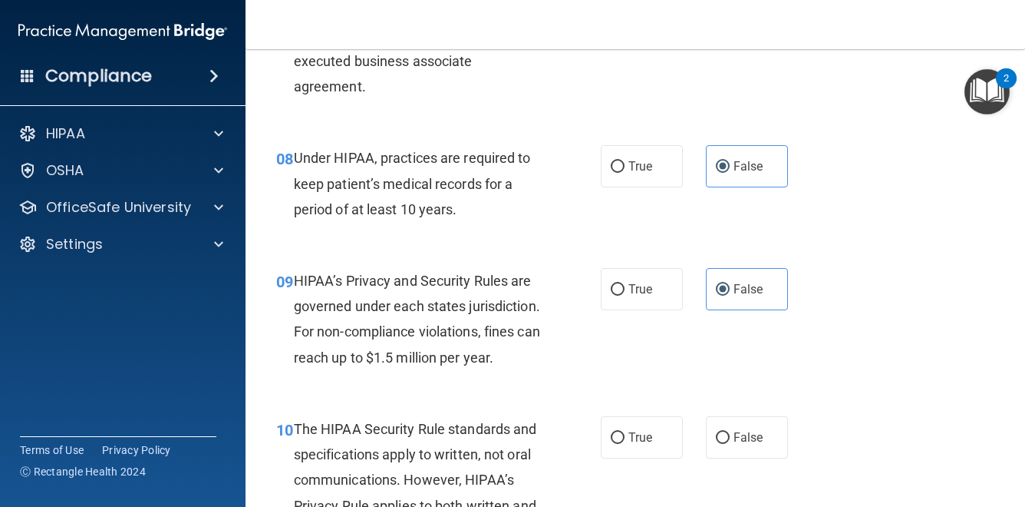
scroll to position [1135, 0]
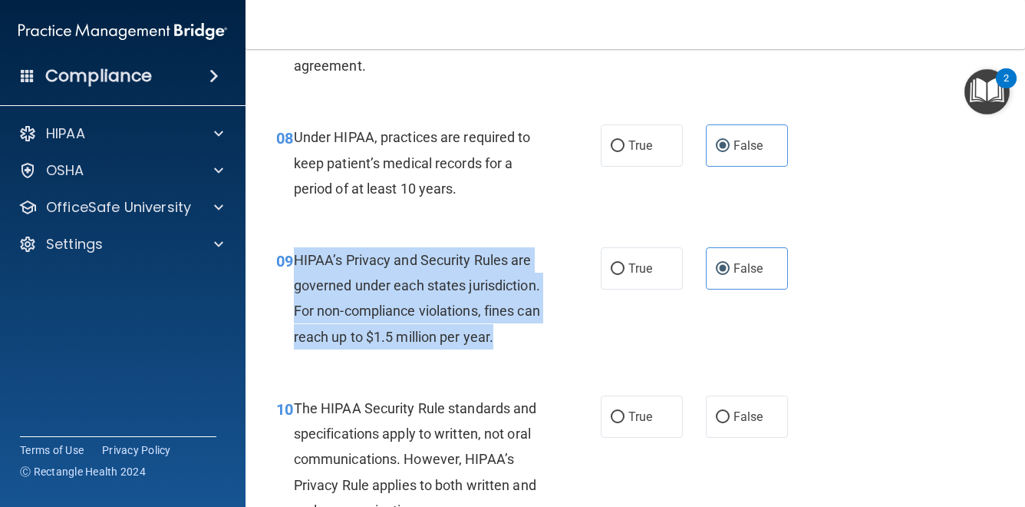
drag, startPoint x: 525, startPoint y: 339, endPoint x: 292, endPoint y: 270, distance: 243.3
click at [292, 270] on div "09 HIPAA’s Privacy and Security Rules are governed under each states jurisdicti…" at bounding box center [438, 302] width 371 height 110
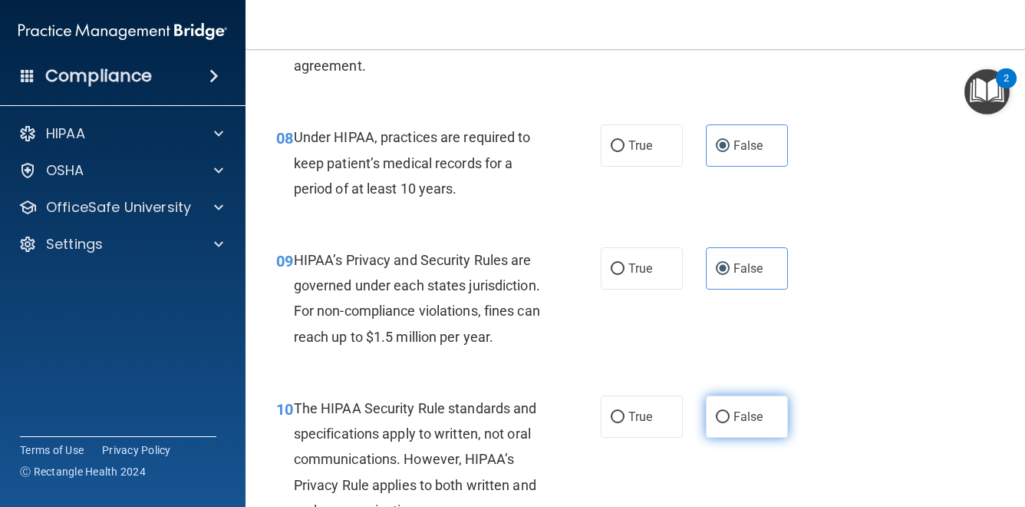
click at [749, 427] on label "False" at bounding box center [747, 416] width 82 height 42
click at [730, 423] on input "False" at bounding box center [723, 417] width 14 height 12
radio input "true"
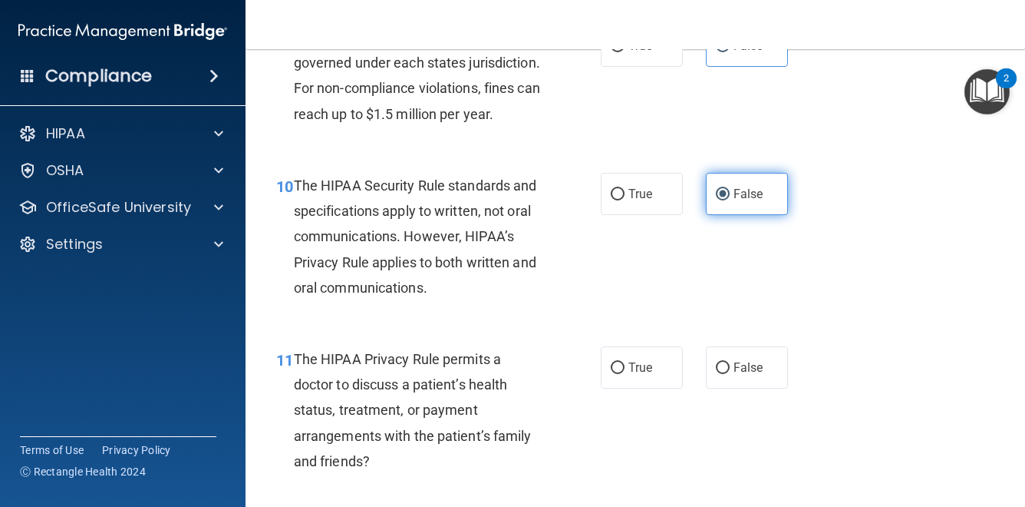
scroll to position [1355, 0]
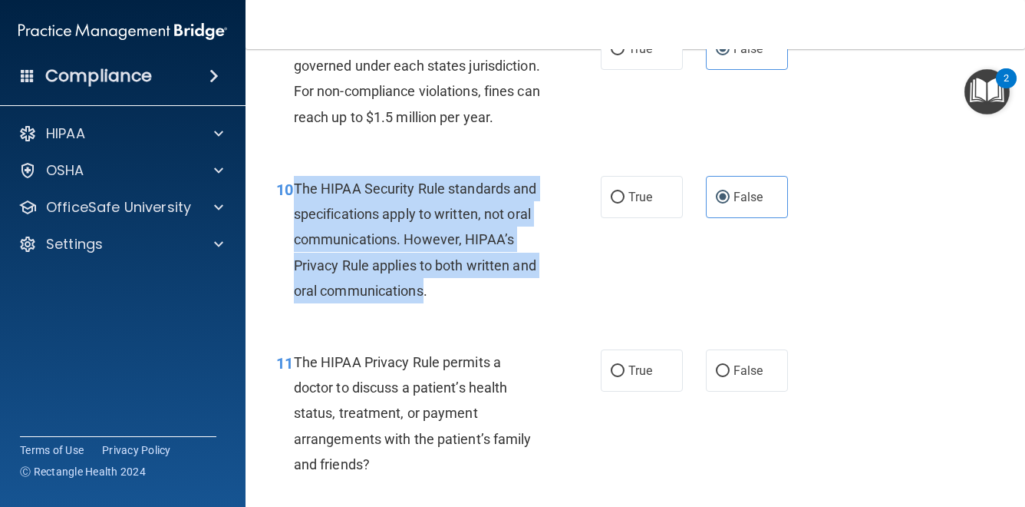
drag, startPoint x: 425, startPoint y: 297, endPoint x: 296, endPoint y: 188, distance: 168.8
click at [296, 188] on span "The HIPAA Security Rule standards and specifications apply to written, not oral…" at bounding box center [415, 239] width 243 height 118
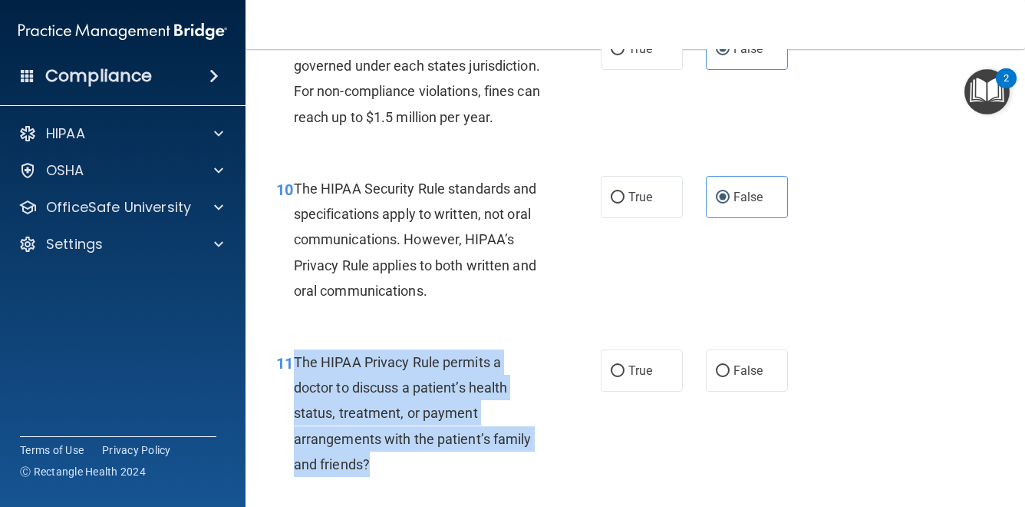
drag, startPoint x: 391, startPoint y: 465, endPoint x: 302, endPoint y: 361, distance: 136.7
click at [298, 360] on div "The HIPAA Privacy Rule permits a doctor to discuss a patient’s health status, t…" at bounding box center [424, 412] width 261 height 127
click at [381, 469] on div "The HIPAA Privacy Rule permits a doctor to discuss a patient’s health status, t…" at bounding box center [424, 412] width 261 height 127
drag, startPoint x: 381, startPoint y: 469, endPoint x: 294, endPoint y: 360, distance: 139.3
click at [294, 360] on div "The HIPAA Privacy Rule permits a doctor to discuss a patient’s health status, t…" at bounding box center [424, 412] width 261 height 127
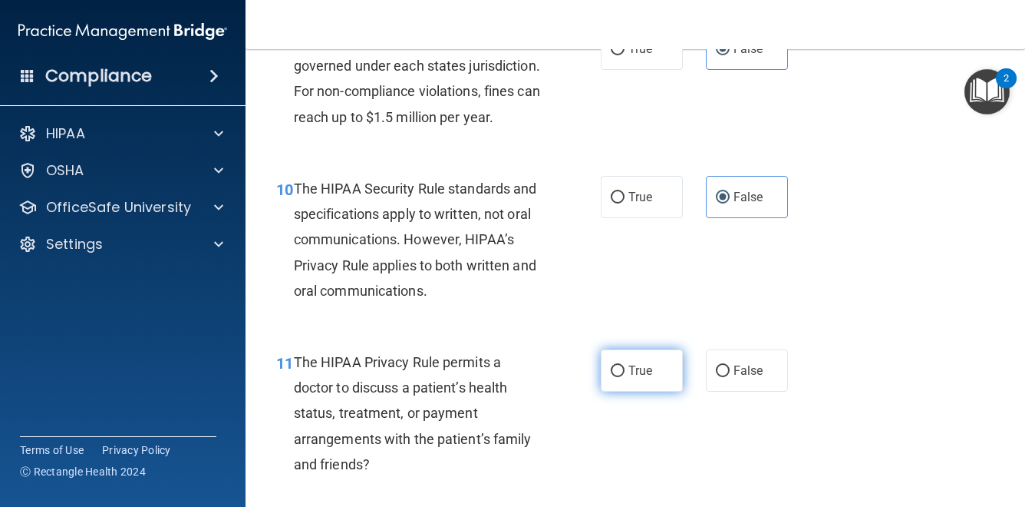
click at [661, 376] on label "True" at bounding box center [642, 370] width 82 height 42
click at [625, 376] on input "True" at bounding box center [618, 371] width 14 height 12
radio input "true"
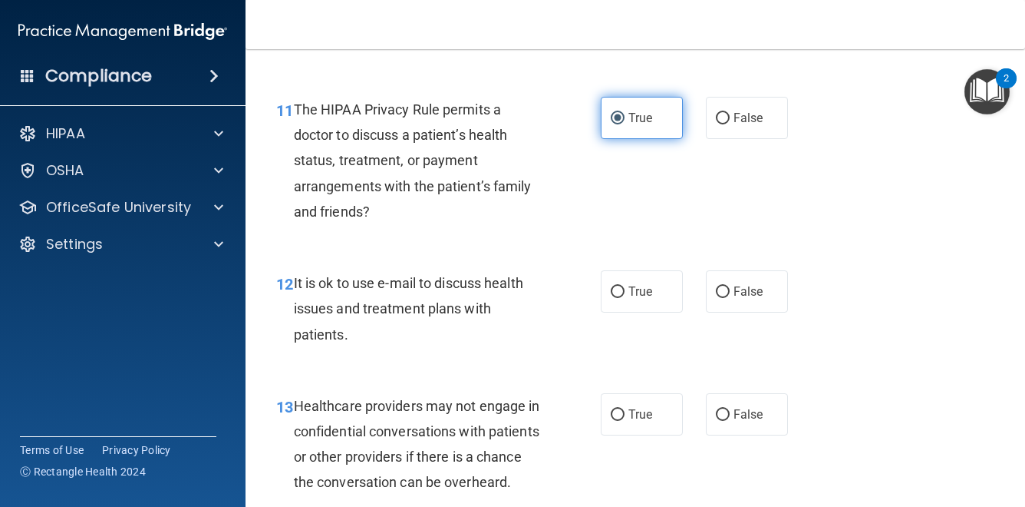
scroll to position [1621, 0]
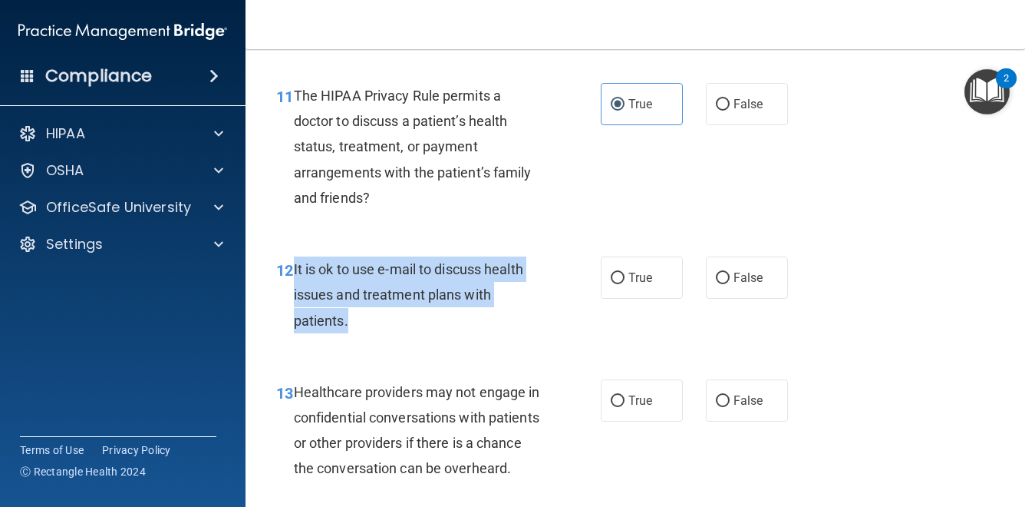
drag, startPoint x: 351, startPoint y: 322, endPoint x: 297, endPoint y: 275, distance: 72.3
click at [297, 275] on div "It is ok to use e-mail to discuss health issues and treatment plans with patien…" at bounding box center [424, 294] width 261 height 77
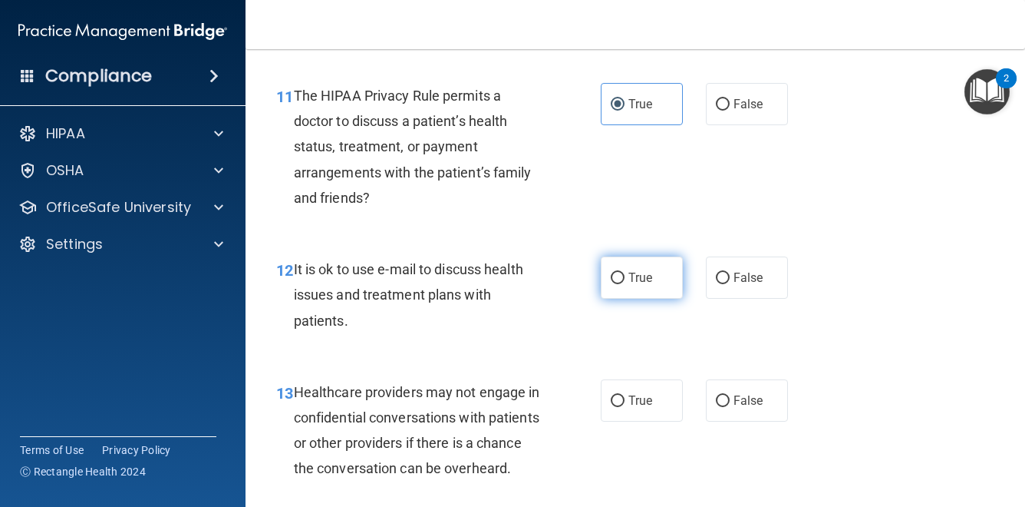
click at [662, 276] on label "True" at bounding box center [642, 277] width 82 height 42
click at [625, 276] on input "True" at bounding box center [618, 278] width 14 height 12
radio input "true"
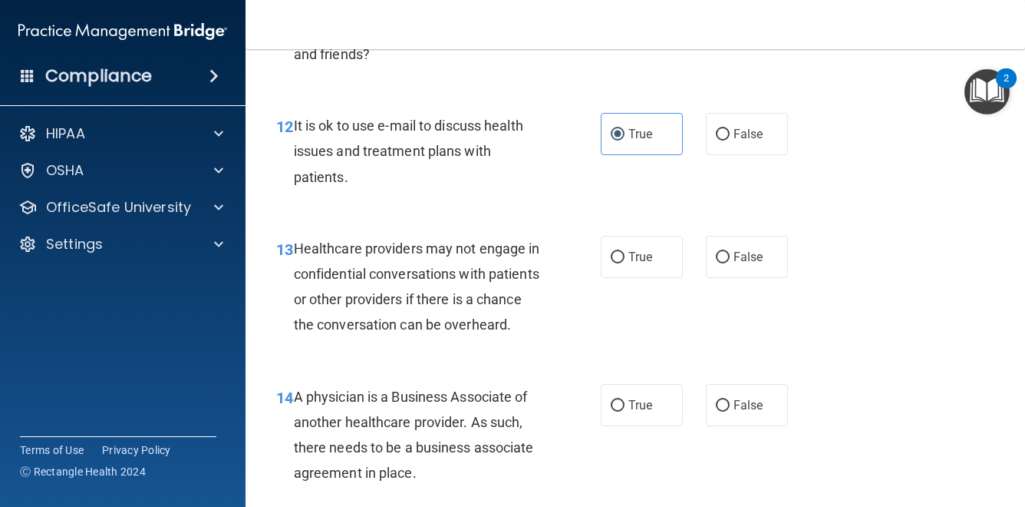
scroll to position [1774, 0]
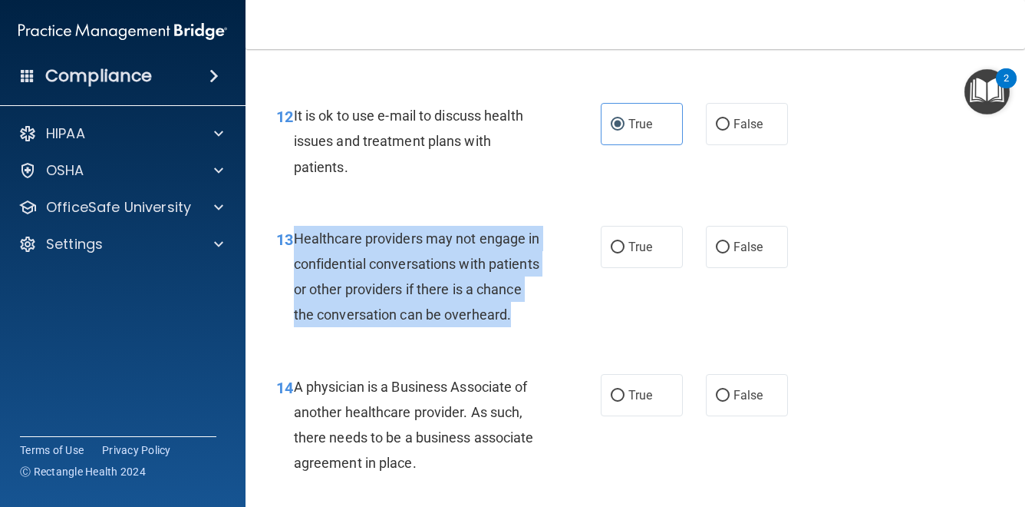
drag, startPoint x: 530, startPoint y: 316, endPoint x: 299, endPoint y: 249, distance: 239.9
click at [299, 247] on div "Healthcare providers may not engage in confidential conversations with patients…" at bounding box center [424, 277] width 261 height 102
click at [718, 244] on input "False" at bounding box center [723, 248] width 14 height 12
radio input "true"
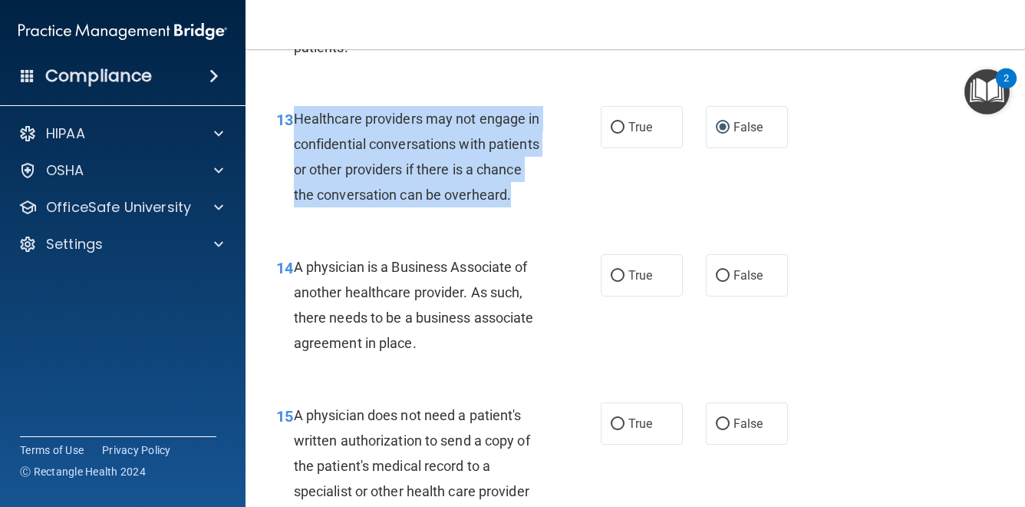
scroll to position [1893, 0]
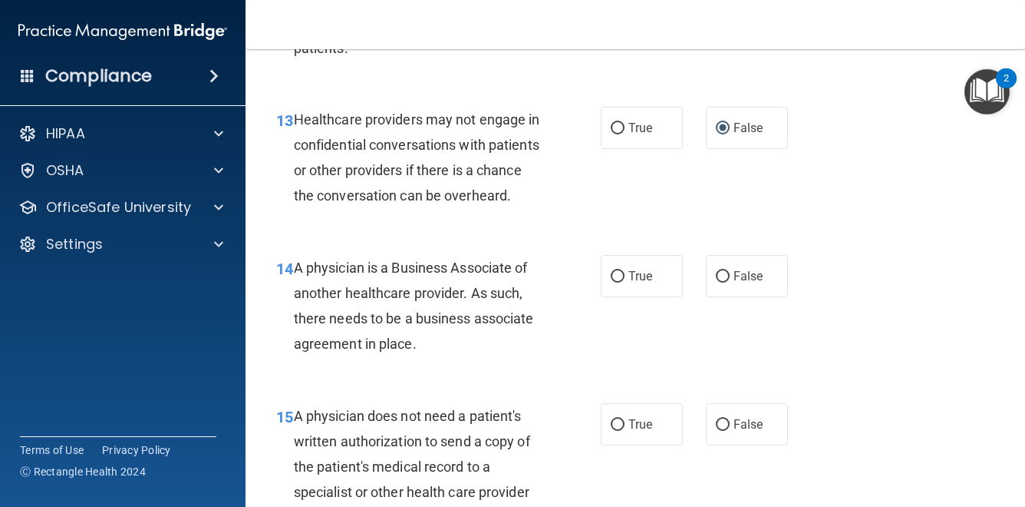
click at [422, 345] on div "A physician is a Business Associate of another healthcare provider. As such, th…" at bounding box center [424, 306] width 261 height 102
drag, startPoint x: 422, startPoint y: 345, endPoint x: 297, endPoint y: 272, distance: 144.8
click at [297, 272] on div "A physician is a Business Associate of another healthcare provider. As such, th…" at bounding box center [424, 306] width 261 height 102
click at [635, 271] on span "True" at bounding box center [641, 276] width 24 height 15
click at [625, 271] on input "True" at bounding box center [618, 277] width 14 height 12
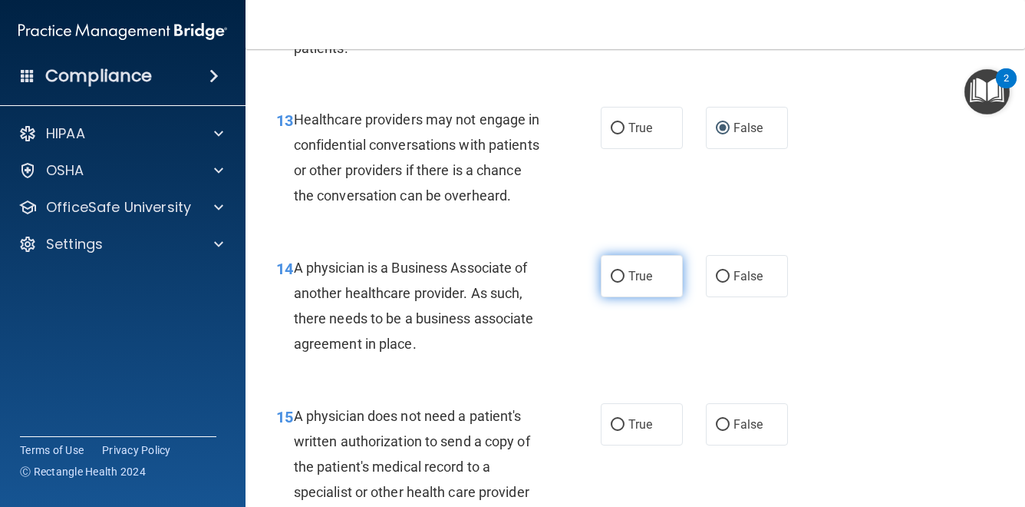
radio input "true"
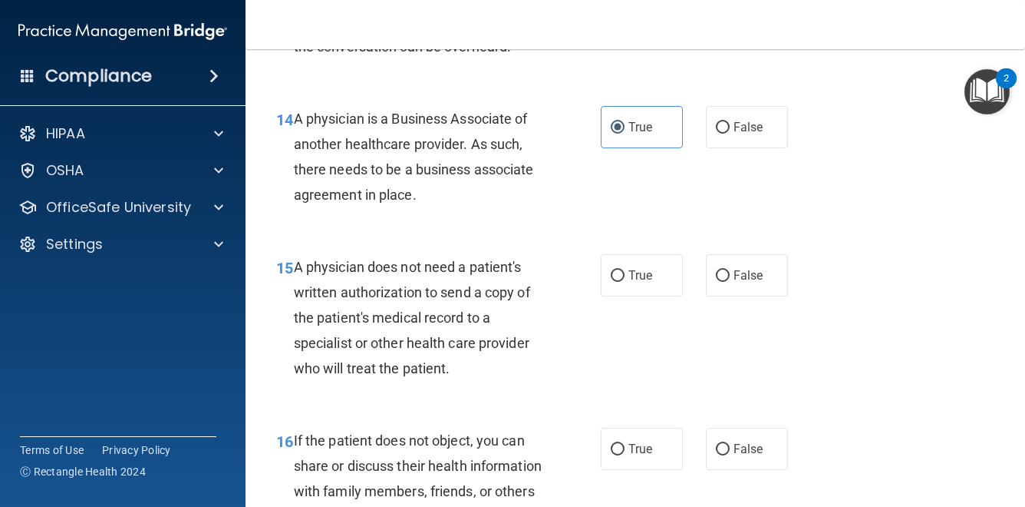
scroll to position [2044, 0]
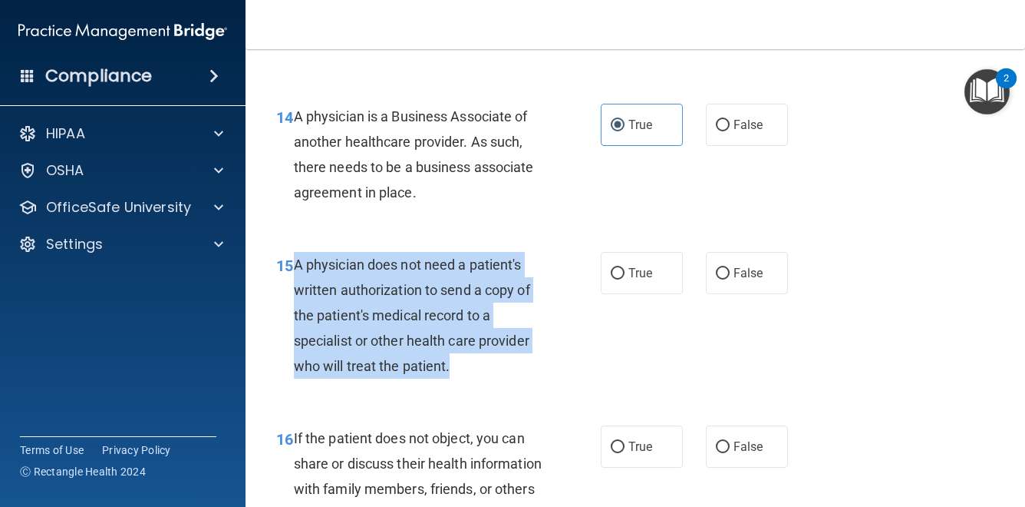
drag, startPoint x: 454, startPoint y: 367, endPoint x: 297, endPoint y: 267, distance: 185.6
click at [294, 267] on div "A physician does not need a patient's written authorization to send a copy of t…" at bounding box center [424, 315] width 261 height 127
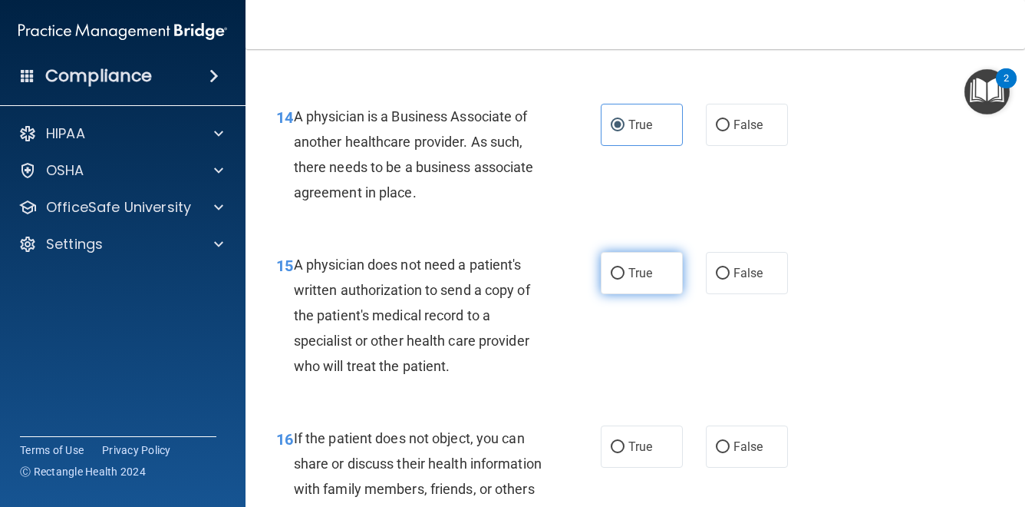
click at [642, 287] on label "True" at bounding box center [642, 273] width 82 height 42
click at [625, 279] on input "True" at bounding box center [618, 274] width 14 height 12
radio input "true"
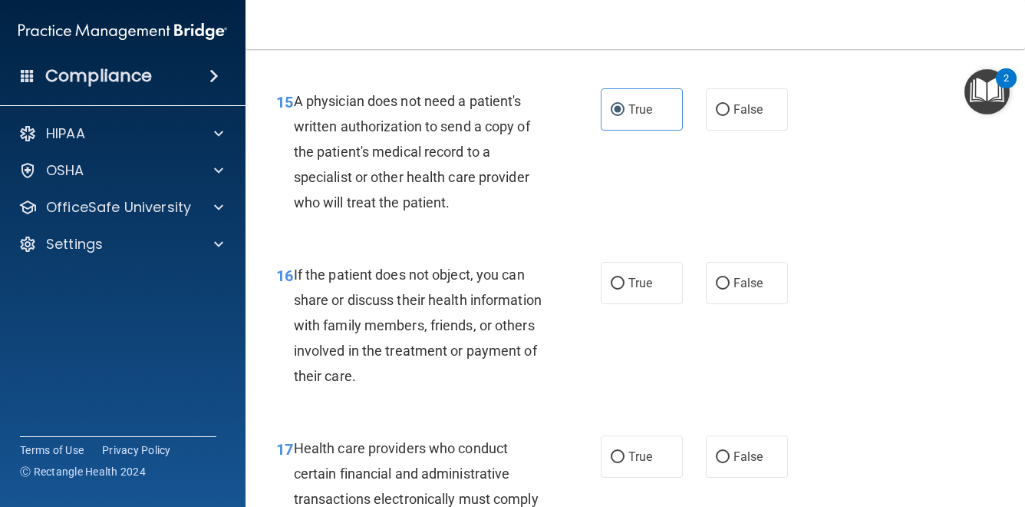
scroll to position [2209, 0]
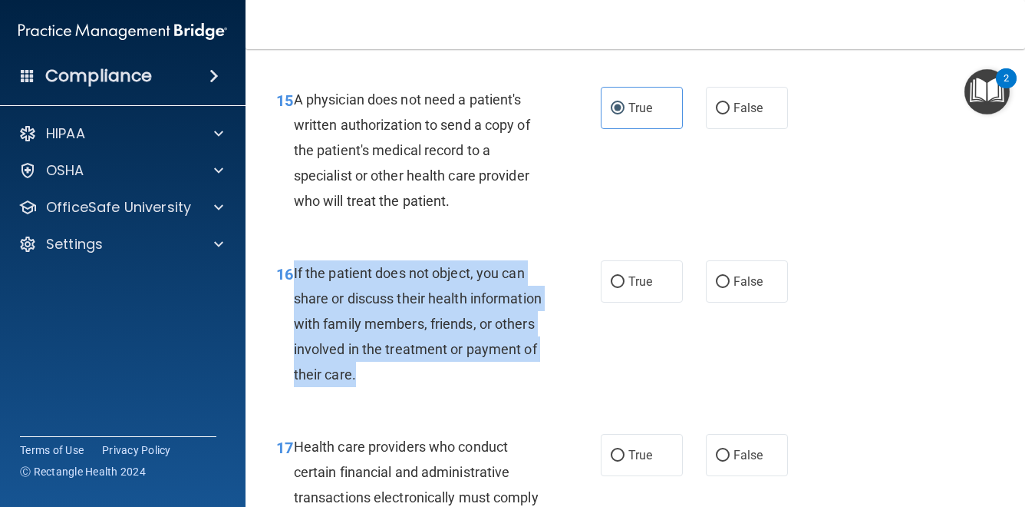
drag, startPoint x: 513, startPoint y: 373, endPoint x: 312, endPoint y: 276, distance: 223.1
click at [298, 276] on div "If the patient does not object, you can share or discuss their health informati…" at bounding box center [424, 323] width 261 height 127
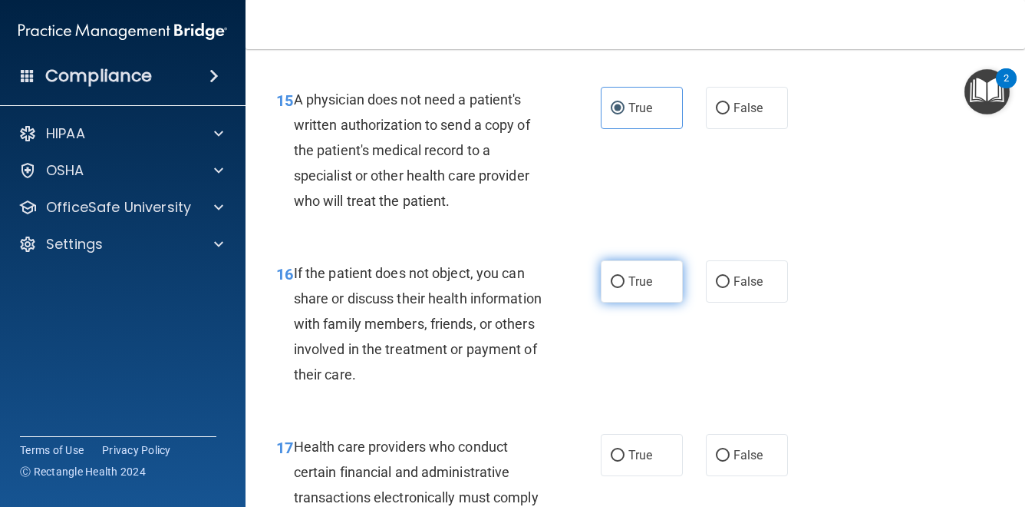
click at [661, 281] on label "True" at bounding box center [642, 281] width 82 height 42
click at [625, 281] on input "True" at bounding box center [618, 282] width 14 height 12
radio input "true"
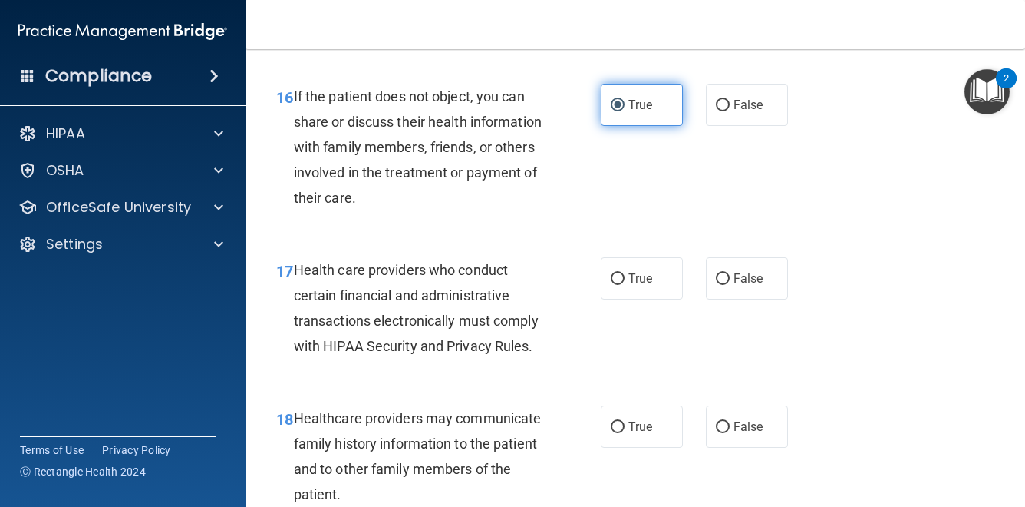
scroll to position [2416, 0]
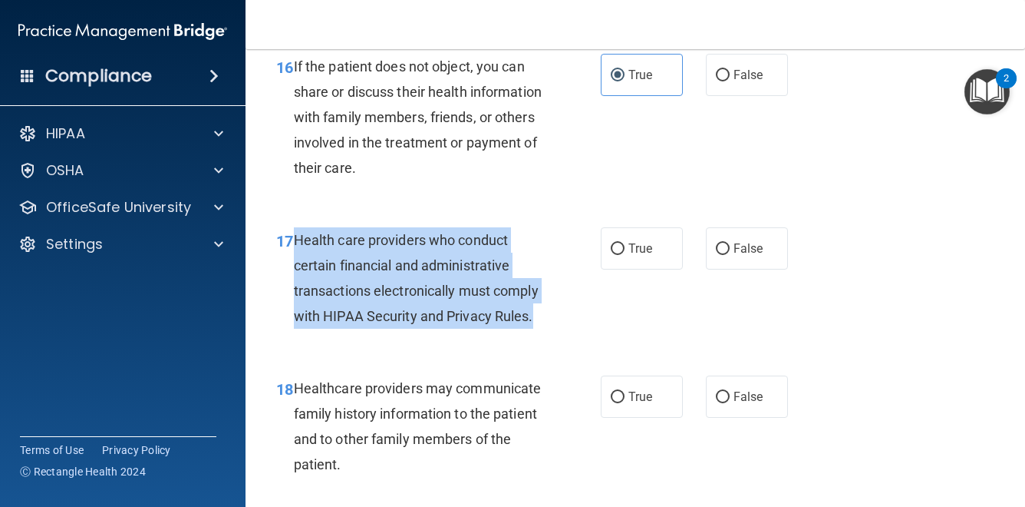
drag, startPoint x: 538, startPoint y: 317, endPoint x: 298, endPoint y: 239, distance: 252.4
click at [298, 239] on div "Health care providers who conduct certain financial and administrative transact…" at bounding box center [424, 278] width 261 height 102
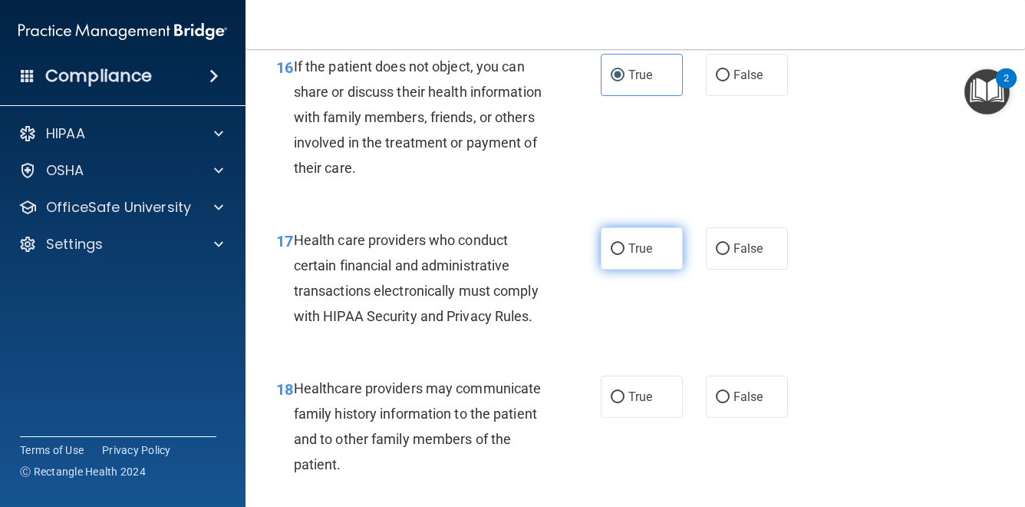
click at [658, 236] on label "True" at bounding box center [642, 248] width 82 height 42
click at [625, 243] on input "True" at bounding box center [618, 249] width 14 height 12
radio input "true"
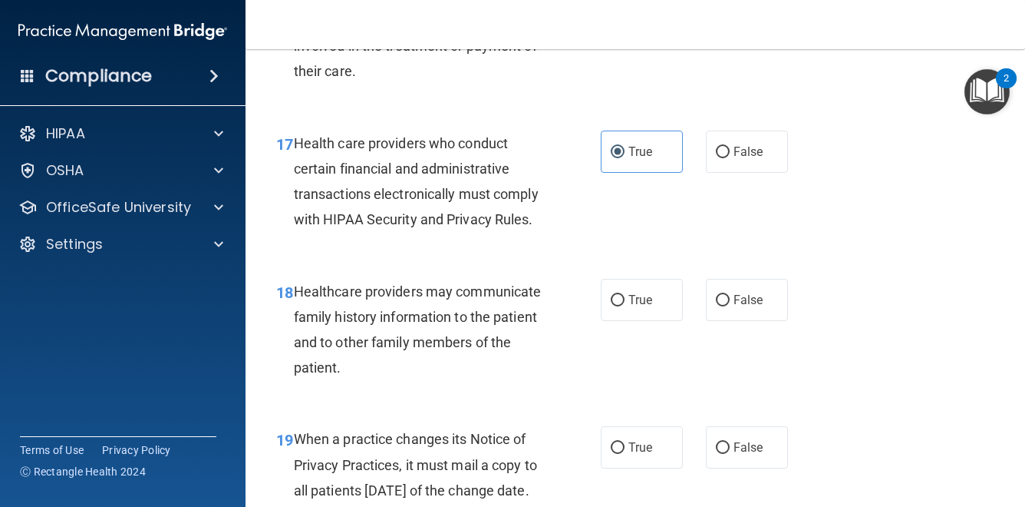
scroll to position [2510, 0]
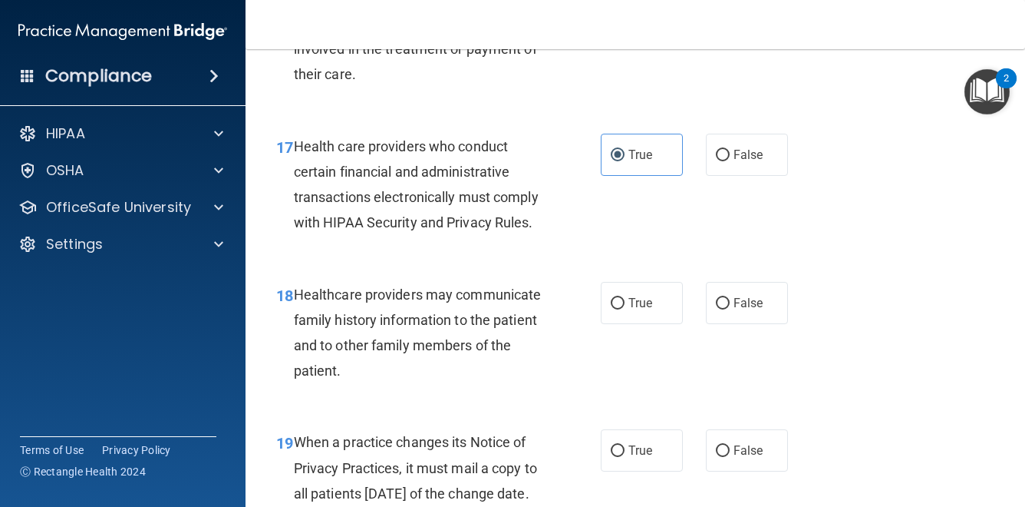
click at [358, 359] on div "Healthcare providers may communicate family history information to the patient …" at bounding box center [424, 333] width 261 height 102
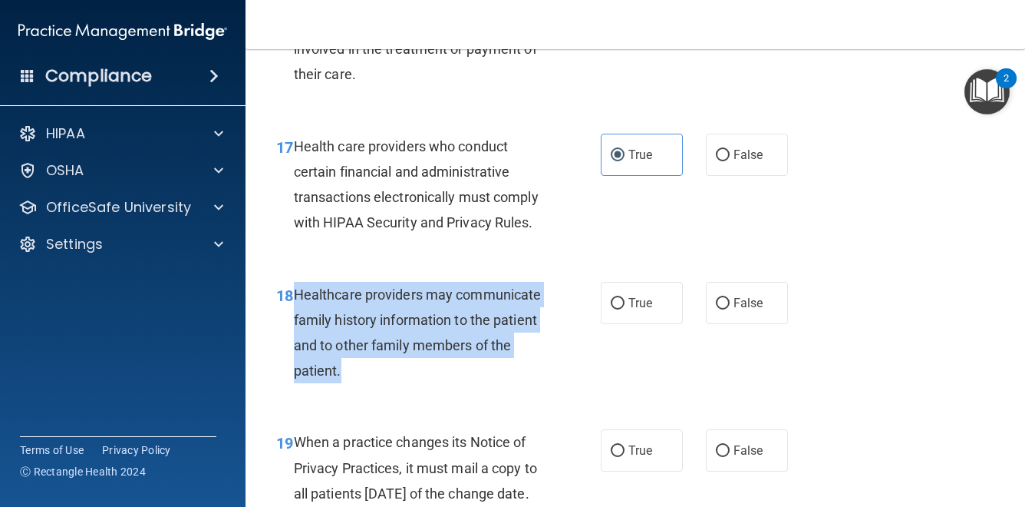
drag, startPoint x: 358, startPoint y: 359, endPoint x: 290, endPoint y: 296, distance: 92.9
click at [290, 296] on div "18 Healthcare providers may communicate family history information to the patie…" at bounding box center [438, 337] width 371 height 110
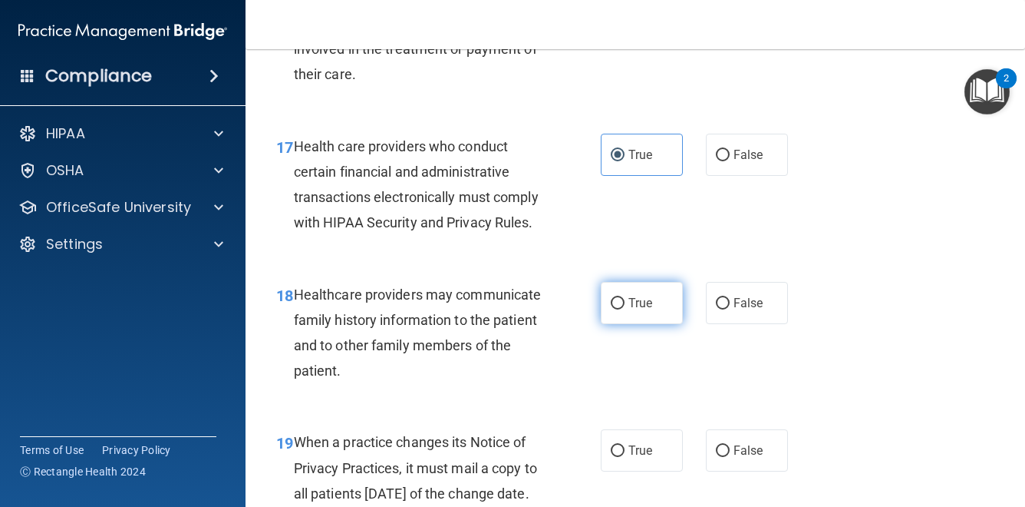
click at [645, 296] on span "True" at bounding box center [641, 302] width 24 height 15
click at [625, 298] on input "True" at bounding box center [618, 304] width 14 height 12
radio input "true"
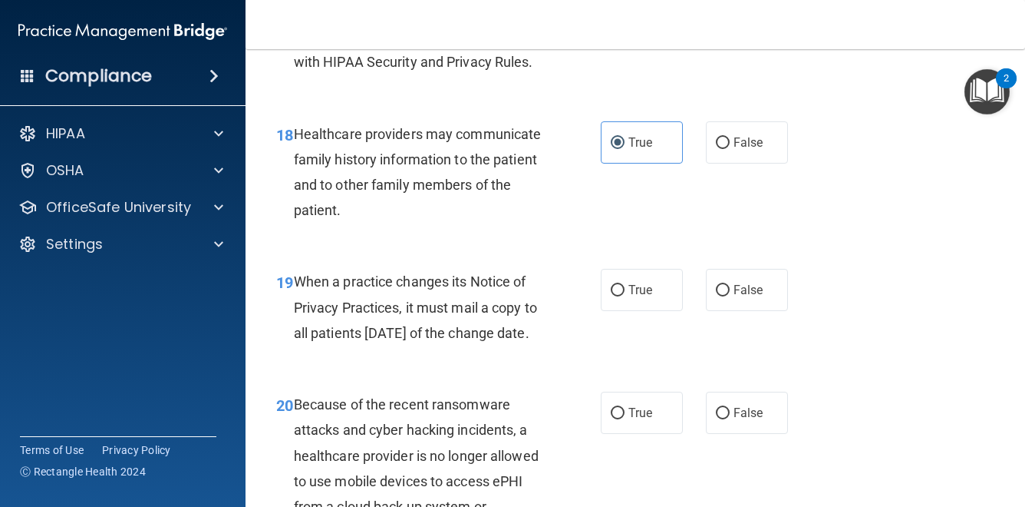
scroll to position [2669, 0]
drag, startPoint x: 385, startPoint y: 355, endPoint x: 299, endPoint y: 282, distance: 113.2
click at [295, 280] on div "When a practice changes its Notice of Privacy Practices, it must mail a copy to…" at bounding box center [424, 307] width 261 height 77
click at [750, 310] on label "False" at bounding box center [747, 290] width 82 height 42
click at [730, 297] on input "False" at bounding box center [723, 291] width 14 height 12
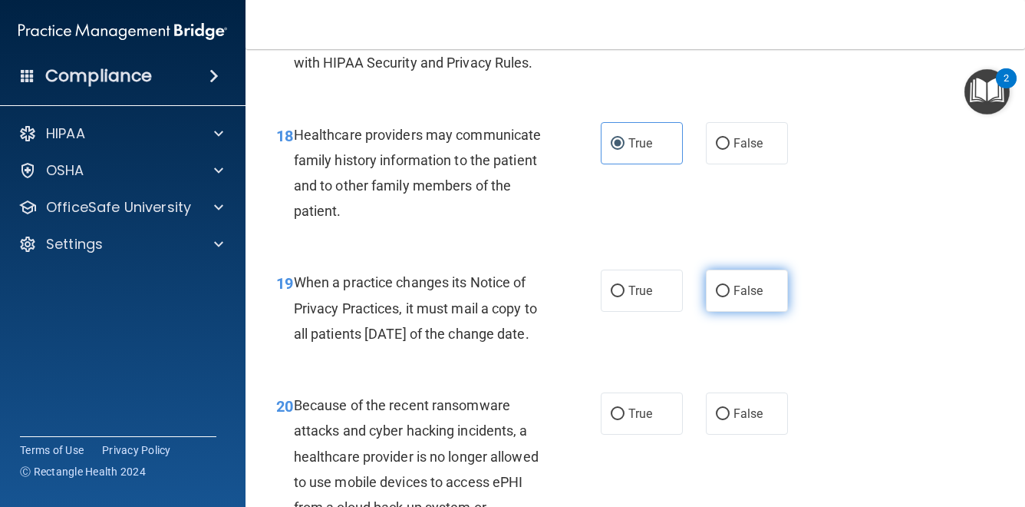
radio input "true"
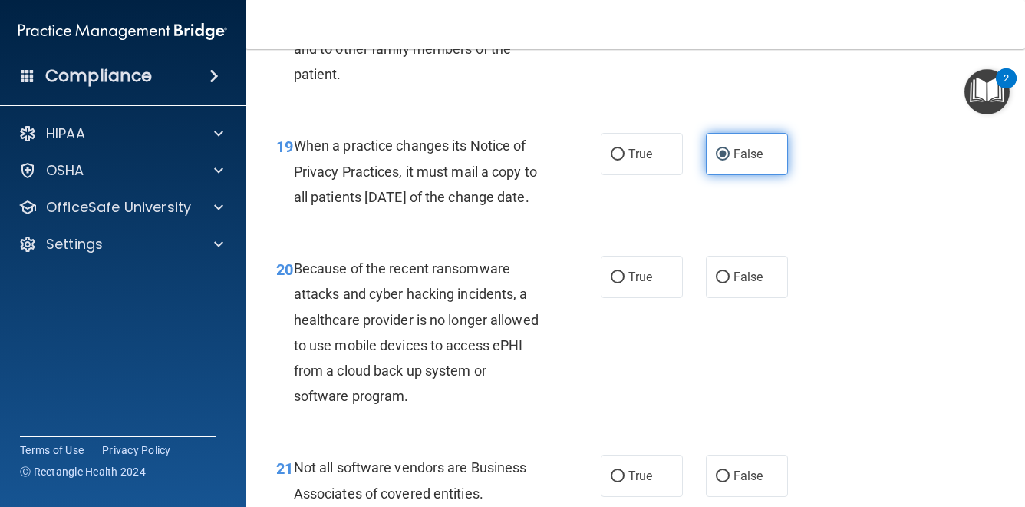
scroll to position [2814, 0]
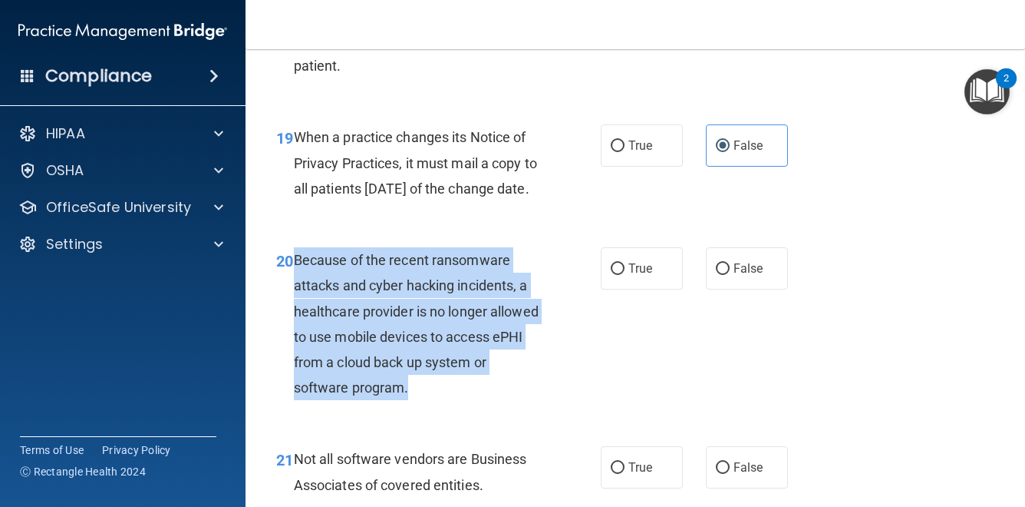
drag, startPoint x: 425, startPoint y: 408, endPoint x: 302, endPoint y: 289, distance: 171.5
click at [299, 289] on div "Because of the recent ransomware attacks and cyber hacking incidents, a healthc…" at bounding box center [424, 323] width 261 height 153
click at [420, 400] on div "Because of the recent ransomware attacks and cyber hacking incidents, a healthc…" at bounding box center [424, 323] width 261 height 153
drag, startPoint x: 420, startPoint y: 413, endPoint x: 292, endPoint y: 280, distance: 184.0
click at [292, 280] on div "20 Because of the recent ransomware attacks and cyber hacking incidents, a heal…" at bounding box center [438, 327] width 371 height 160
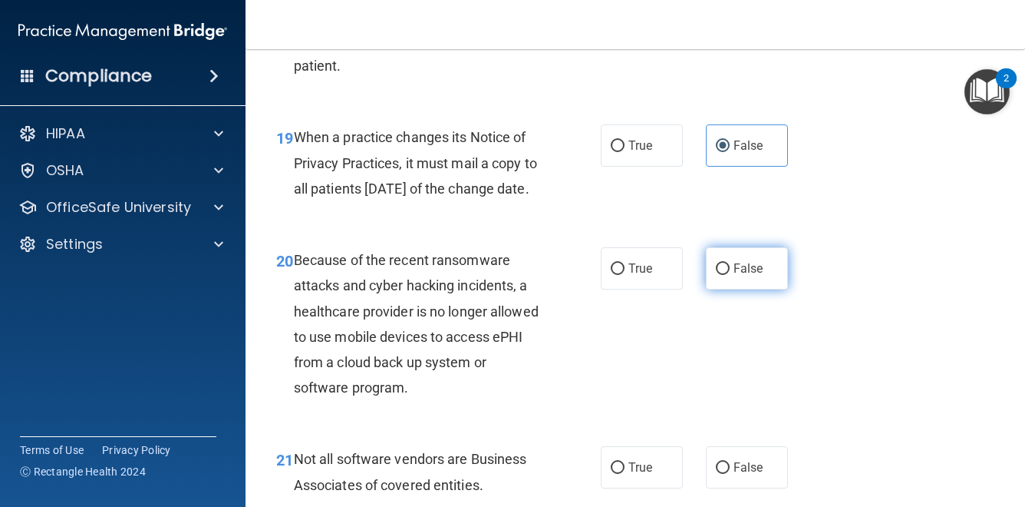
click at [753, 276] on span "False" at bounding box center [749, 268] width 30 height 15
click at [730, 275] on input "False" at bounding box center [723, 269] width 14 height 12
radio input "true"
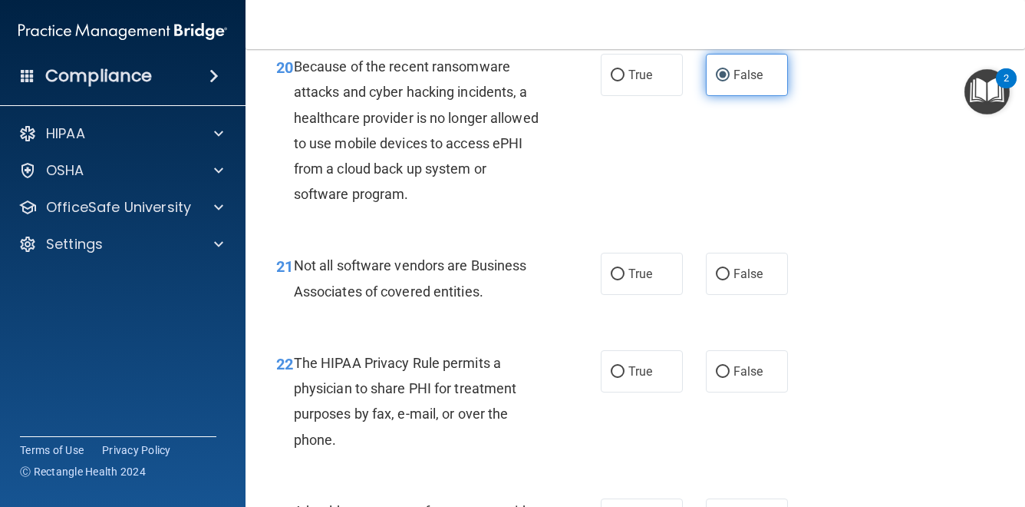
scroll to position [3011, 0]
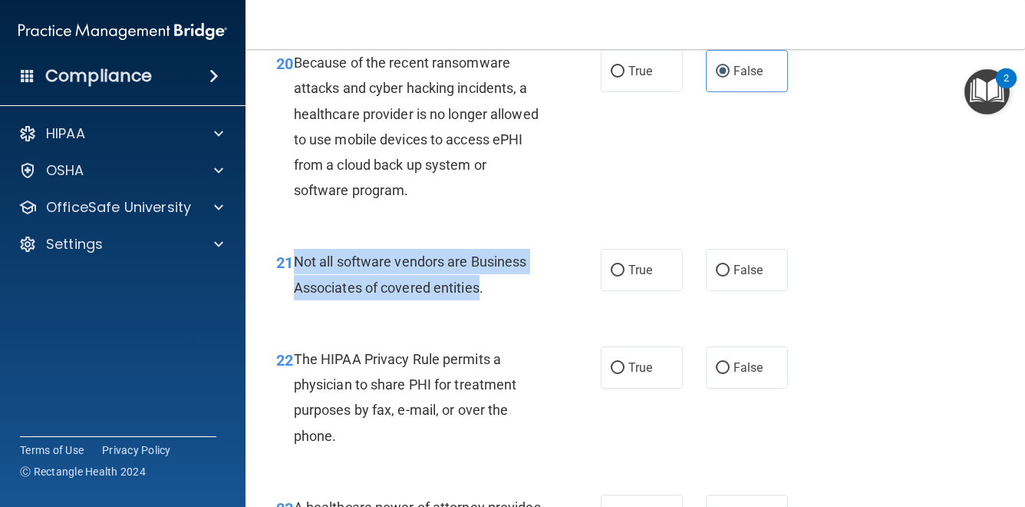
drag, startPoint x: 483, startPoint y: 311, endPoint x: 301, endPoint y: 288, distance: 183.3
click at [298, 289] on span "Not all software vendors are Business Associates of covered entities." at bounding box center [410, 273] width 233 height 41
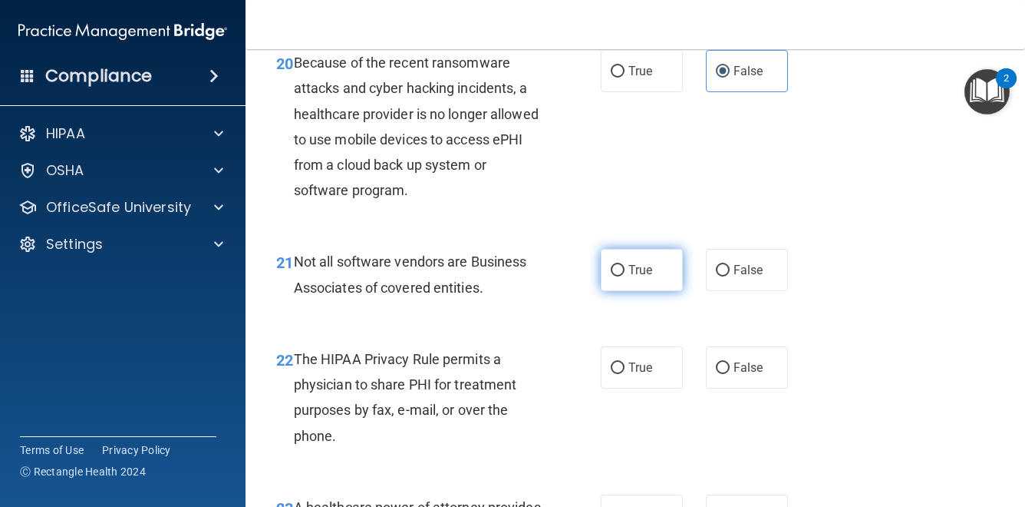
click at [638, 277] on span "True" at bounding box center [641, 269] width 24 height 15
click at [625, 276] on input "True" at bounding box center [618, 271] width 14 height 12
radio input "true"
click at [520, 368] on div "22 The HIPAA Privacy Rule permits a physician to share PHI for treatment purpos…" at bounding box center [635, 401] width 741 height 148
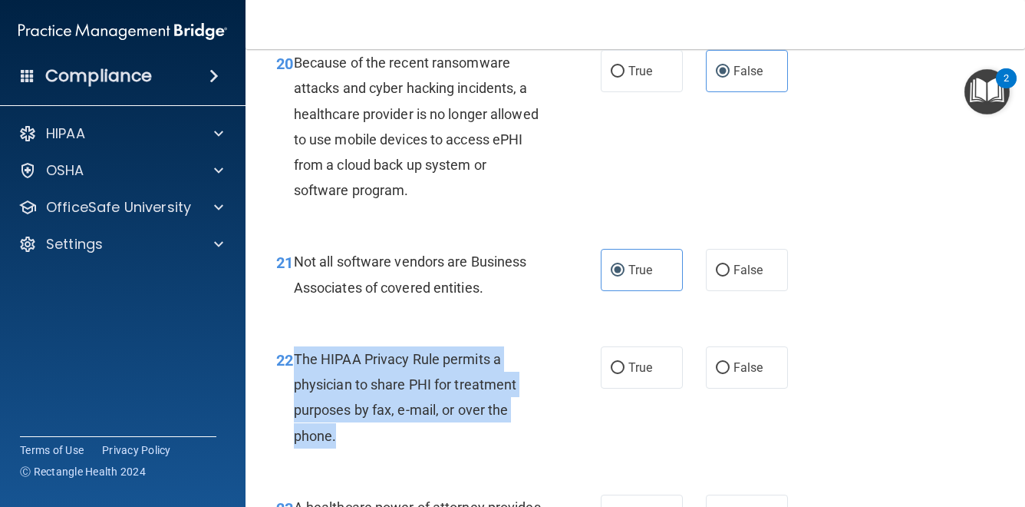
drag, startPoint x: 338, startPoint y: 462, endPoint x: 298, endPoint y: 384, distance: 87.5
click at [298, 384] on div "The HIPAA Privacy Rule permits a physician to share PHI for treatment purposes …" at bounding box center [424, 397] width 261 height 102
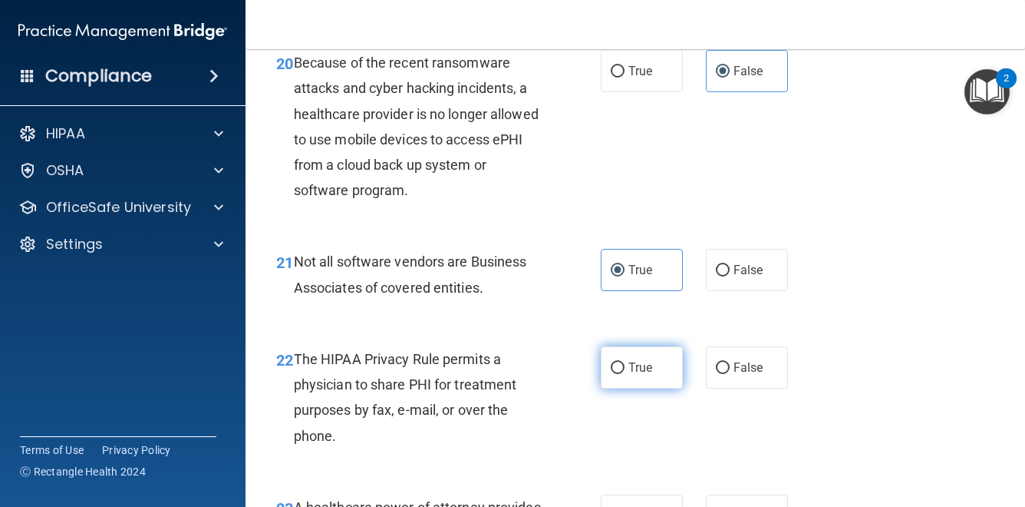
click at [642, 388] on label "True" at bounding box center [642, 367] width 82 height 42
click at [625, 374] on input "True" at bounding box center [618, 368] width 14 height 12
radio input "true"
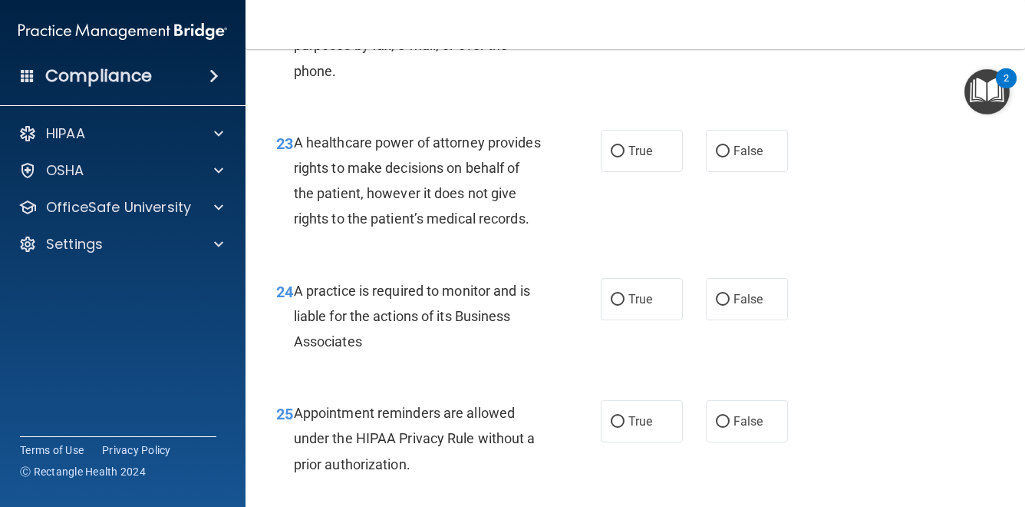
scroll to position [3378, 0]
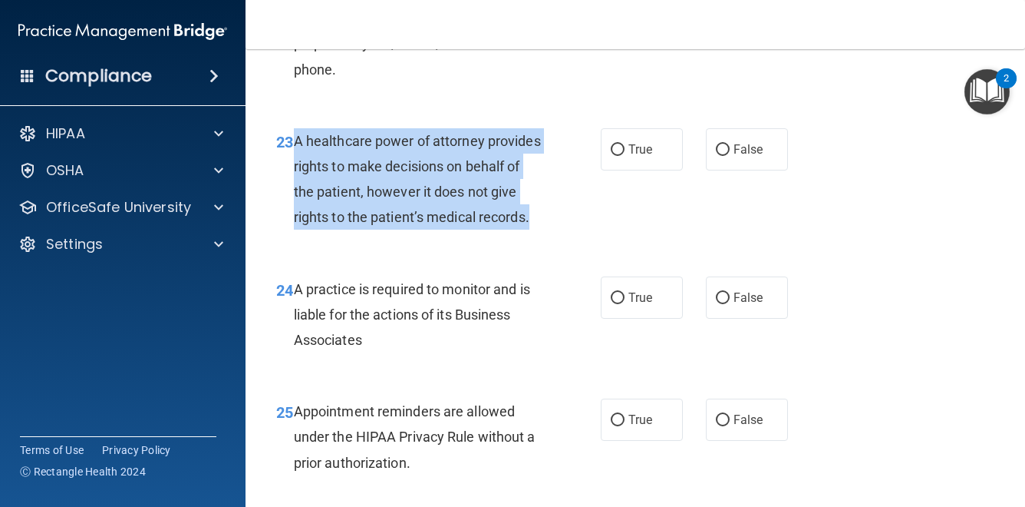
drag, startPoint x: 533, startPoint y: 244, endPoint x: 298, endPoint y: 174, distance: 245.7
click at [298, 174] on div "A healthcare power of attorney provides rights to make decisions on behalf of t…" at bounding box center [424, 179] width 261 height 102
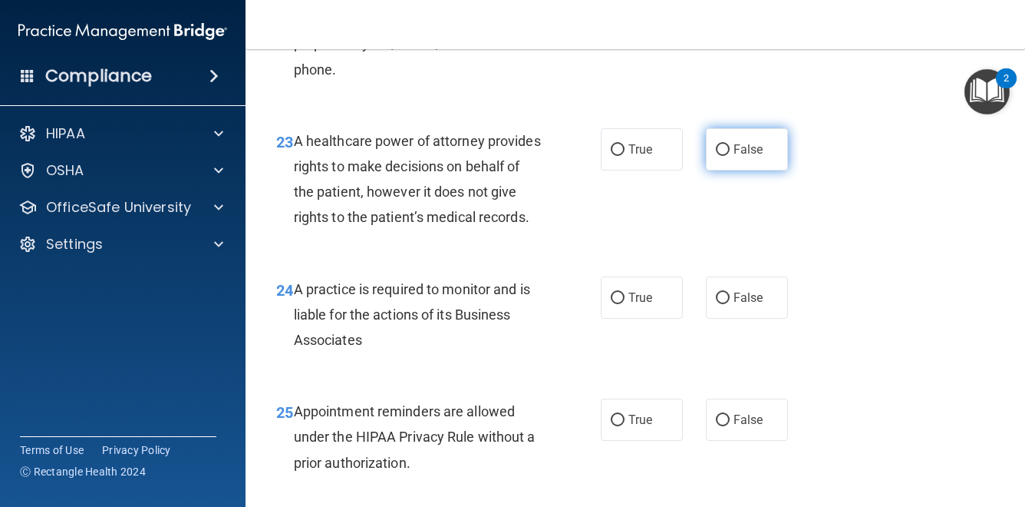
click at [747, 170] on label "False" at bounding box center [747, 149] width 82 height 42
click at [730, 156] on input "False" at bounding box center [723, 150] width 14 height 12
radio input "true"
click at [362, 353] on div "A practice is required to monitor and is liable for the actions of its Business…" at bounding box center [424, 314] width 261 height 77
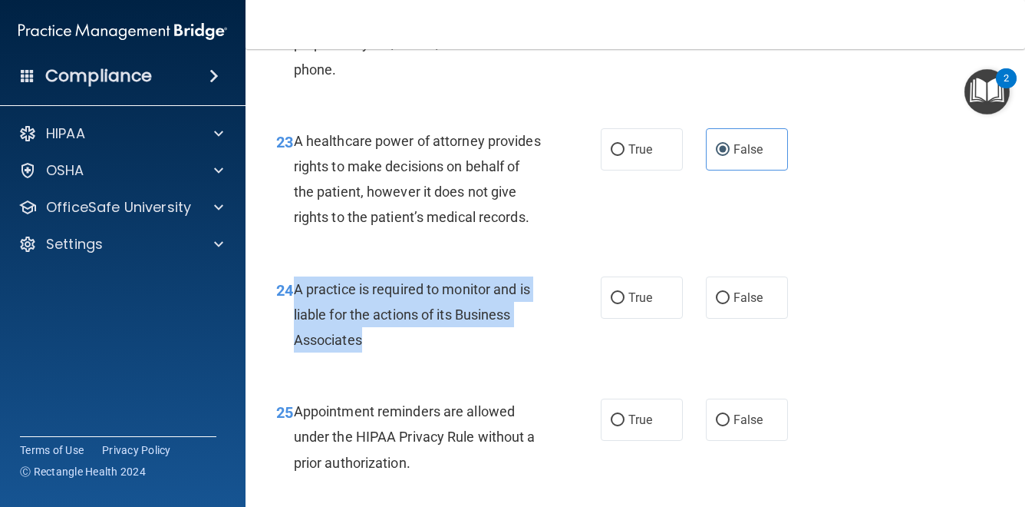
drag, startPoint x: 365, startPoint y: 365, endPoint x: 295, endPoint y: 312, distance: 87.8
click at [295, 312] on div "A practice is required to monitor and is liable for the actions of its Business…" at bounding box center [424, 314] width 261 height 77
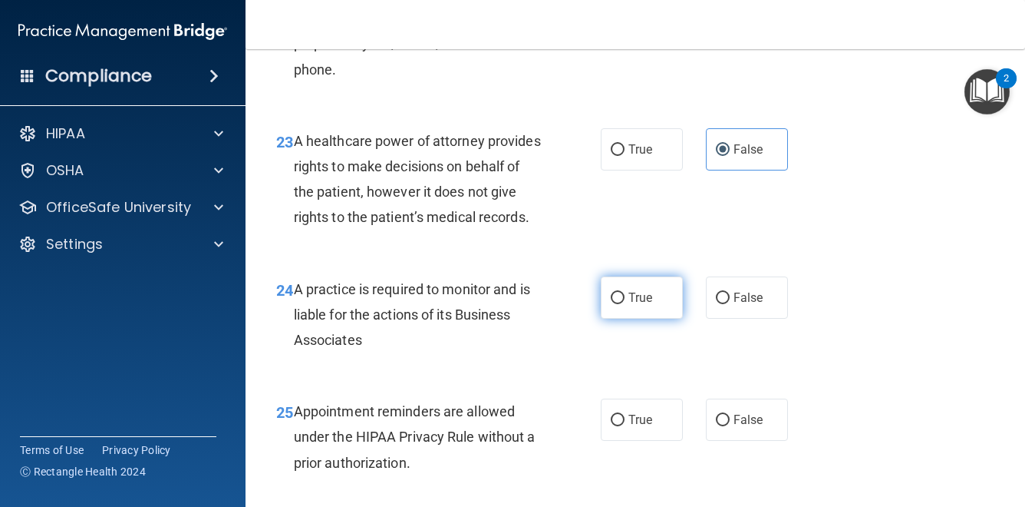
click at [646, 318] on label "True" at bounding box center [642, 297] width 82 height 42
click at [625, 304] on input "True" at bounding box center [618, 298] width 14 height 12
radio input "true"
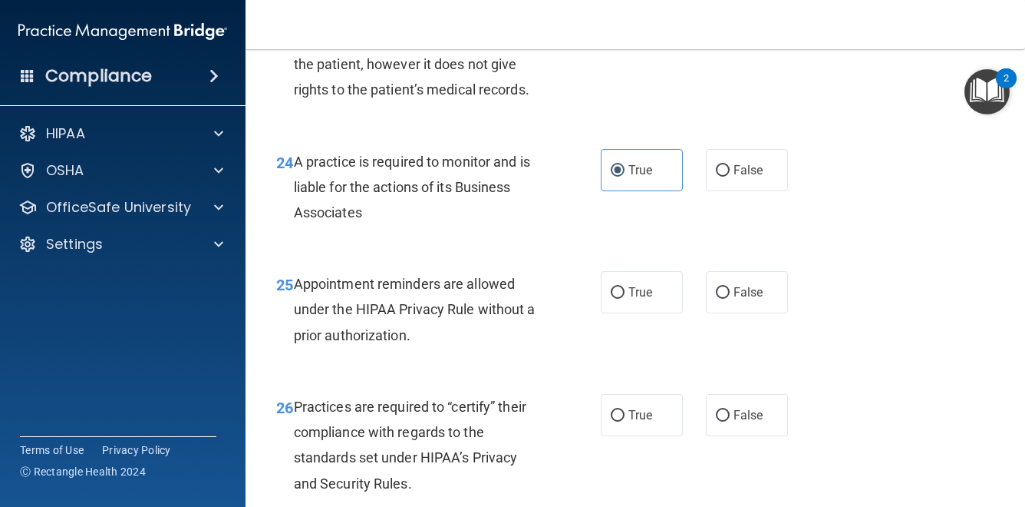
scroll to position [3525, 0]
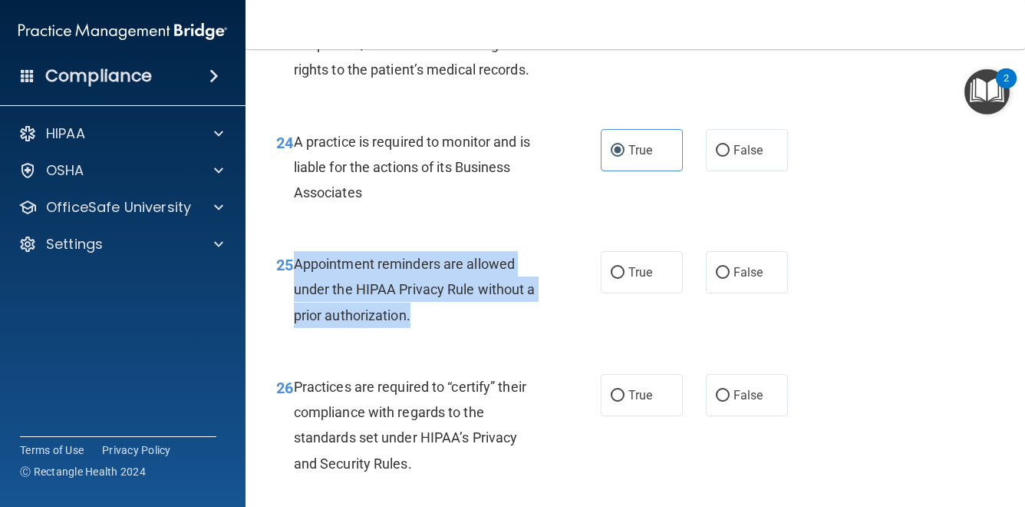
drag, startPoint x: 424, startPoint y: 338, endPoint x: 295, endPoint y: 289, distance: 137.3
click at [295, 289] on div "Appointment reminders are allowed under the HIPAA Privacy Rule without a prior …" at bounding box center [424, 289] width 261 height 77
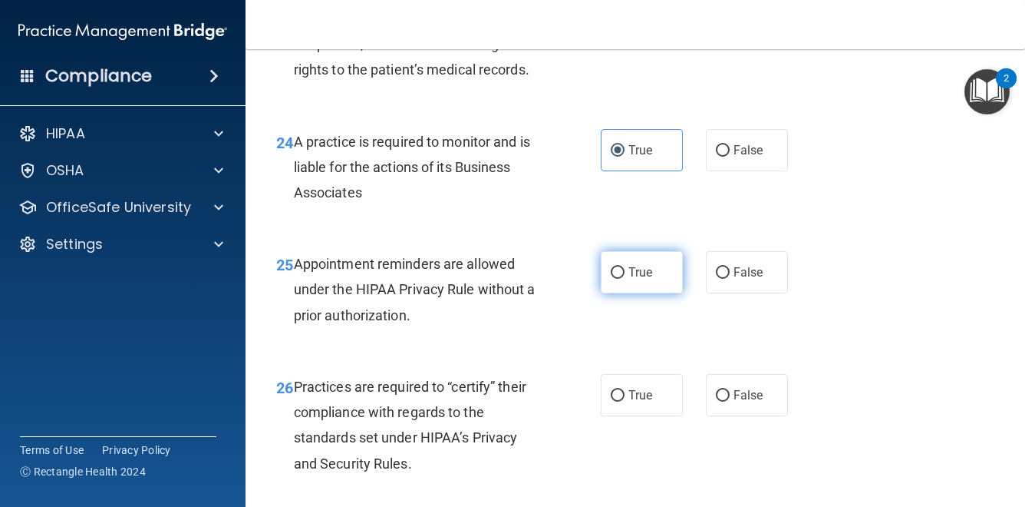
click at [609, 293] on label "True" at bounding box center [642, 272] width 82 height 42
click at [611, 279] on input "True" at bounding box center [618, 273] width 14 height 12
radio input "true"
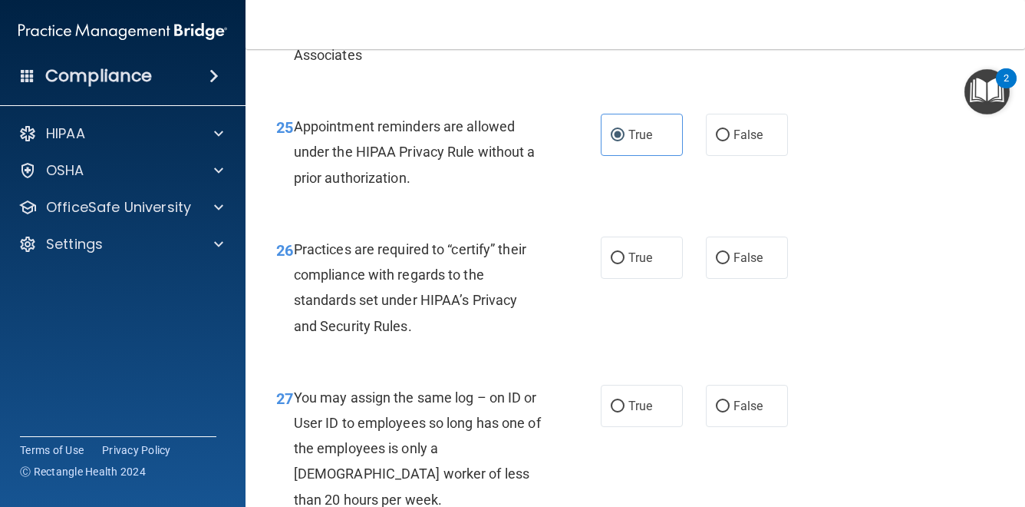
scroll to position [3677, 0]
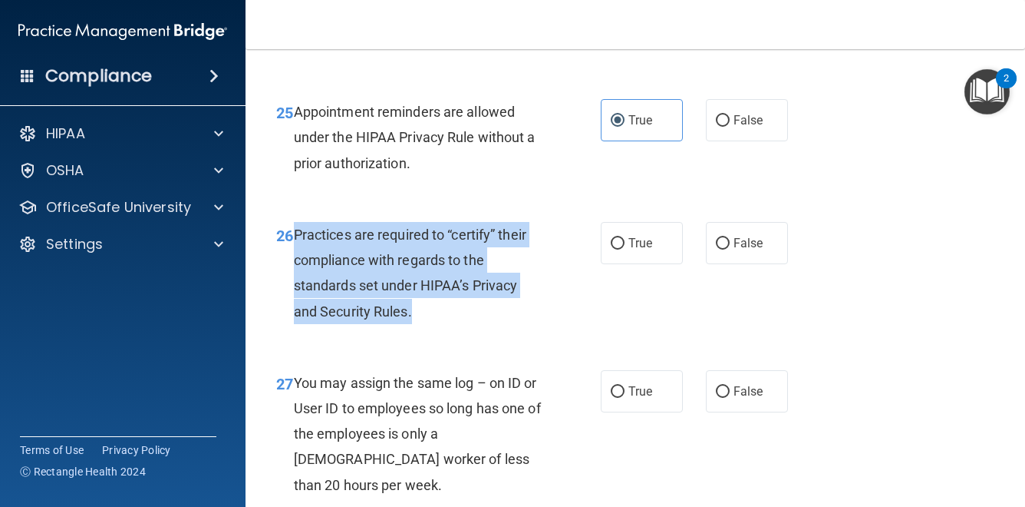
drag, startPoint x: 417, startPoint y: 336, endPoint x: 295, endPoint y: 269, distance: 139.5
click at [295, 267] on div "Practices are required to “certify” their compliance with regards to the standa…" at bounding box center [424, 273] width 261 height 102
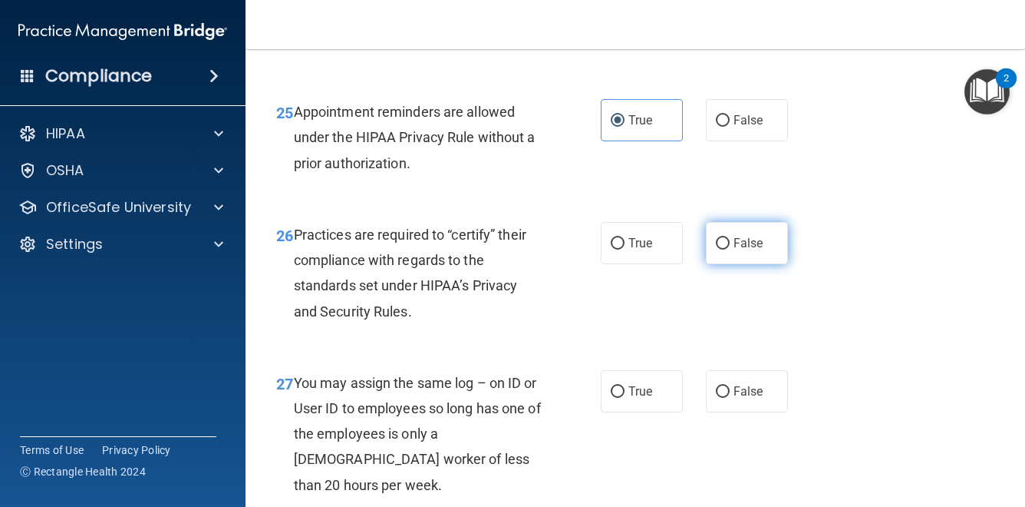
click at [731, 264] on label "False" at bounding box center [747, 243] width 82 height 42
click at [730, 249] on input "False" at bounding box center [723, 244] width 14 height 12
radio input "true"
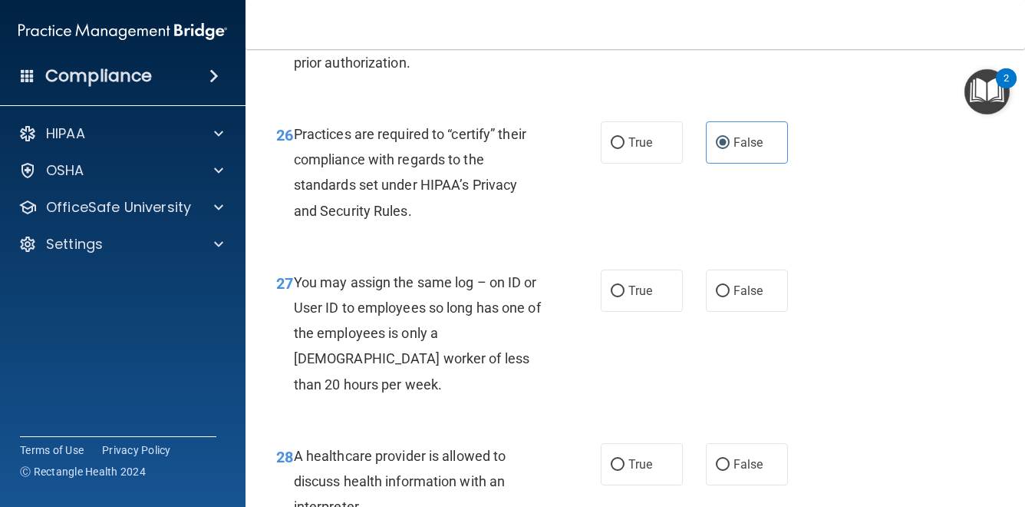
scroll to position [3781, 0]
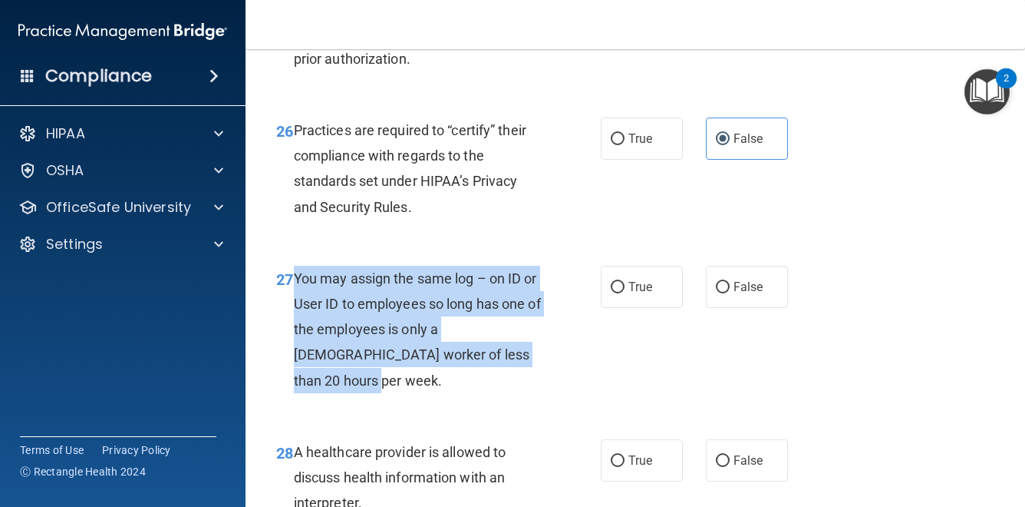
drag, startPoint x: 535, startPoint y: 382, endPoint x: 302, endPoint y: 291, distance: 249.8
click at [302, 291] on div "You may assign the same log – on ID or User ID to employees so long has one of …" at bounding box center [424, 329] width 261 height 127
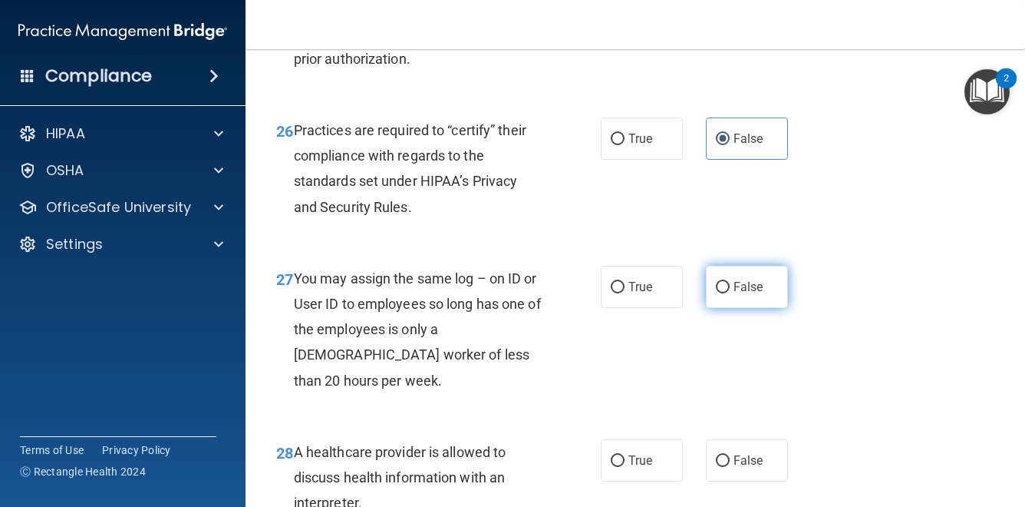
click at [738, 302] on label "False" at bounding box center [747, 287] width 82 height 42
click at [730, 293] on input "False" at bounding box center [723, 288] width 14 height 12
radio input "true"
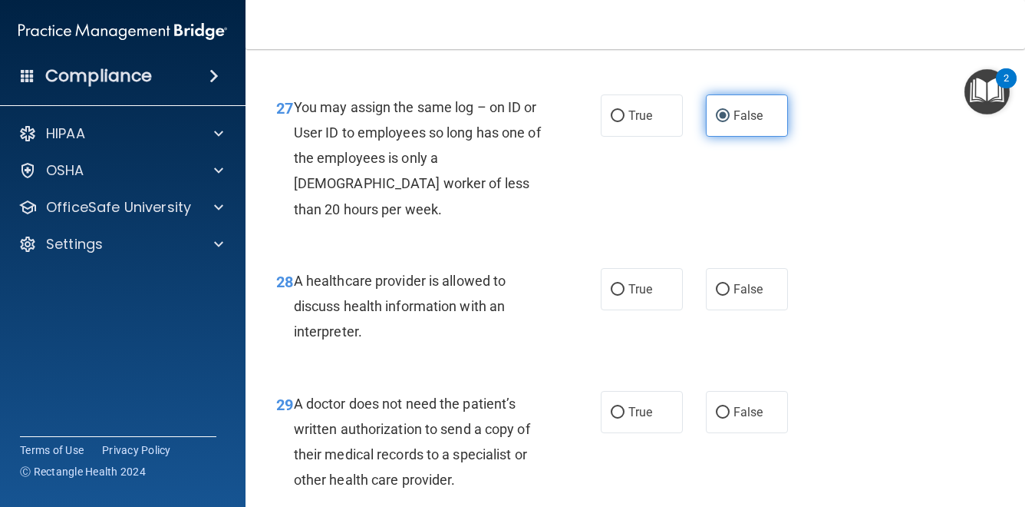
scroll to position [3972, 0]
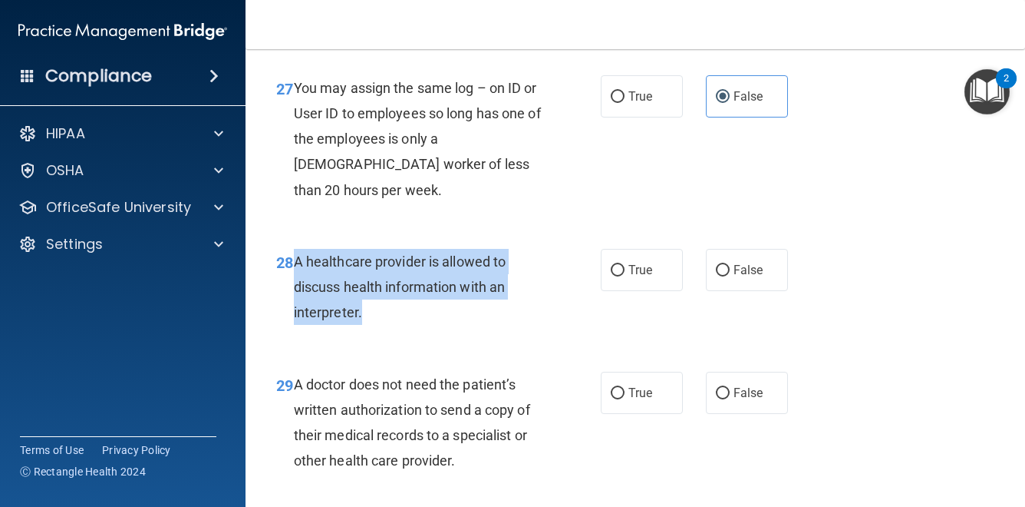
drag, startPoint x: 361, startPoint y: 311, endPoint x: 295, endPoint y: 259, distance: 84.7
click at [295, 259] on div "A healthcare provider is allowed to discuss health information with an interpre…" at bounding box center [424, 287] width 261 height 77
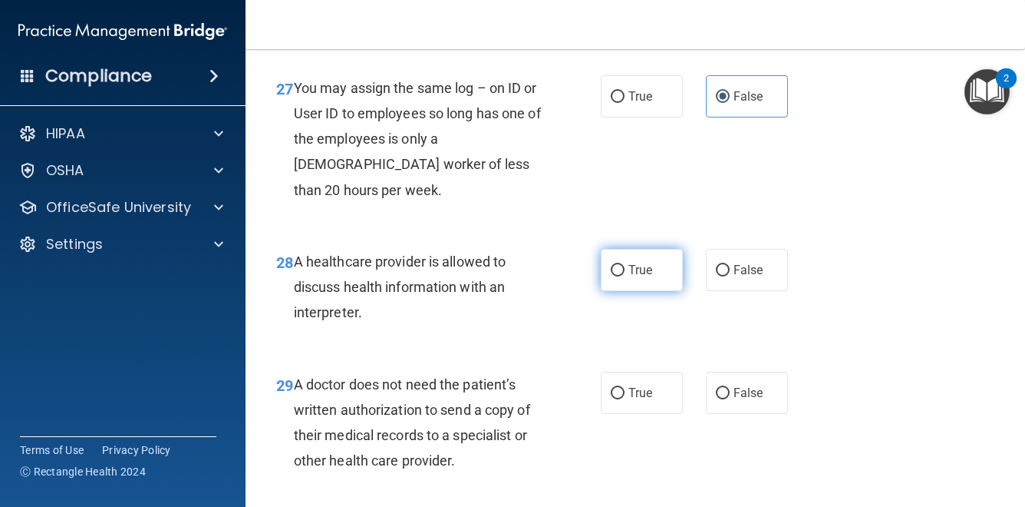
click at [642, 265] on span "True" at bounding box center [641, 269] width 24 height 15
click at [625, 265] on input "True" at bounding box center [618, 271] width 14 height 12
radio input "true"
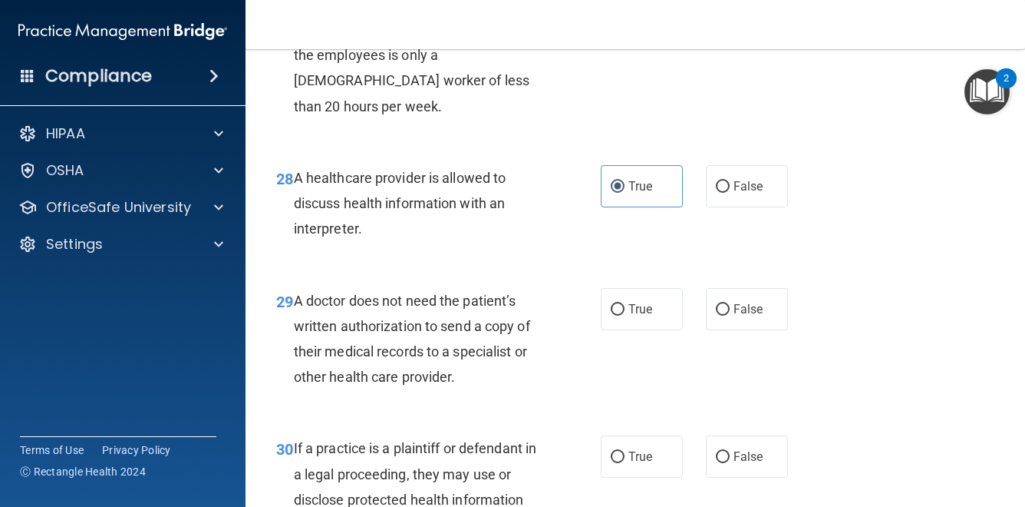
scroll to position [4056, 0]
drag, startPoint x: 464, startPoint y: 371, endPoint x: 299, endPoint y: 304, distance: 178.0
click at [295, 303] on div "A doctor does not need the patient’s written authorization to send a copy of th…" at bounding box center [424, 338] width 261 height 102
click at [648, 317] on label "True" at bounding box center [642, 308] width 82 height 42
click at [625, 315] on input "True" at bounding box center [618, 309] width 14 height 12
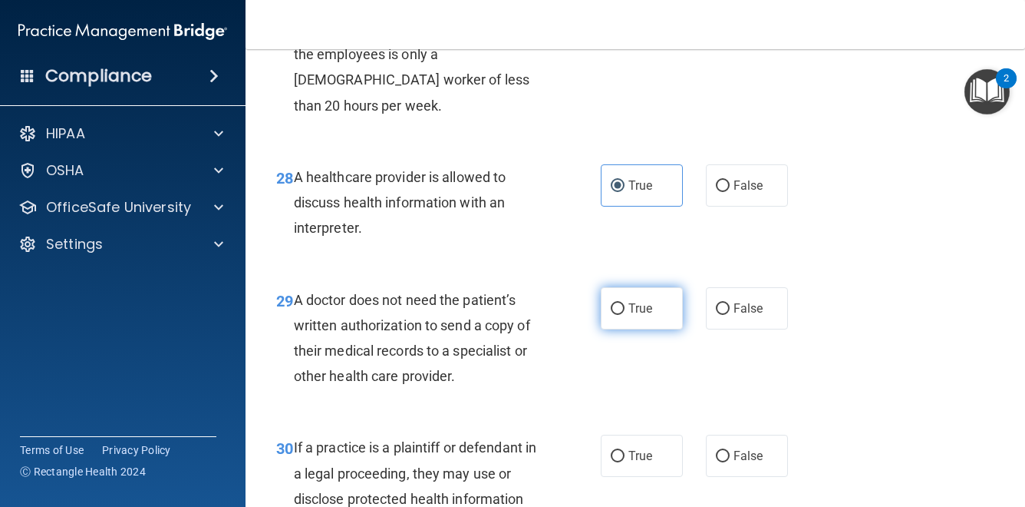
radio input "true"
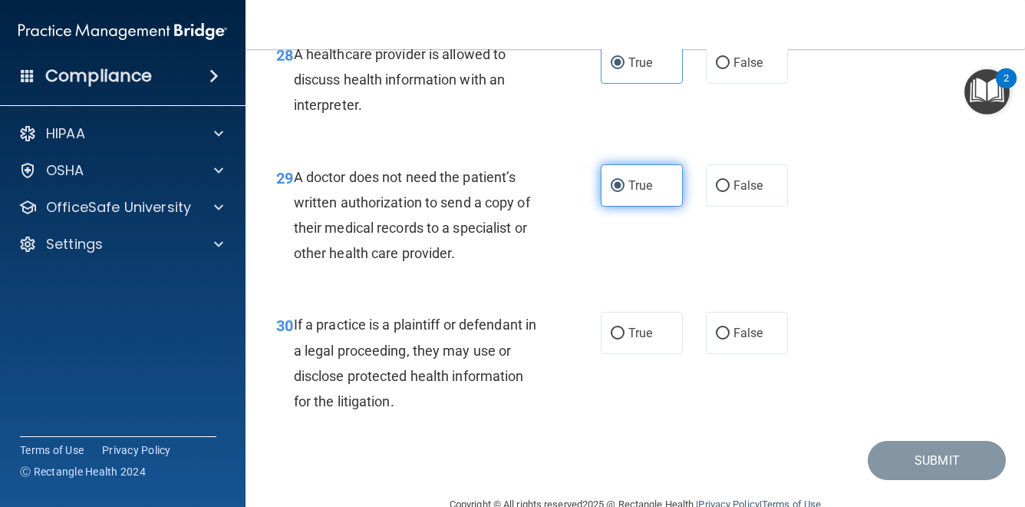
scroll to position [4177, 0]
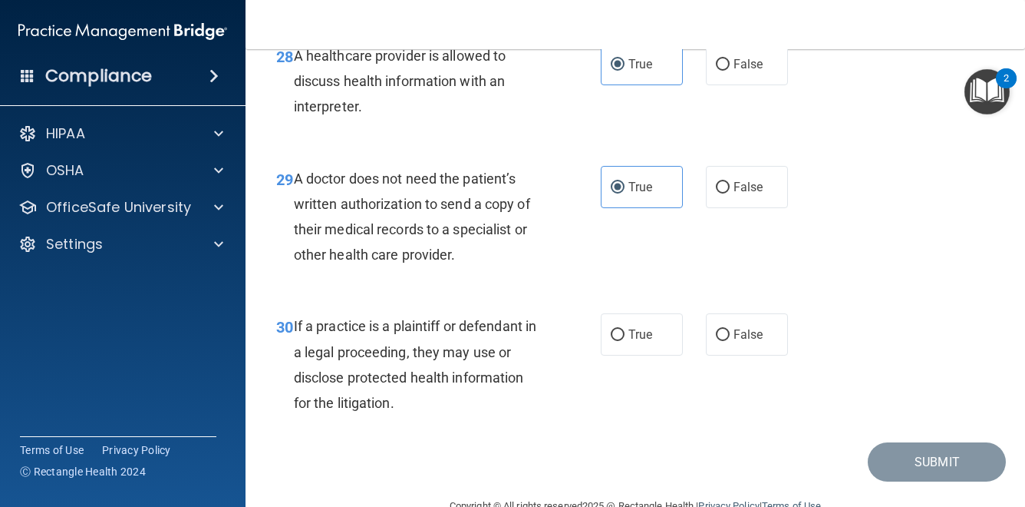
click at [393, 406] on span "If a practice is a plaintiff or defendant in a legal proceeding, they may use o…" at bounding box center [415, 364] width 243 height 93
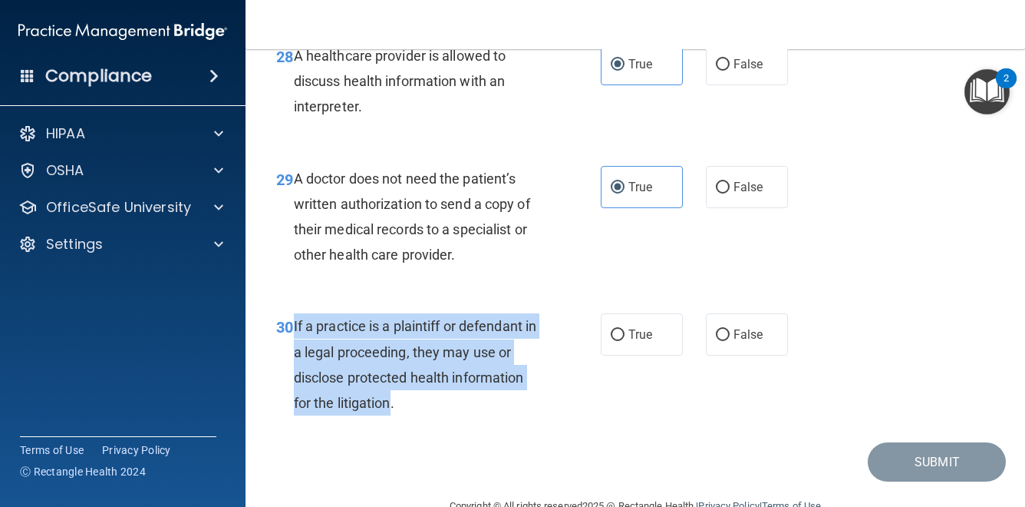
drag, startPoint x: 394, startPoint y: 404, endPoint x: 295, endPoint y: 325, distance: 126.7
click at [292, 325] on div "30 If a practice is a plaintiff or defendant in a legal proceeding, they may us…" at bounding box center [438, 368] width 371 height 110
click at [615, 335] on input "True" at bounding box center [618, 335] width 14 height 12
radio input "true"
click at [969, 461] on button "Submit" at bounding box center [937, 461] width 138 height 39
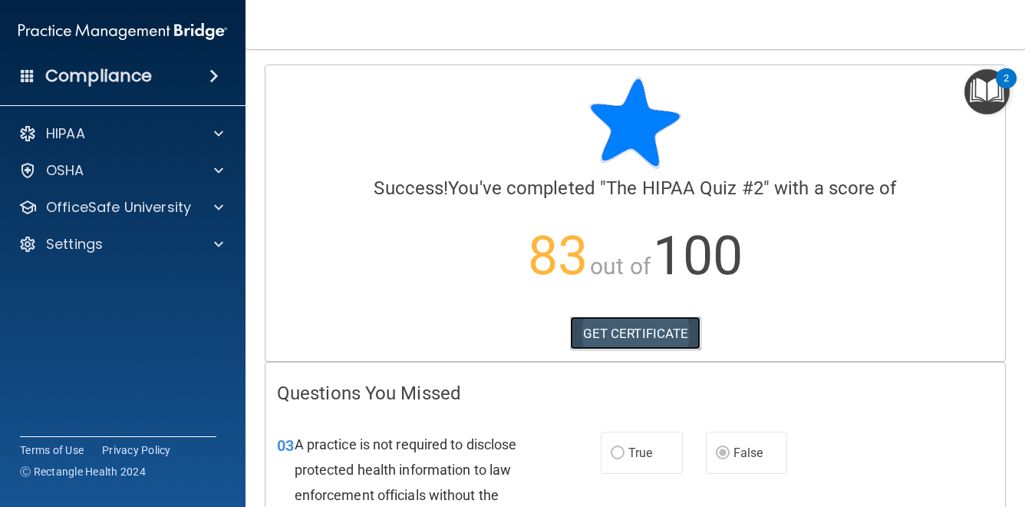
click at [646, 330] on link "GET CERTIFICATE" at bounding box center [635, 333] width 131 height 34
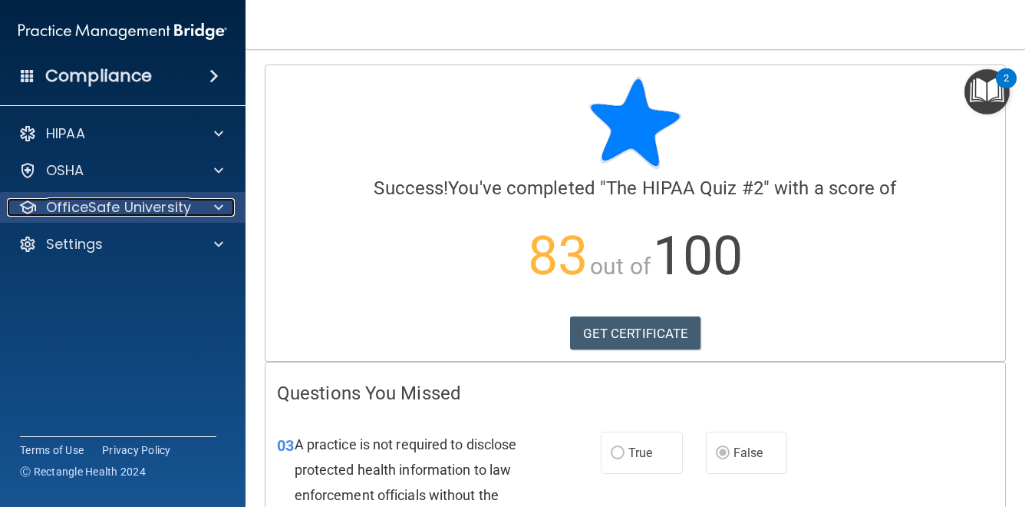
click at [223, 210] on div at bounding box center [216, 207] width 38 height 18
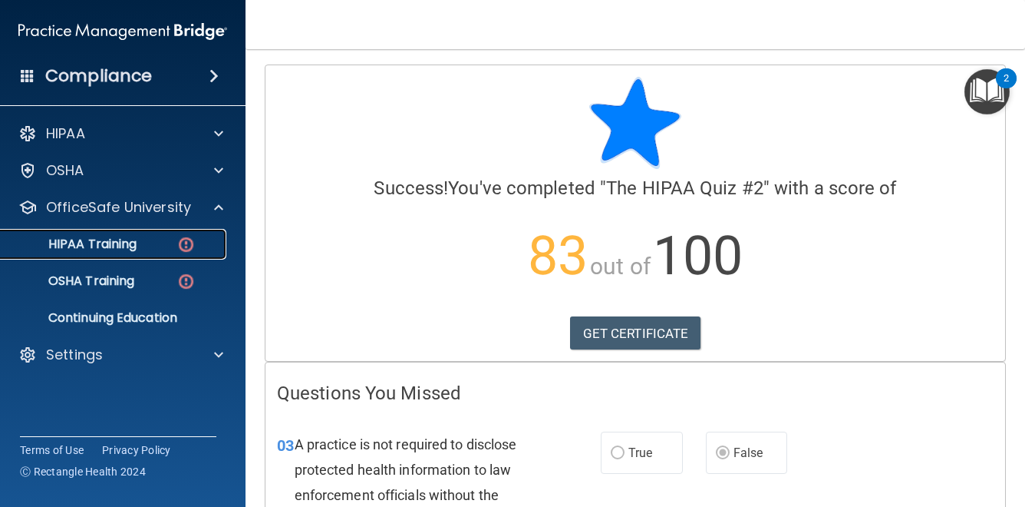
click at [188, 250] on img at bounding box center [186, 244] width 19 height 19
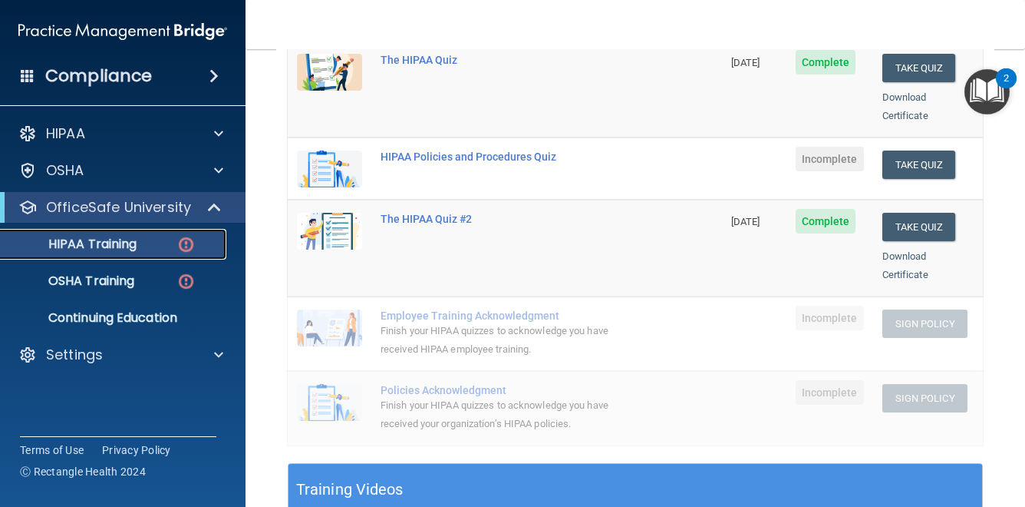
scroll to position [246, 0]
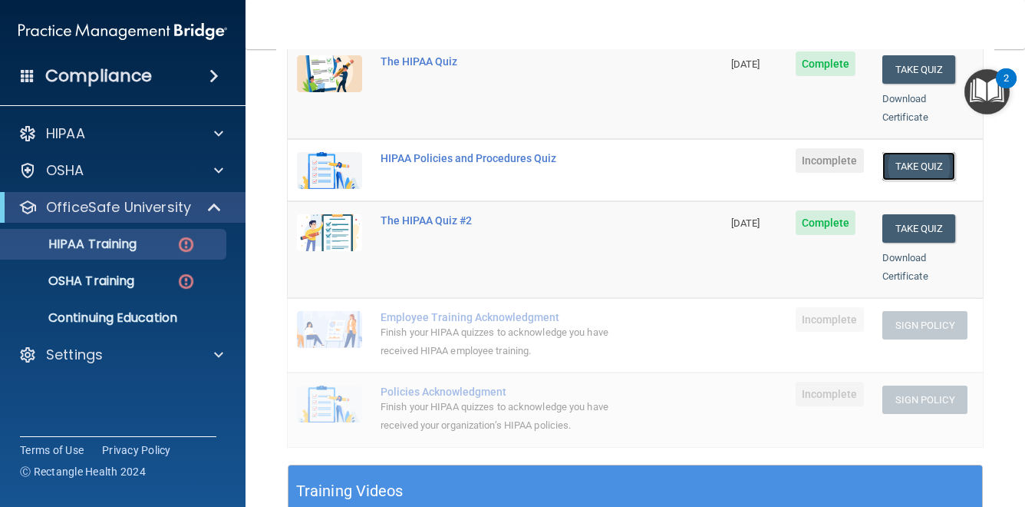
click at [931, 152] on button "Take Quiz" at bounding box center [920, 166] width 74 height 28
